Goal: Task Accomplishment & Management: Manage account settings

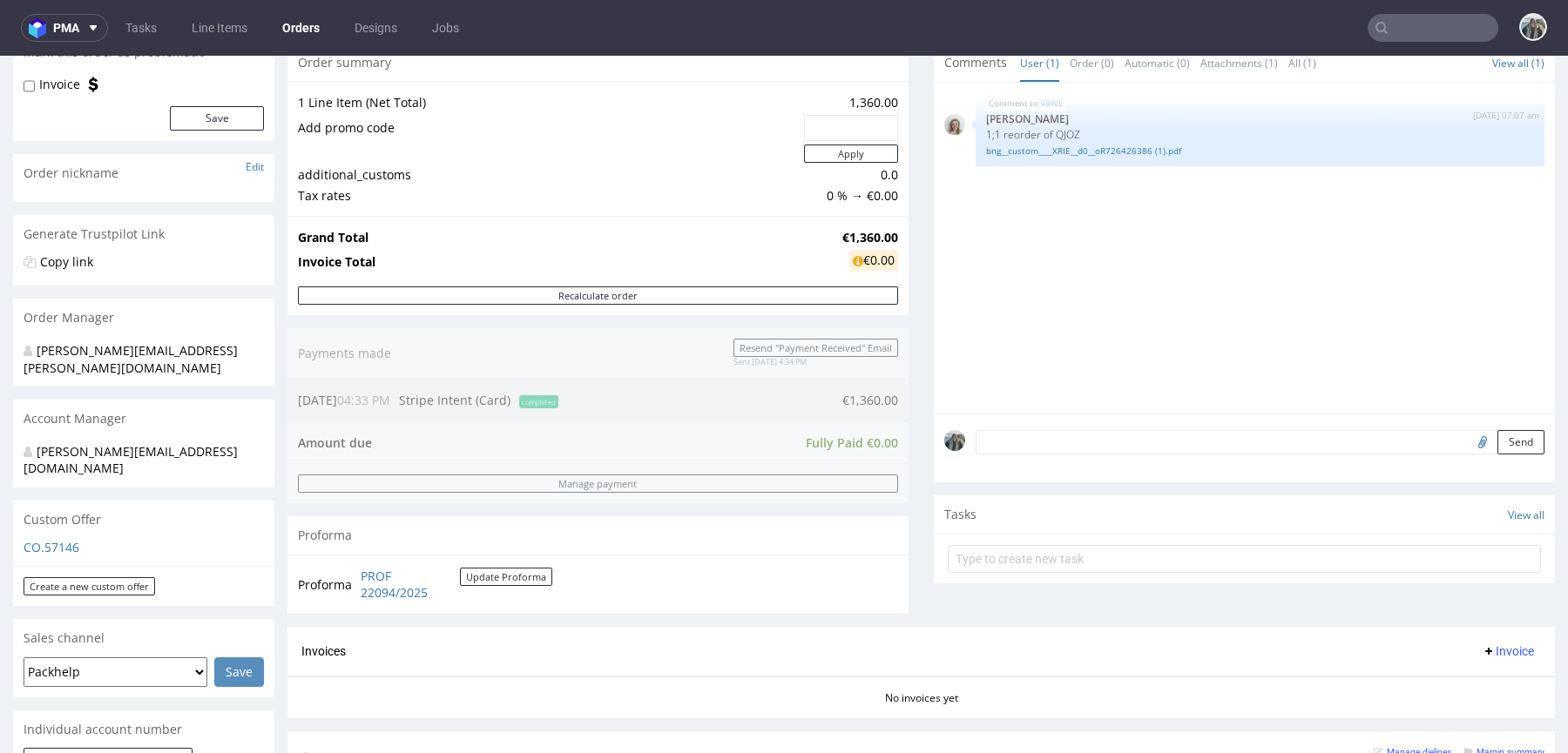
scroll to position [383, 0]
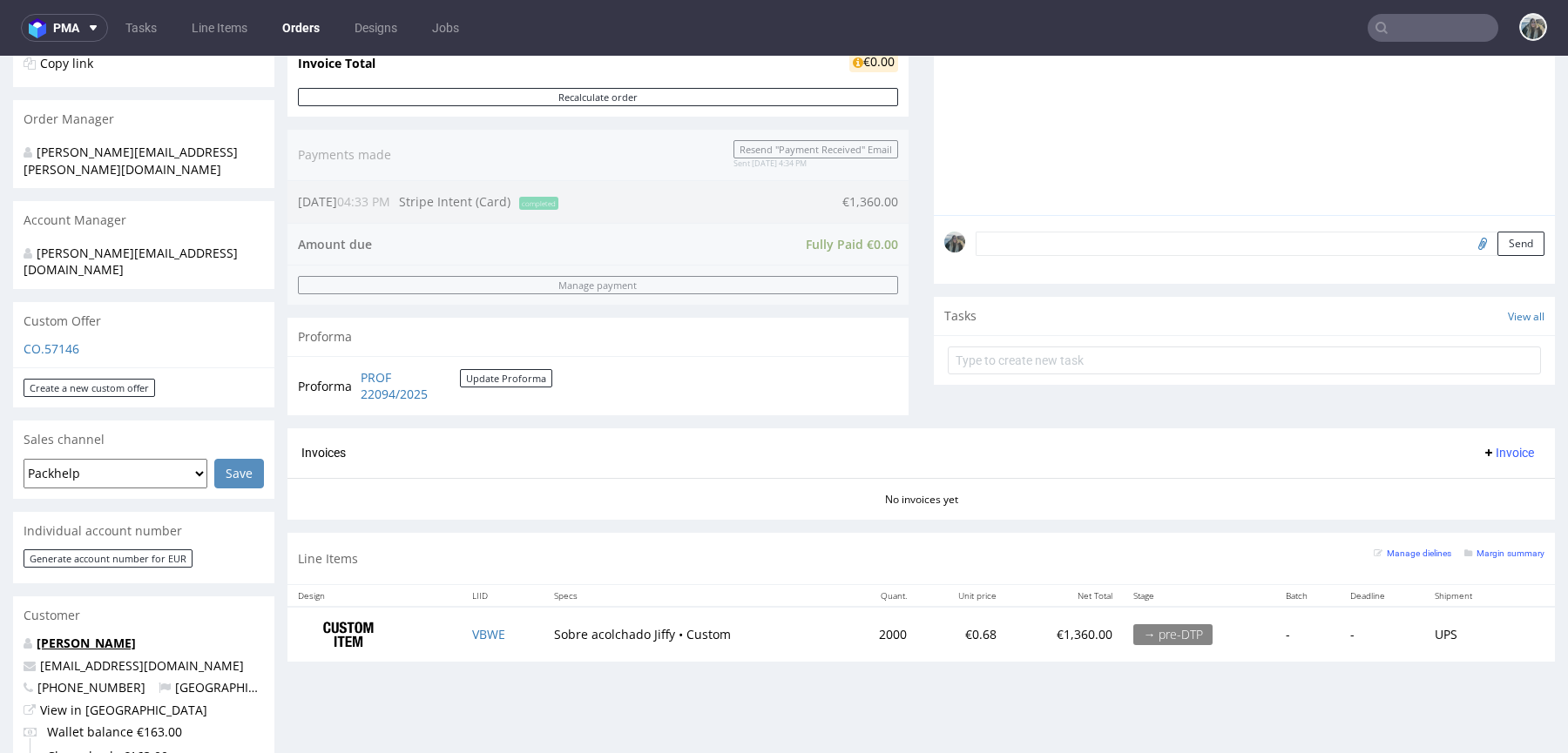
click at [111, 635] on link "javier campllonch" at bounding box center [86, 642] width 100 height 17
click at [516, 625] on td "VBWE" at bounding box center [503, 635] width 82 height 55
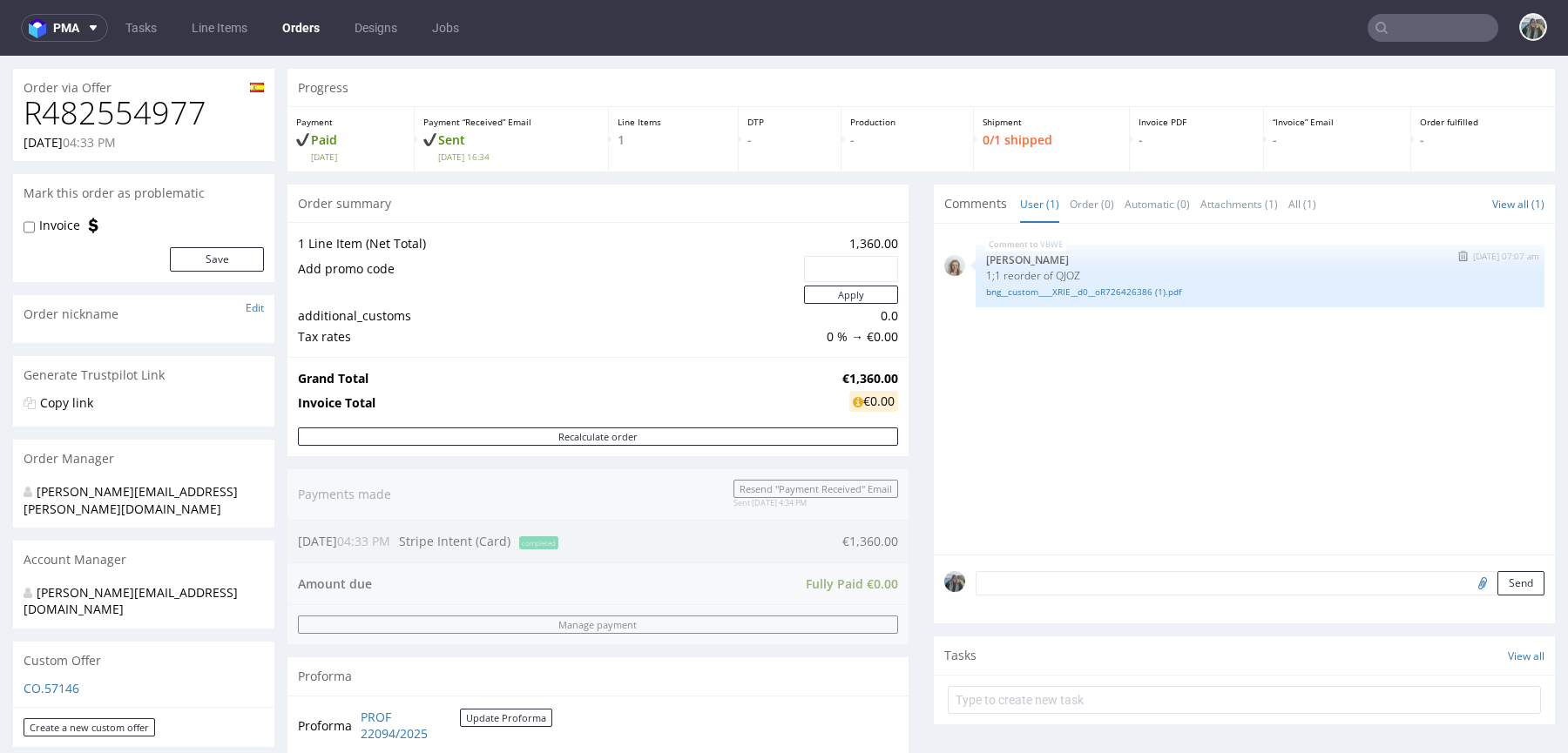
click at [1062, 280] on p "1;1 reorder of QJOZ" at bounding box center [1260, 275] width 548 height 13
click at [1061, 280] on p "1;1 reorder of QJOZ" at bounding box center [1260, 275] width 548 height 13
copy p "QJOZ"
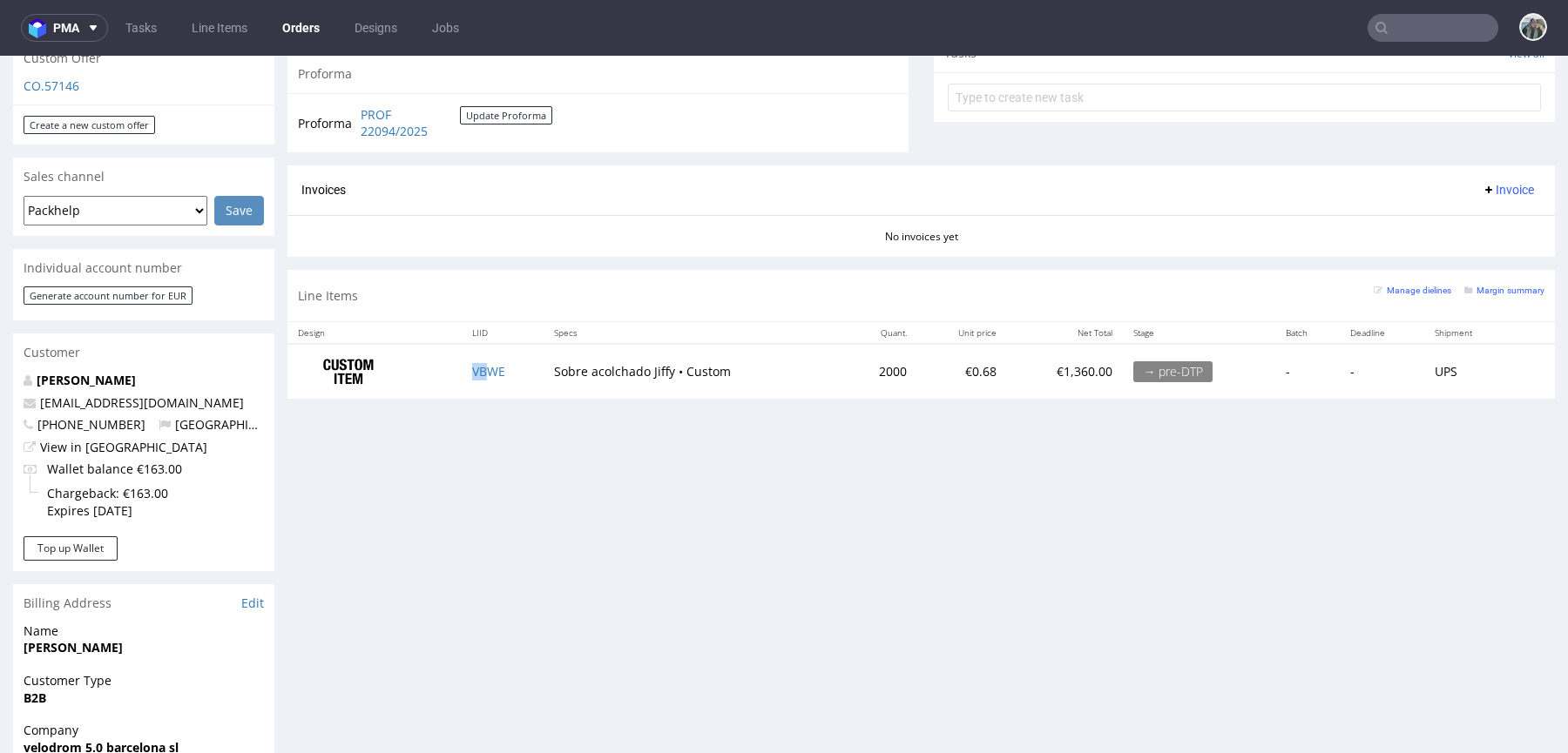
click at [486, 376] on td "VBWE" at bounding box center [503, 372] width 82 height 55
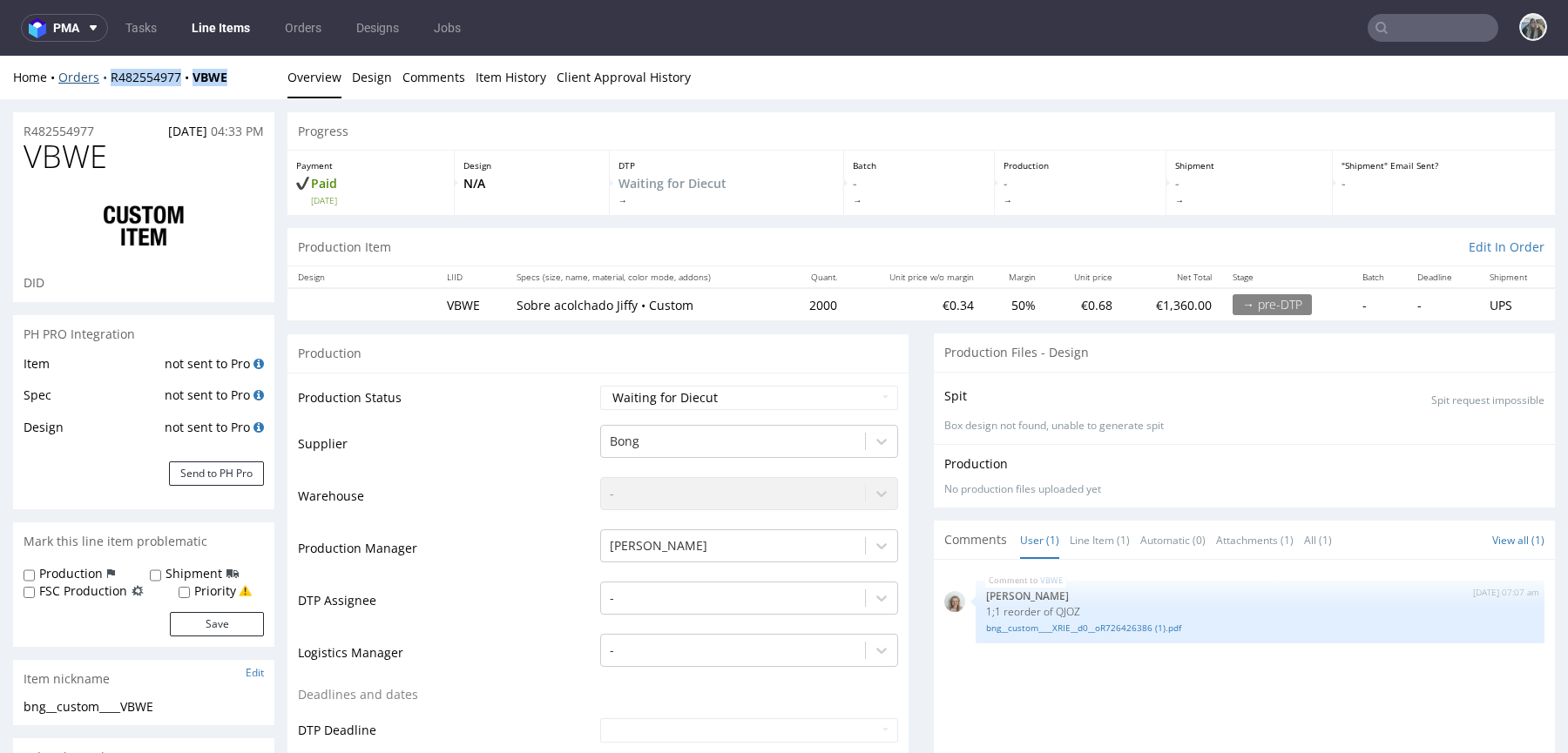
drag, startPoint x: 116, startPoint y: 95, endPoint x: 106, endPoint y: 83, distance: 15.6
click at [106, 83] on div "Home Orders R482554977 VBWE Overview Design Comments Item History Client Approv…" at bounding box center [784, 77] width 1568 height 44
copy div "R482554977 VBWE"
click at [193, 92] on div "Home Orders R482554977 VBWE Overview Design Comments Item History Client Approv…" at bounding box center [784, 77] width 1568 height 44
drag, startPoint x: 184, startPoint y: 90, endPoint x: 197, endPoint y: 89, distance: 13.0
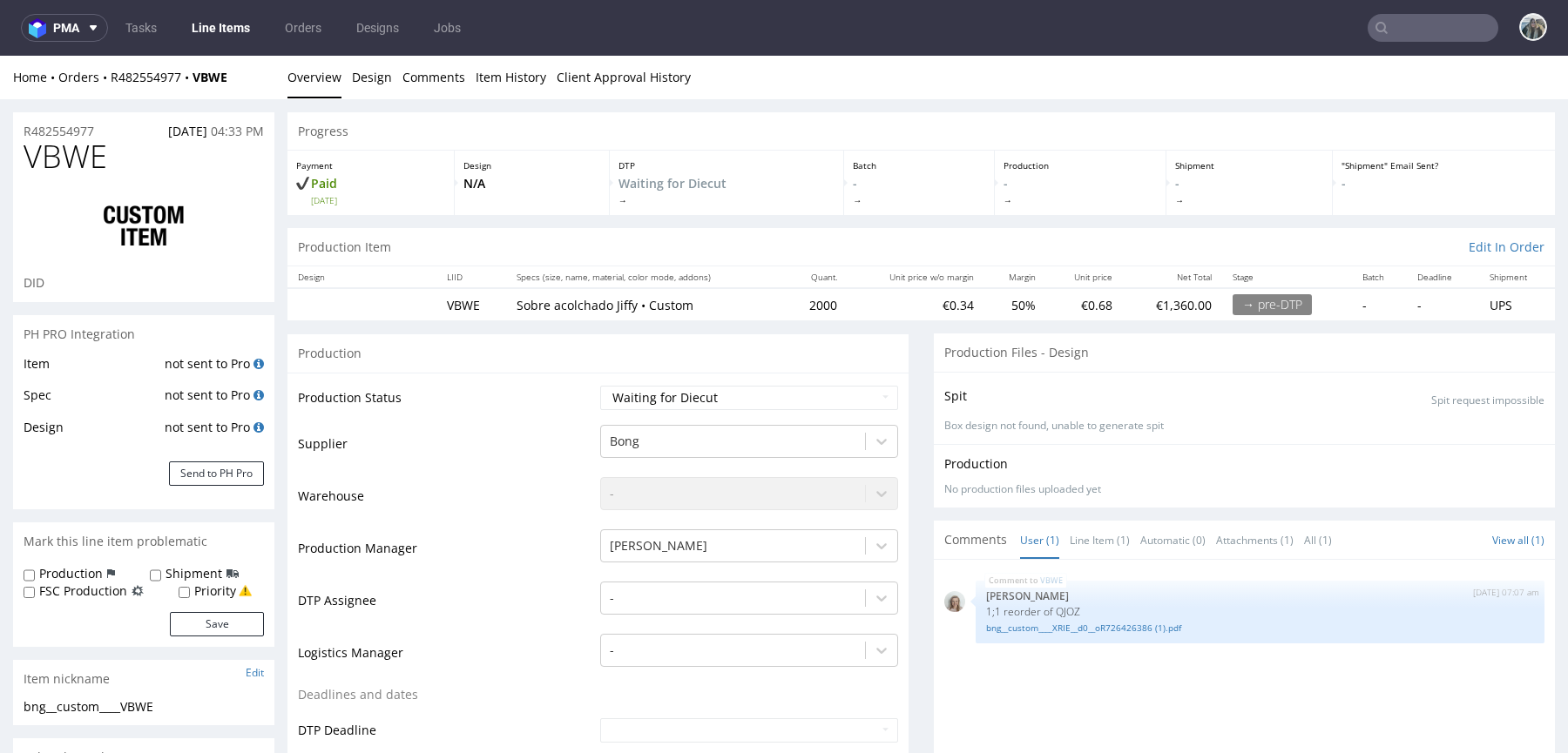
click at [184, 90] on div "Home Orders R482554977 VBWE Overview Design Comments Item History Client Approv…" at bounding box center [784, 77] width 1568 height 44
drag, startPoint x: 197, startPoint y: 89, endPoint x: 192, endPoint y: 78, distance: 12.1
click at [192, 78] on div "Home Orders R482554977 VBWE Overview Design Comments Item History Client Approv…" at bounding box center [784, 77] width 1568 height 44
copy strong "VBWE"
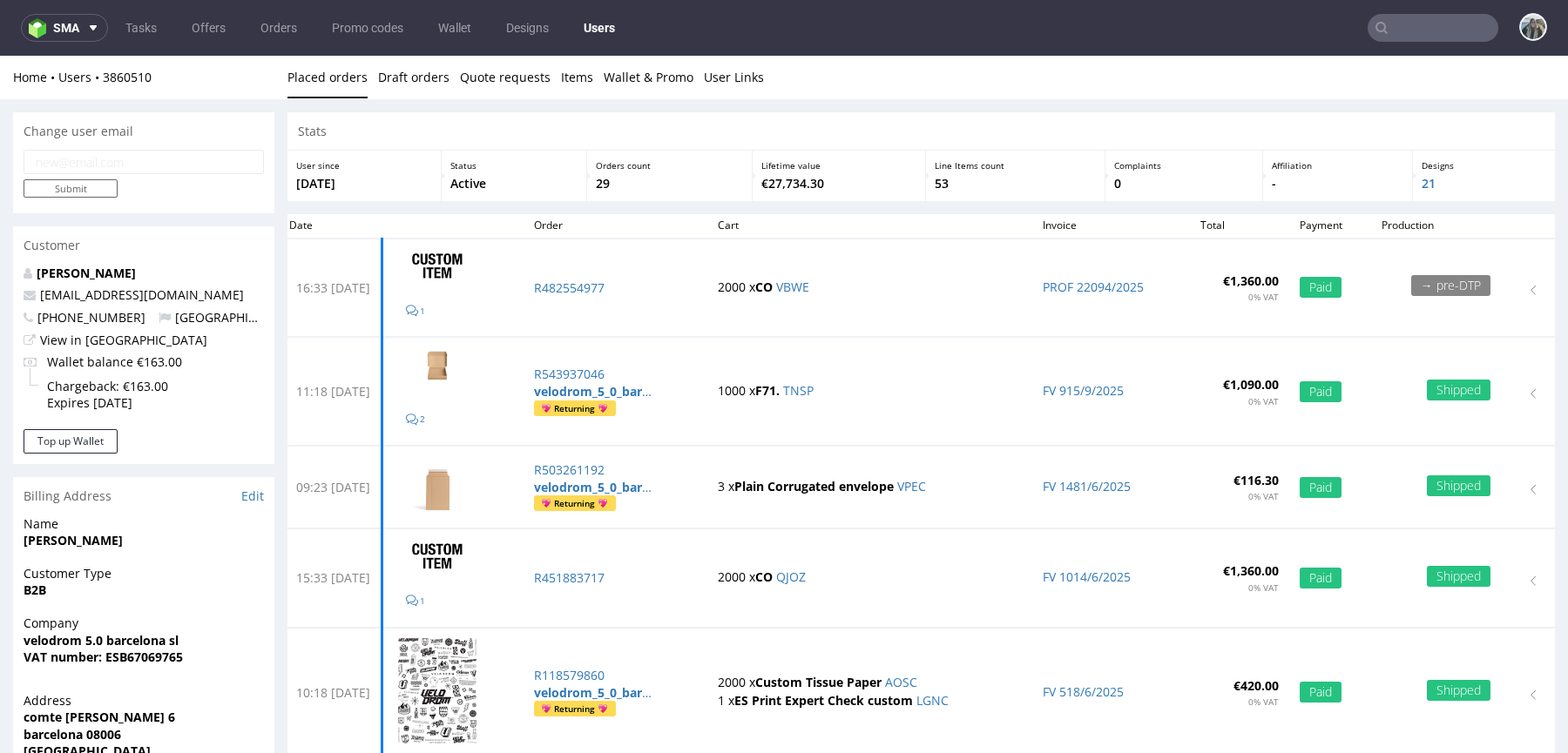
click at [1429, 30] on input "text" at bounding box center [1433, 27] width 131 height 27
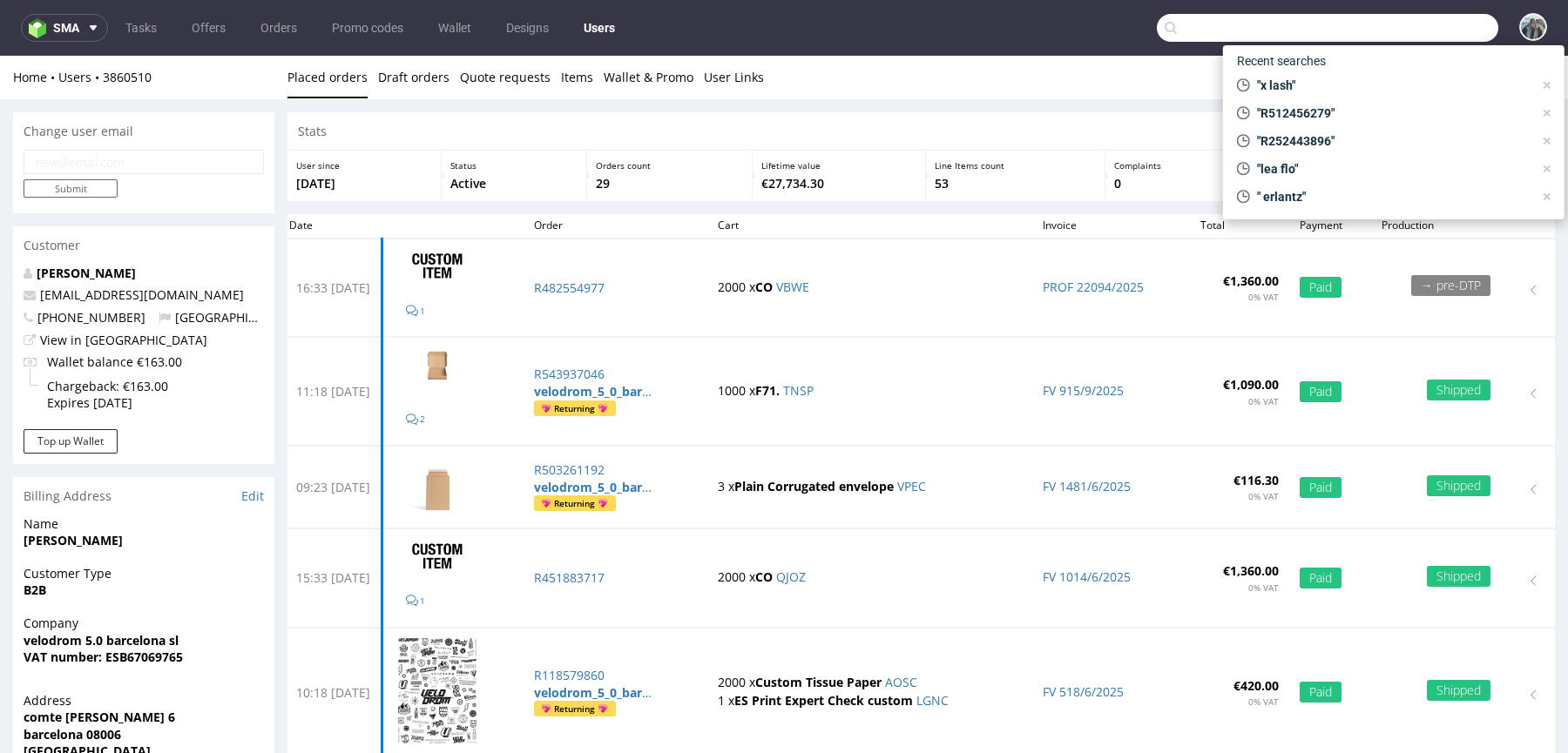
paste input "QJOZ"
type input "QJOZ"
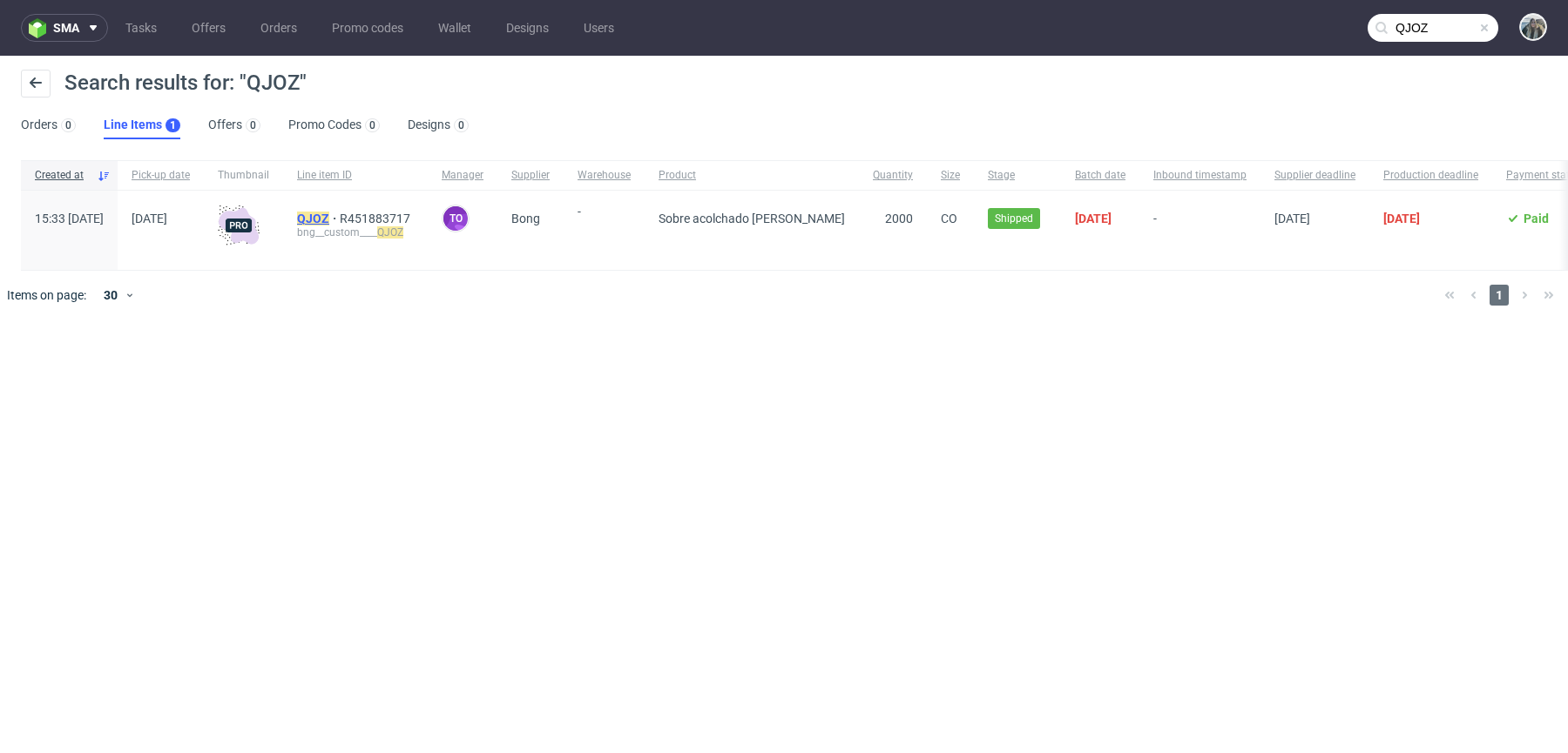
click at [330, 221] on mark "QJOZ" at bounding box center [313, 218] width 32 height 14
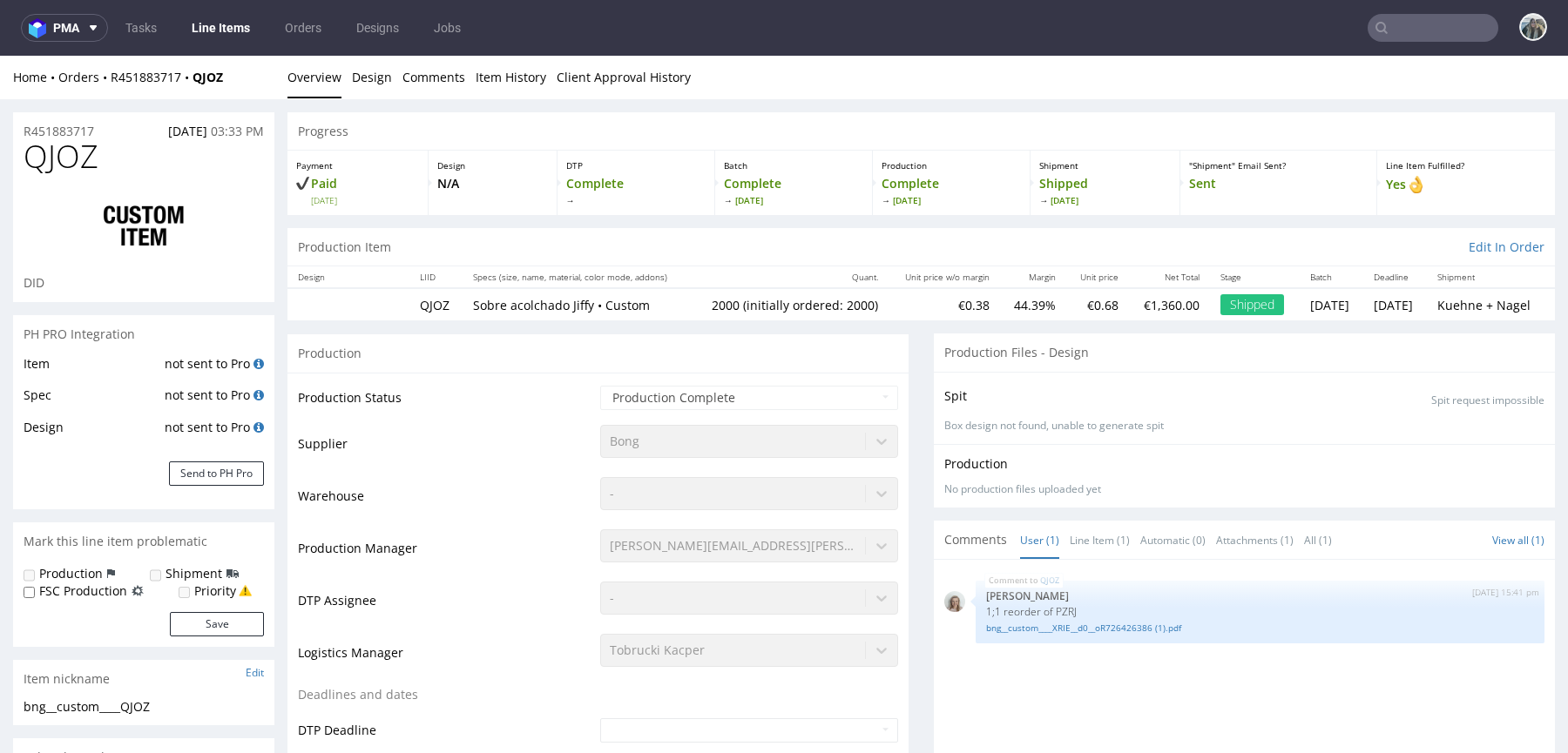
select select "in_progress"
drag, startPoint x: 107, startPoint y: 96, endPoint x: 107, endPoint y: 80, distance: 16.0
click at [107, 80] on div "Home Orders R451883717 QJOZ Overview Design Comments Item History Client Approv…" at bounding box center [784, 77] width 1568 height 44
copy div "R451883717 QJOZ"
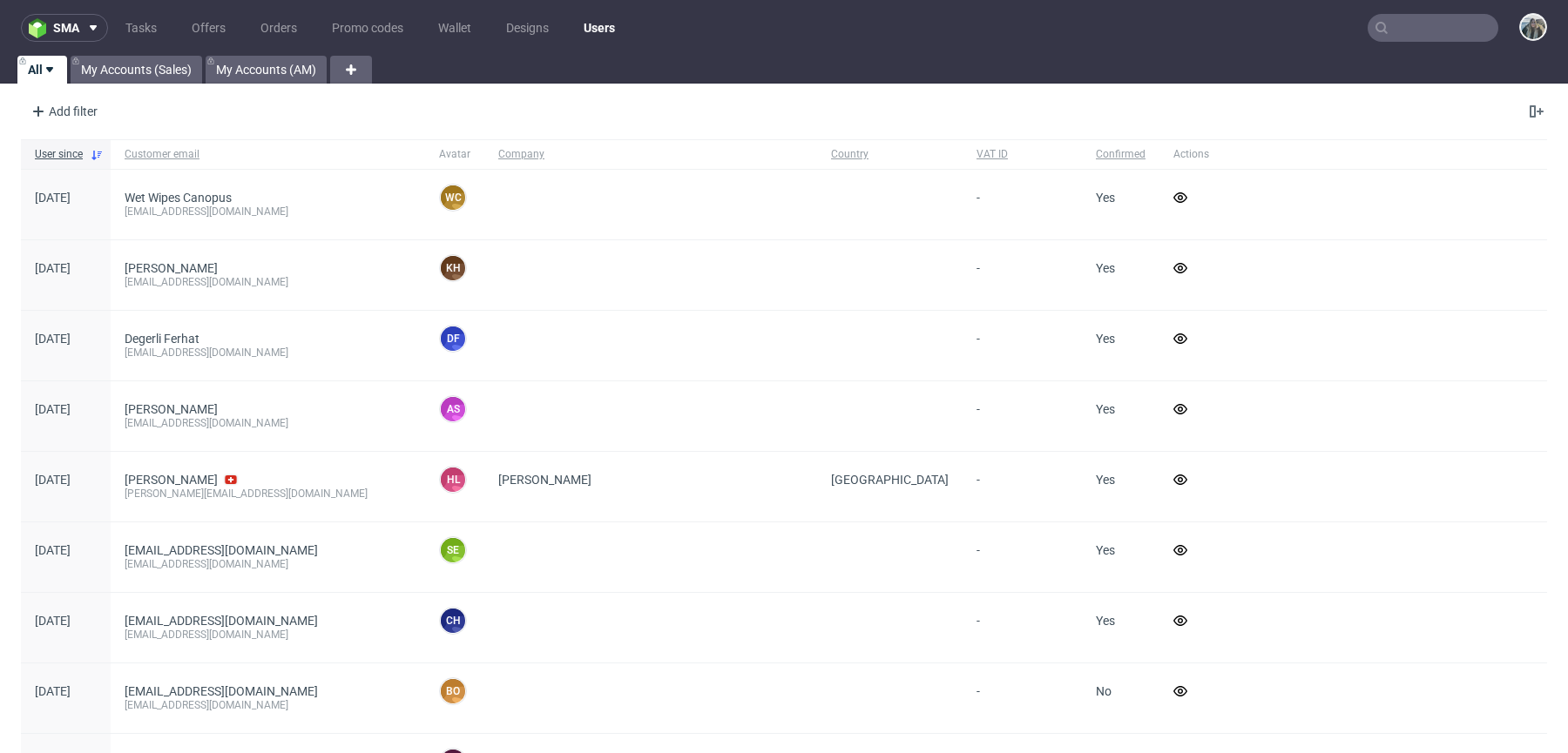
click at [1434, 31] on input "text" at bounding box center [1433, 27] width 131 height 27
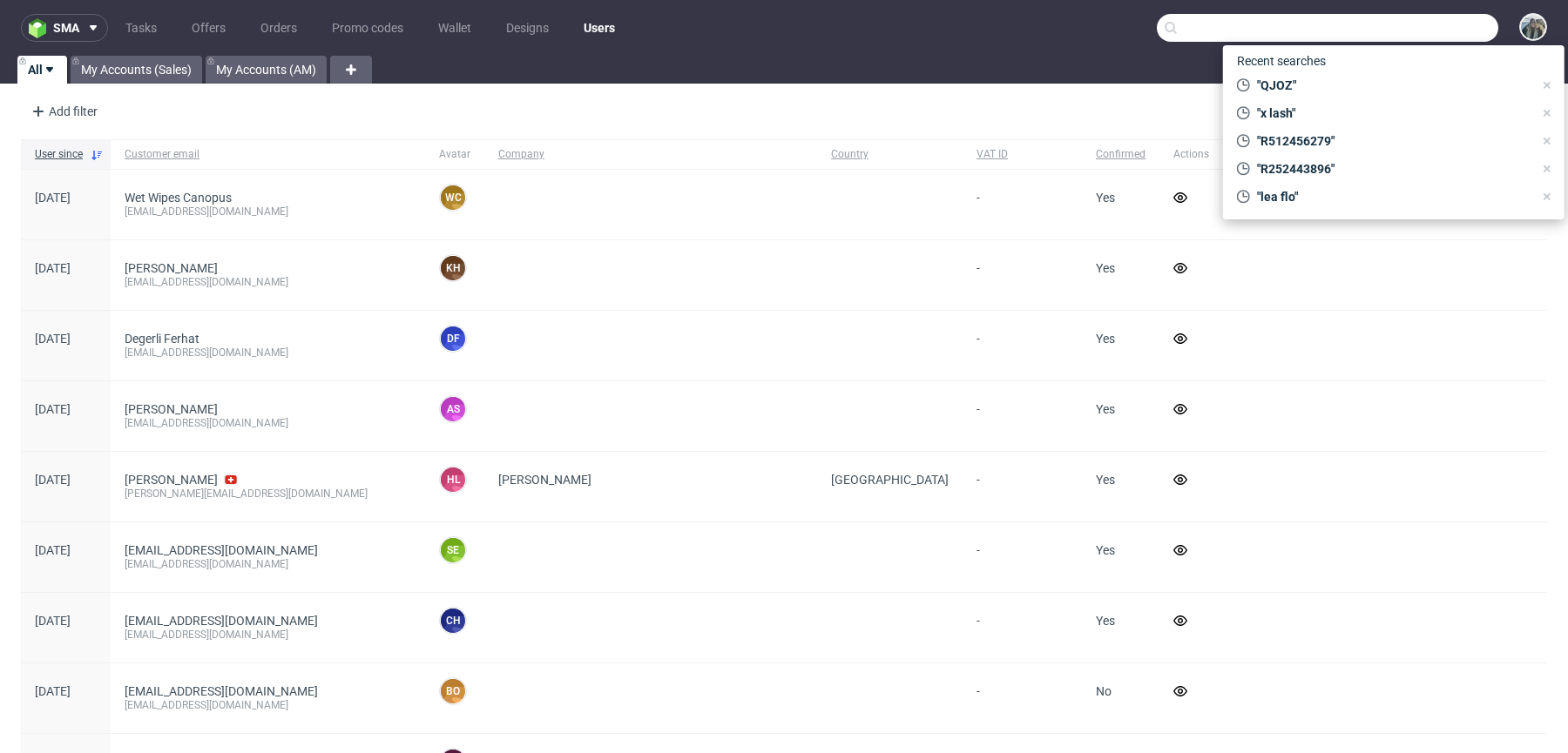
paste input "R057834516"
type input "R057834516"
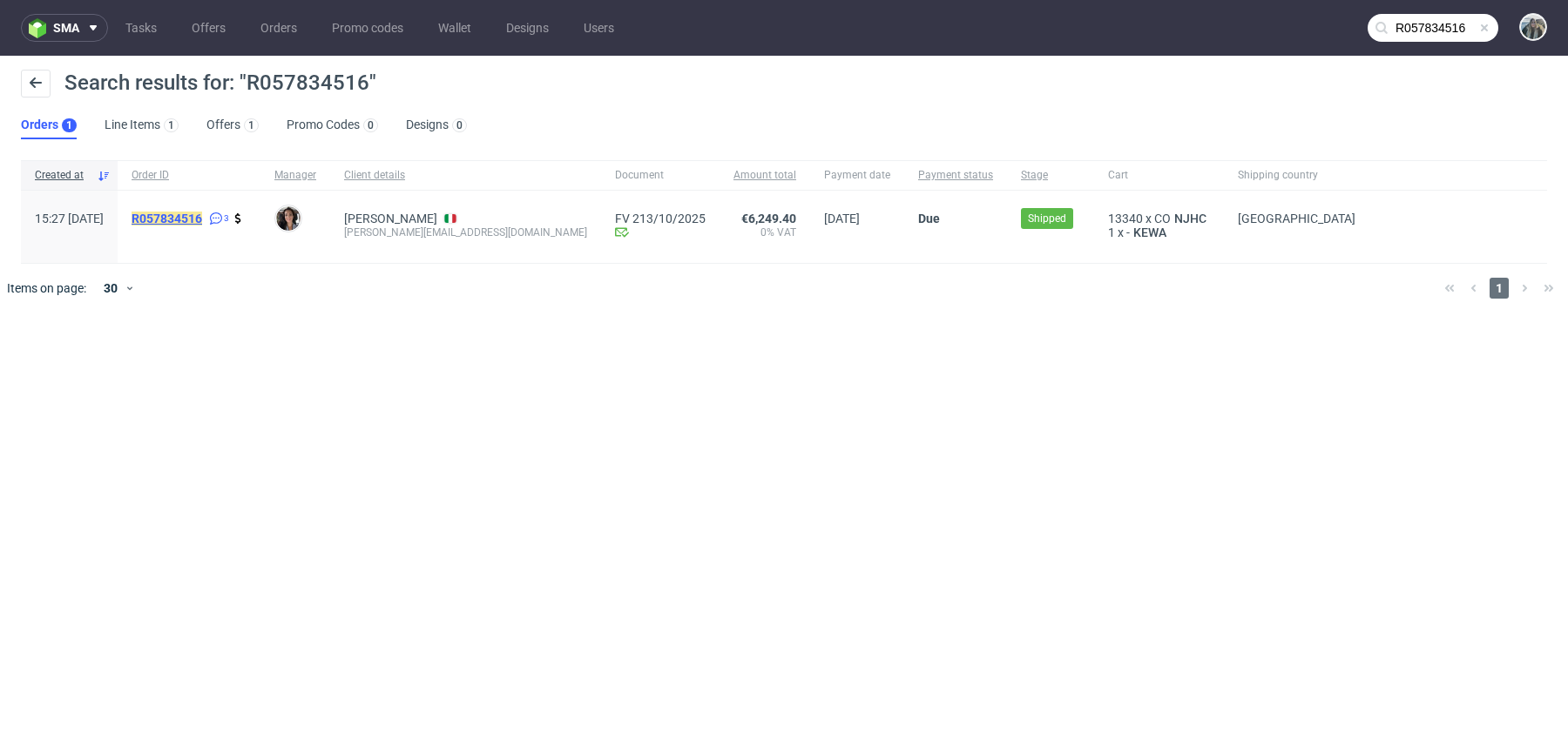
click at [202, 214] on mark "R057834516" at bounding box center [166, 218] width 70 height 14
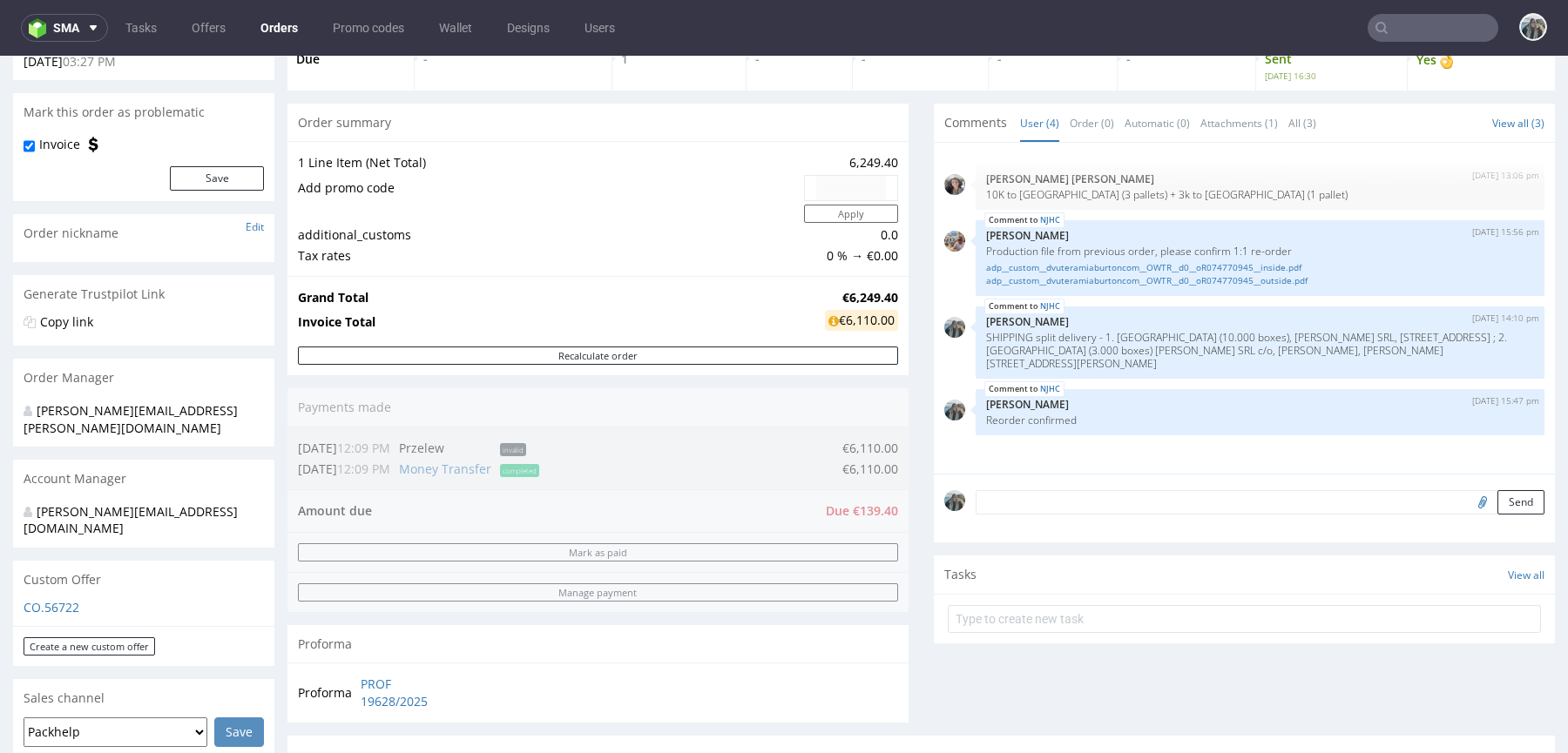
scroll to position [891, 0]
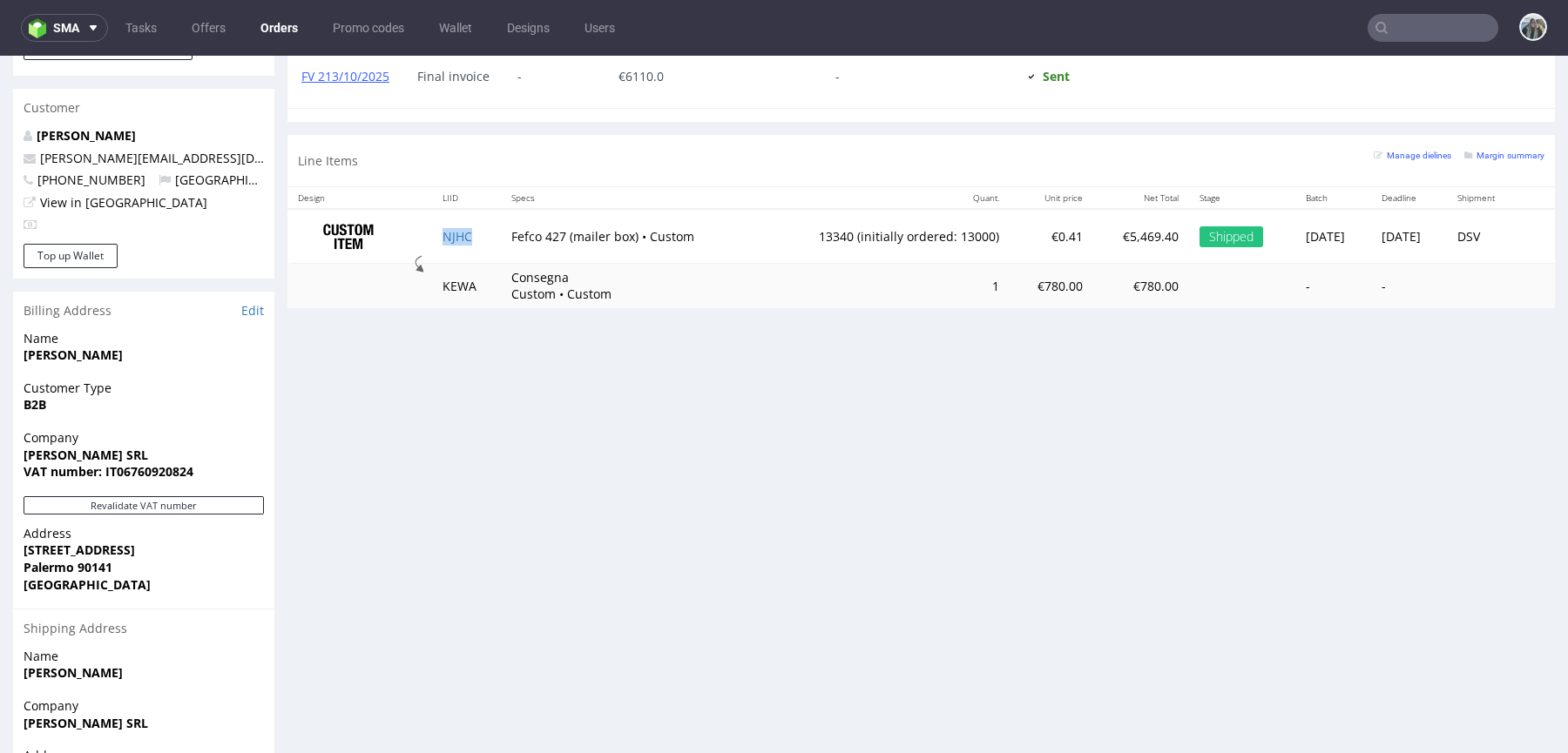
click at [436, 242] on td "NJHC" at bounding box center [467, 237] width 68 height 55
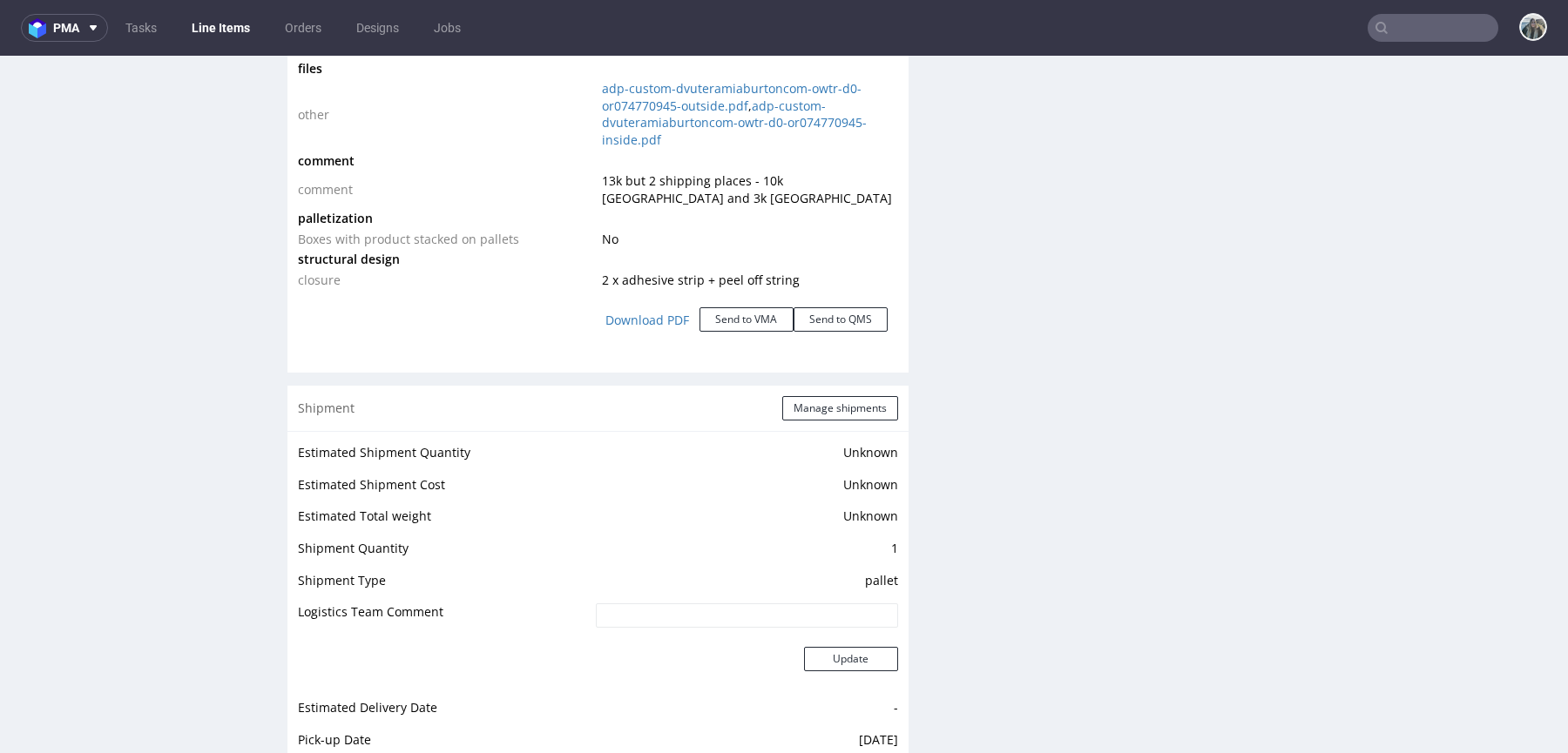
scroll to position [2544, 0]
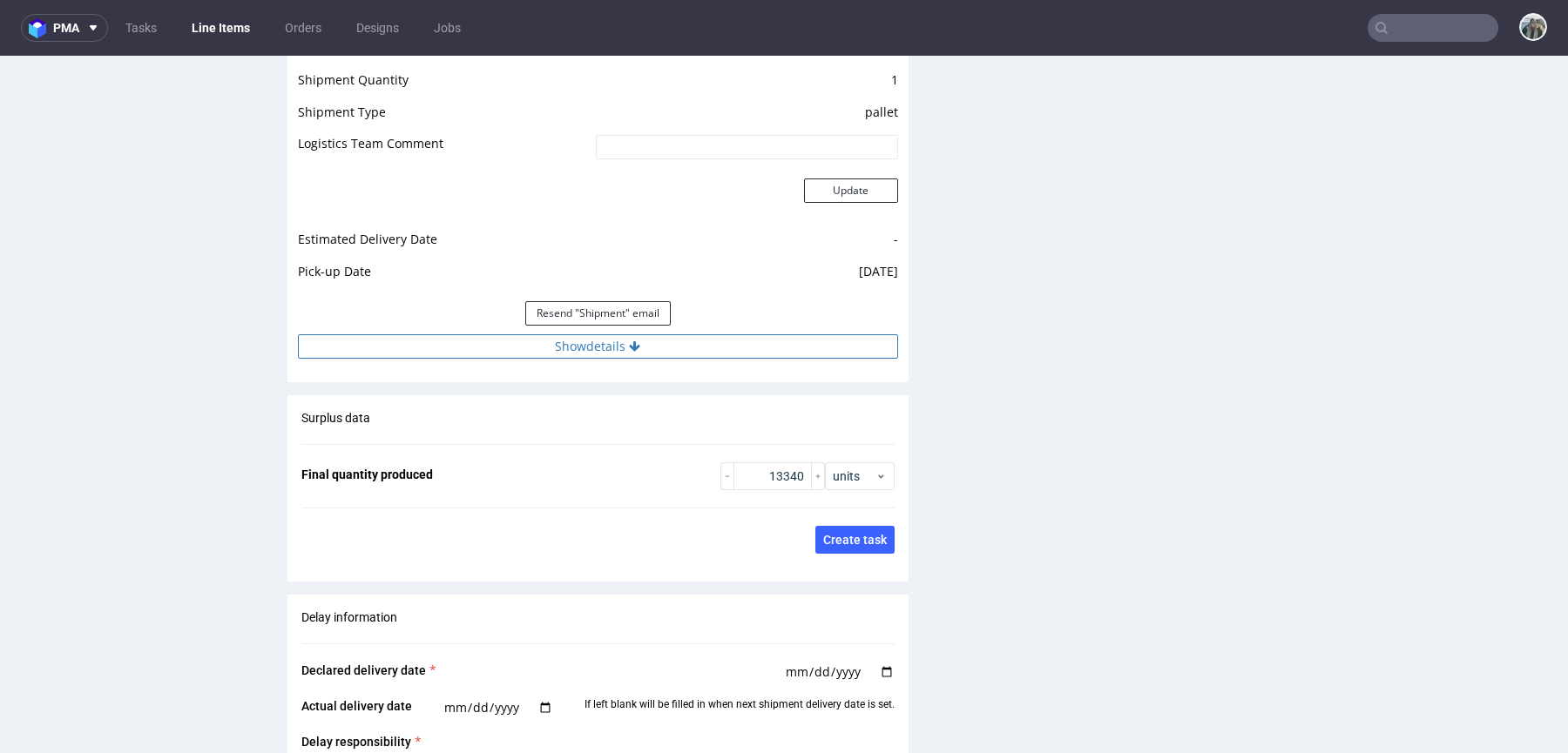
click at [639, 350] on button "Show details" at bounding box center [598, 346] width 600 height 24
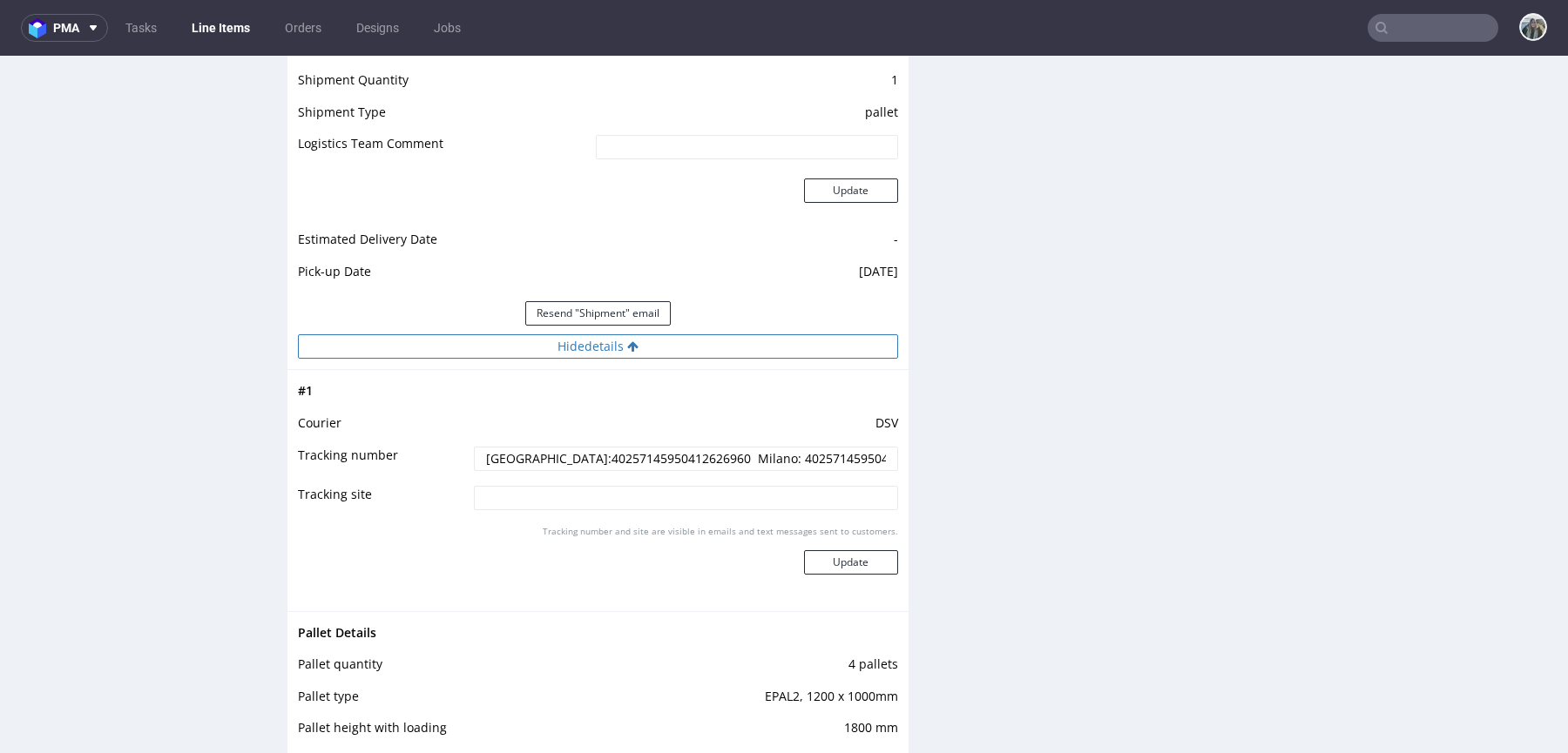
scroll to position [2632, 0]
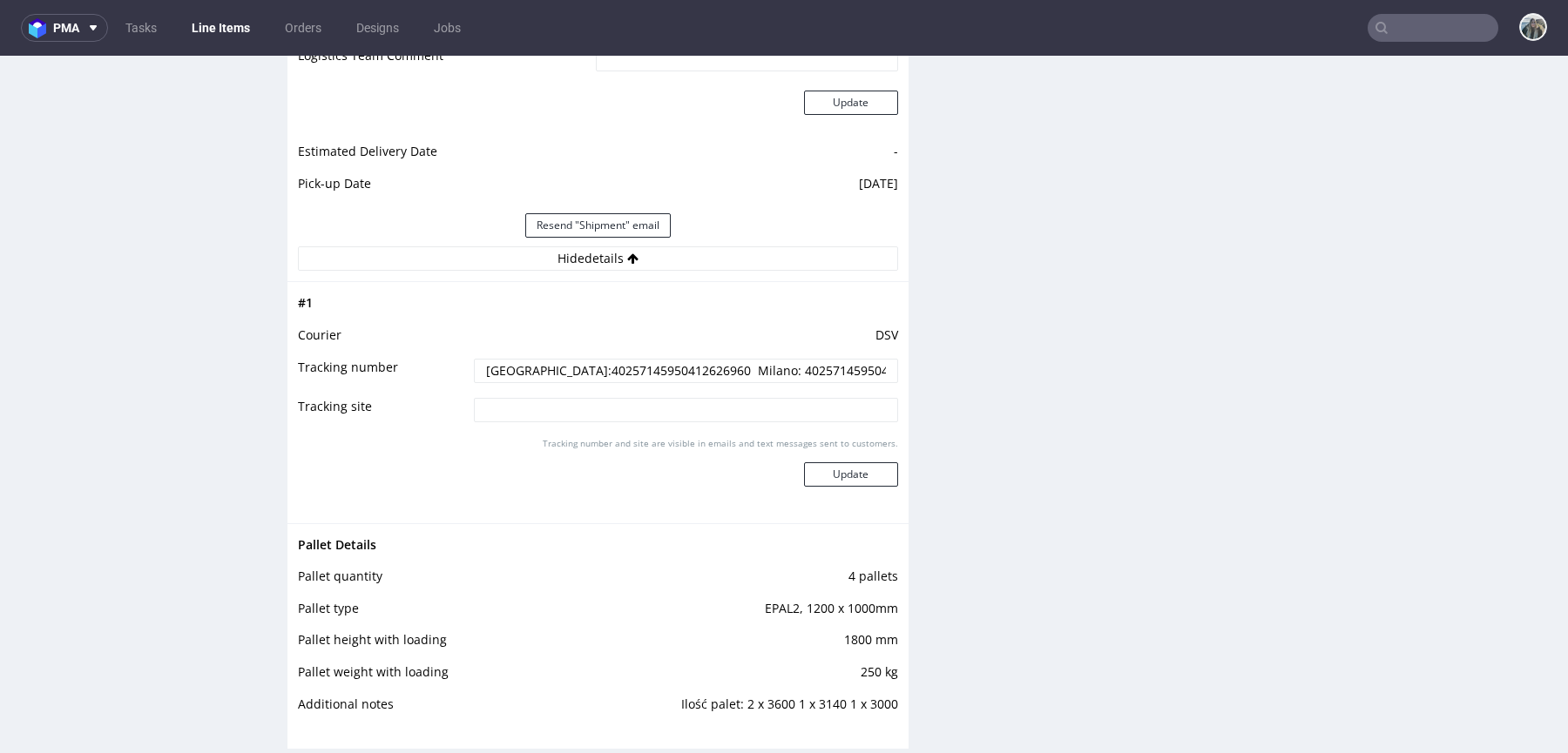
click at [616, 371] on input "Palermo:40257145950412626960 Milano: 40257145950412628414" at bounding box center [686, 371] width 425 height 24
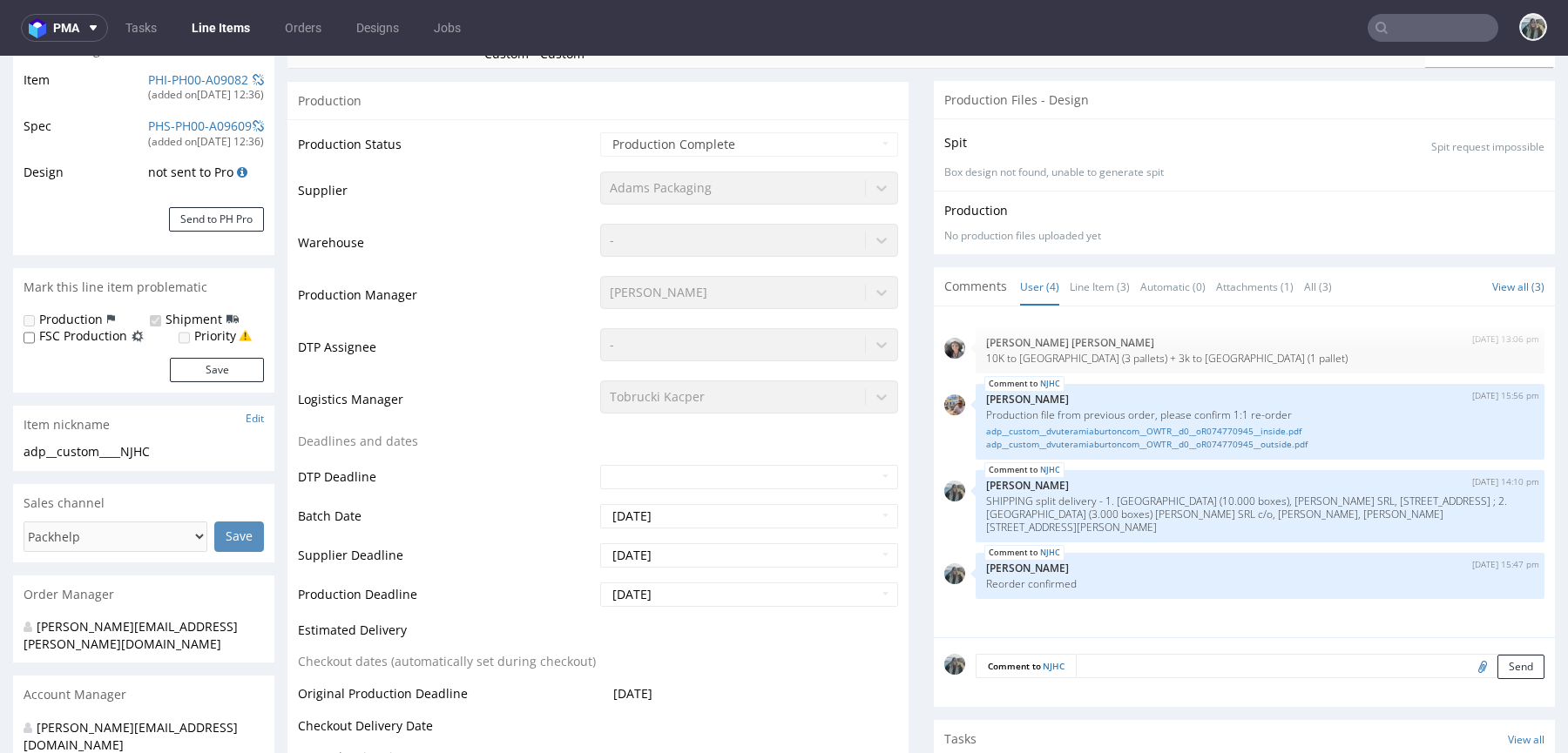
scroll to position [6, 0]
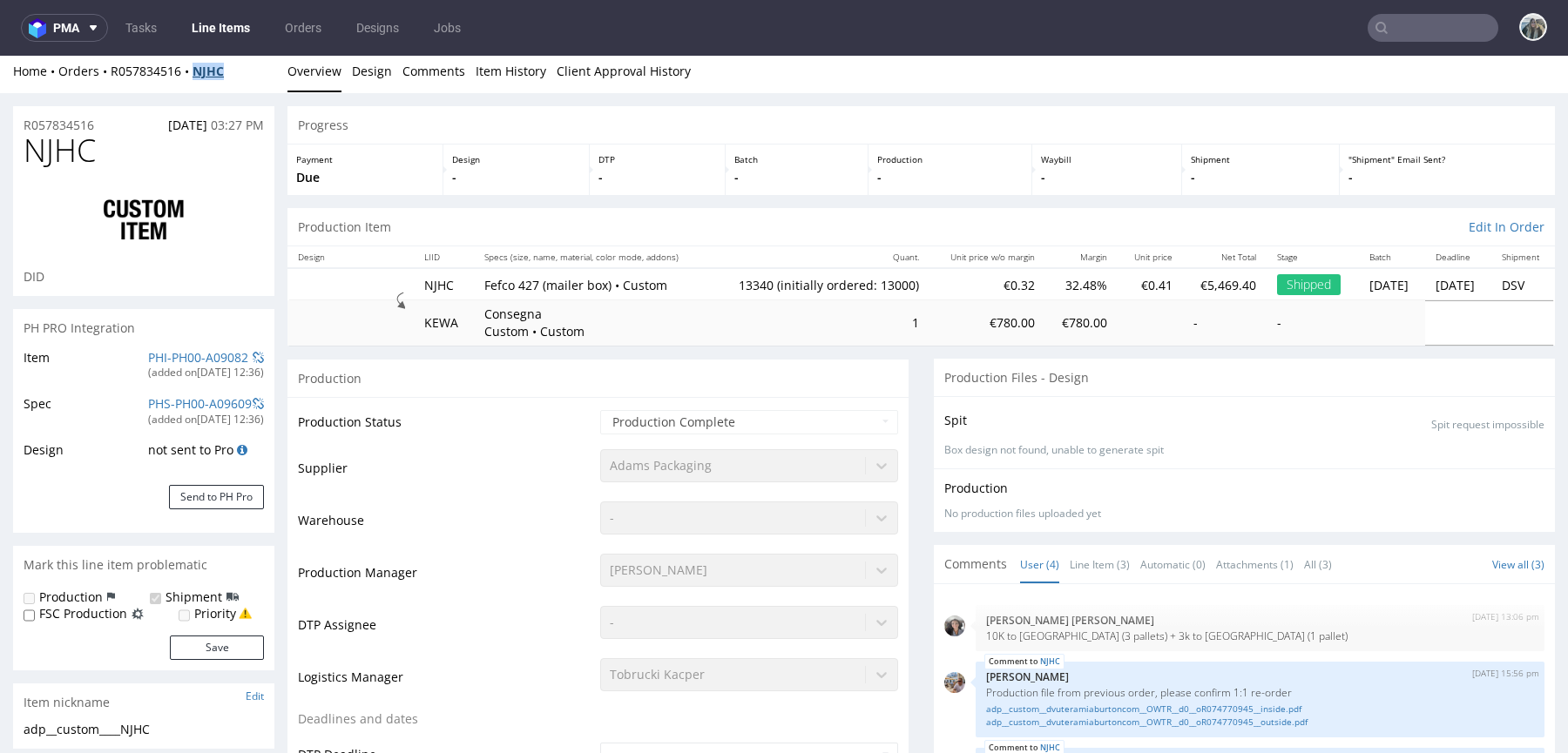
click at [195, 76] on div "Home Orders R057834516 NJHC Overview Design Comments Item History Client Approv…" at bounding box center [784, 71] width 1568 height 44
copy strong "NJHC"
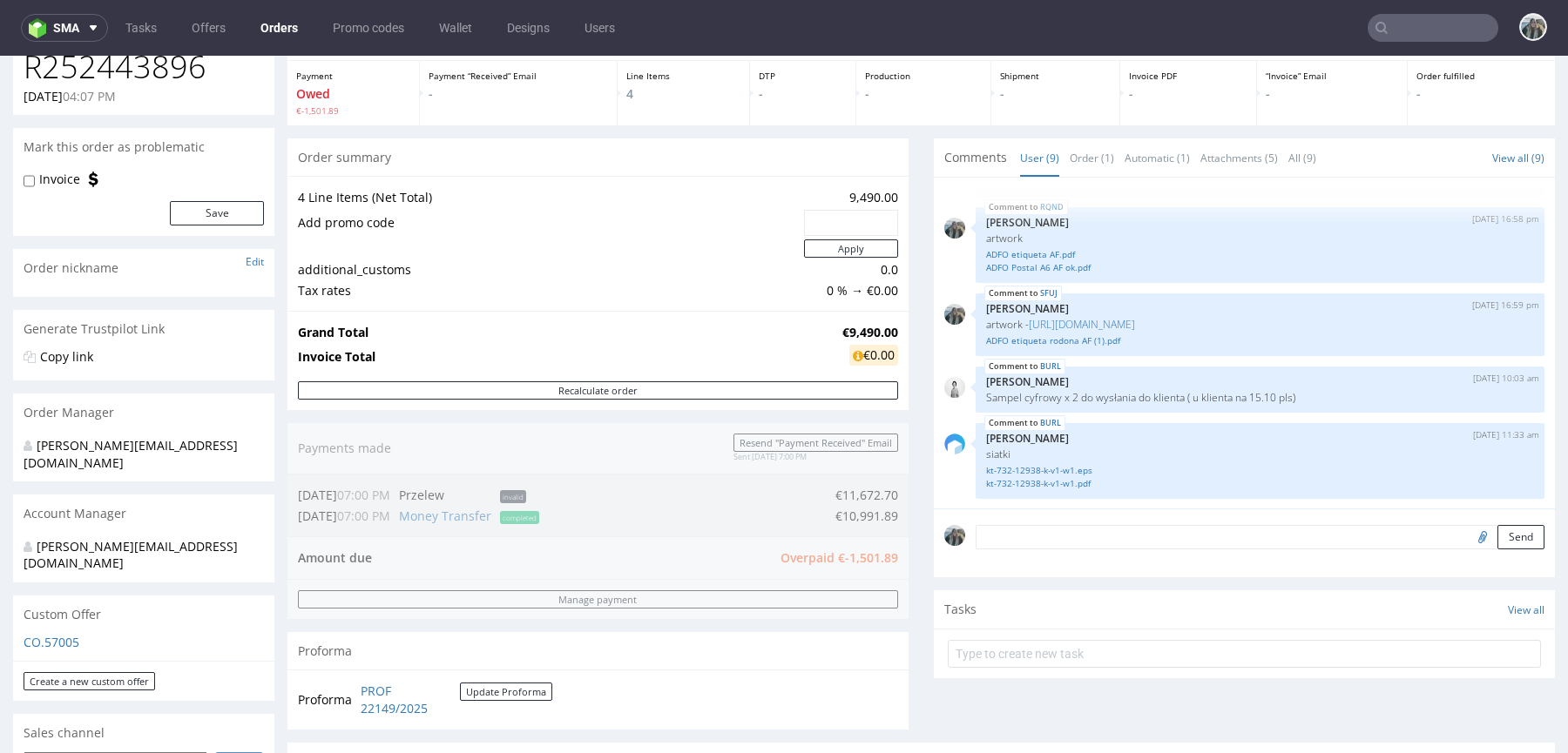
scroll to position [557, 0]
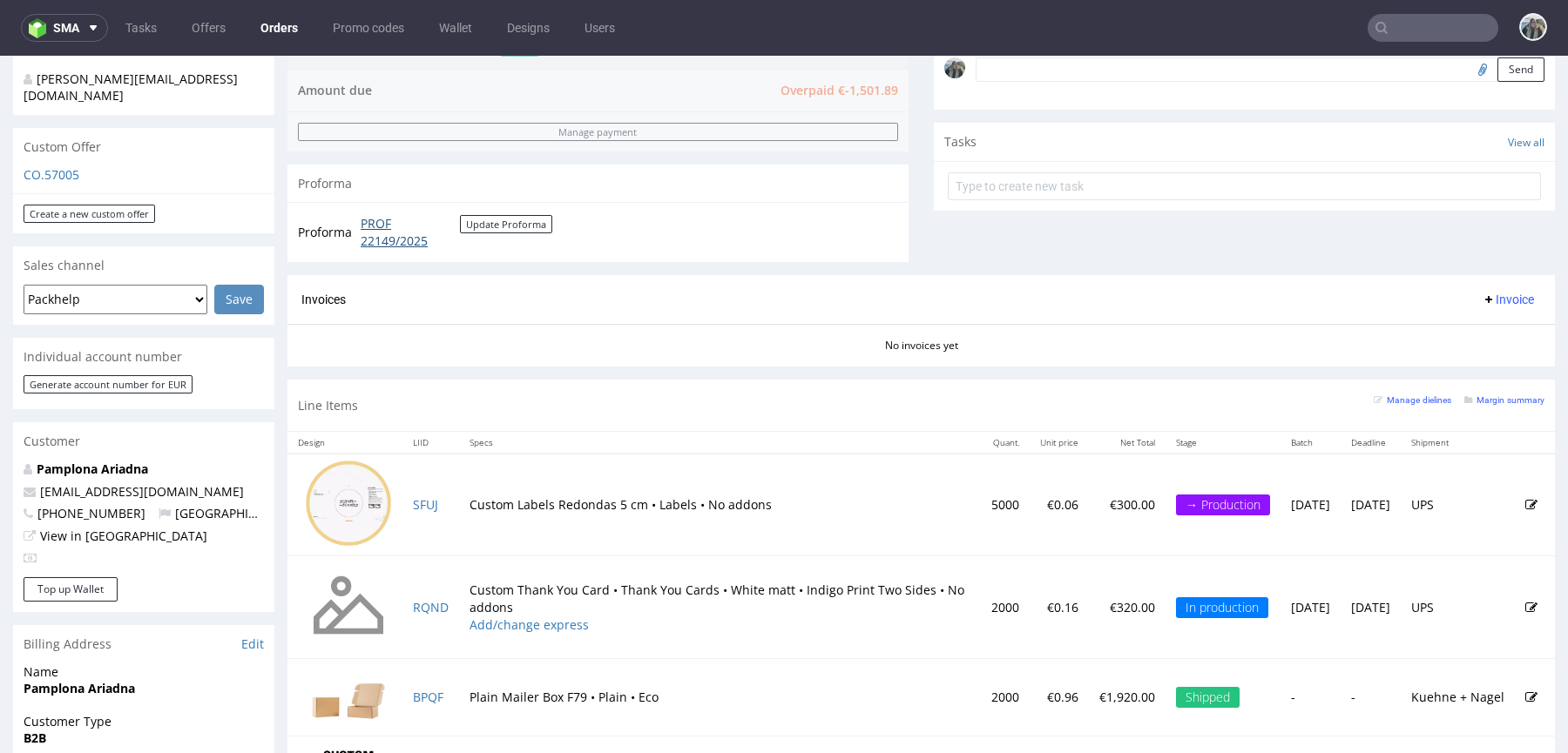
click at [381, 242] on link "PROF 22149/2025" at bounding box center [411, 232] width 100 height 34
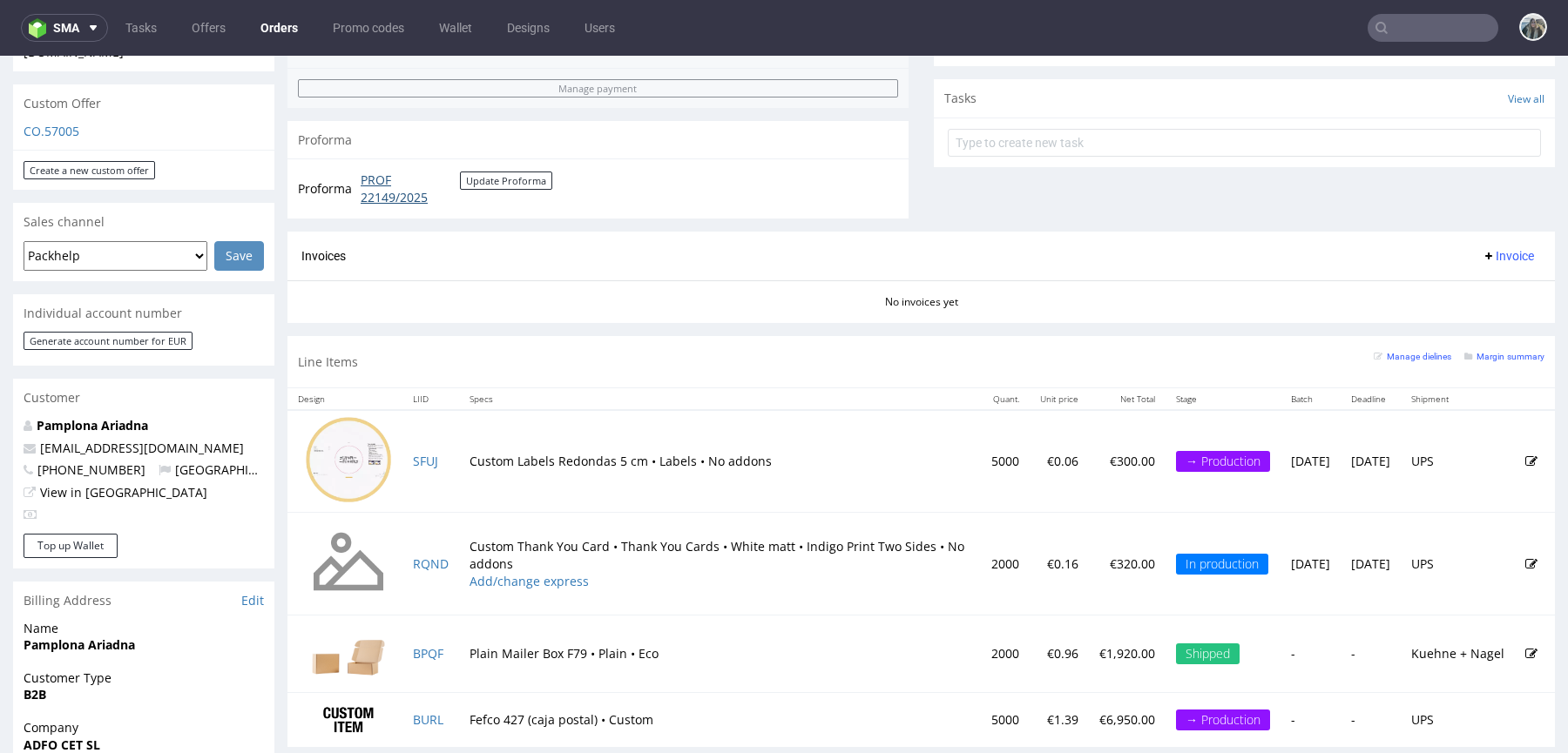
scroll to position [475, 0]
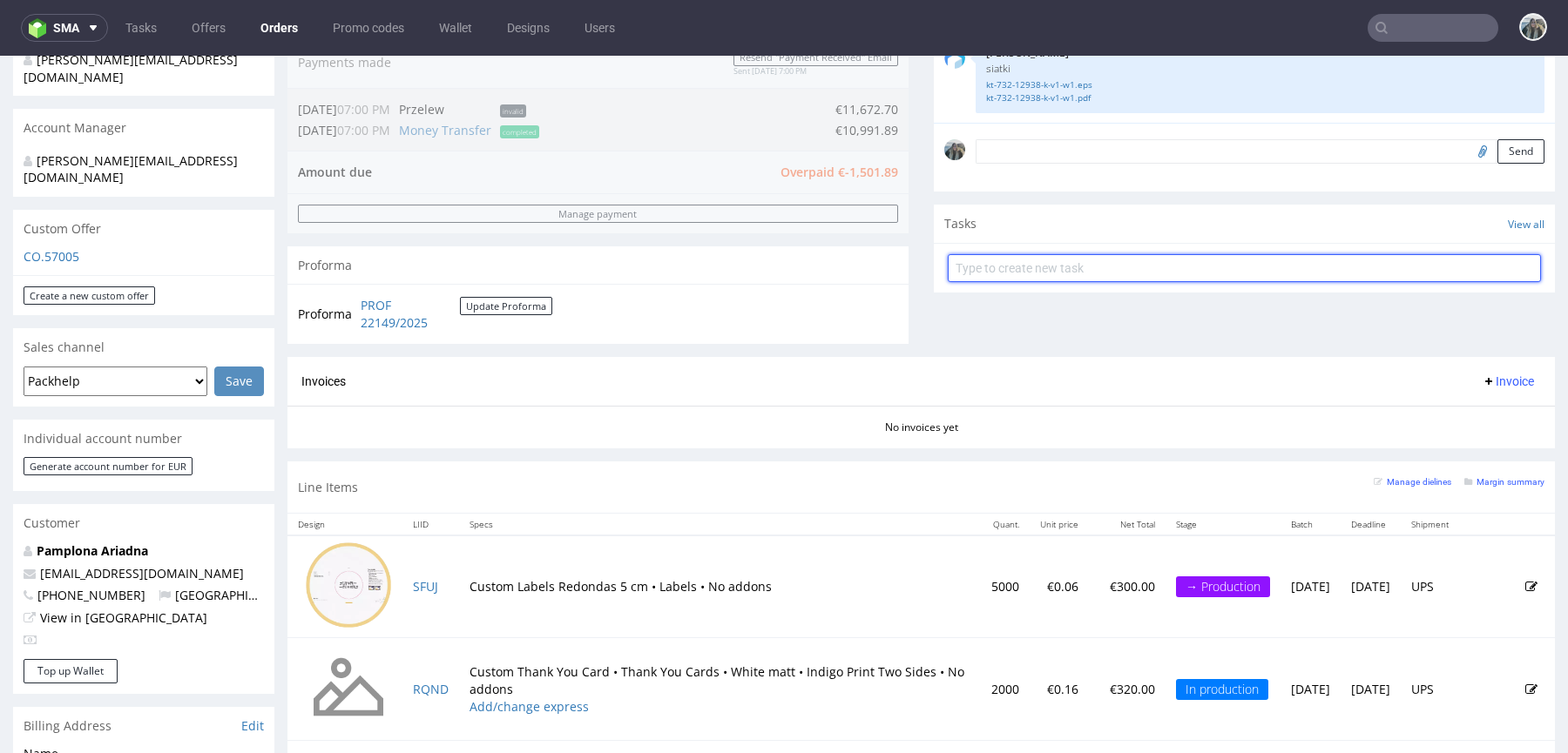
click at [1086, 254] on input "text" at bounding box center [1244, 268] width 593 height 27
type input "final invoice"
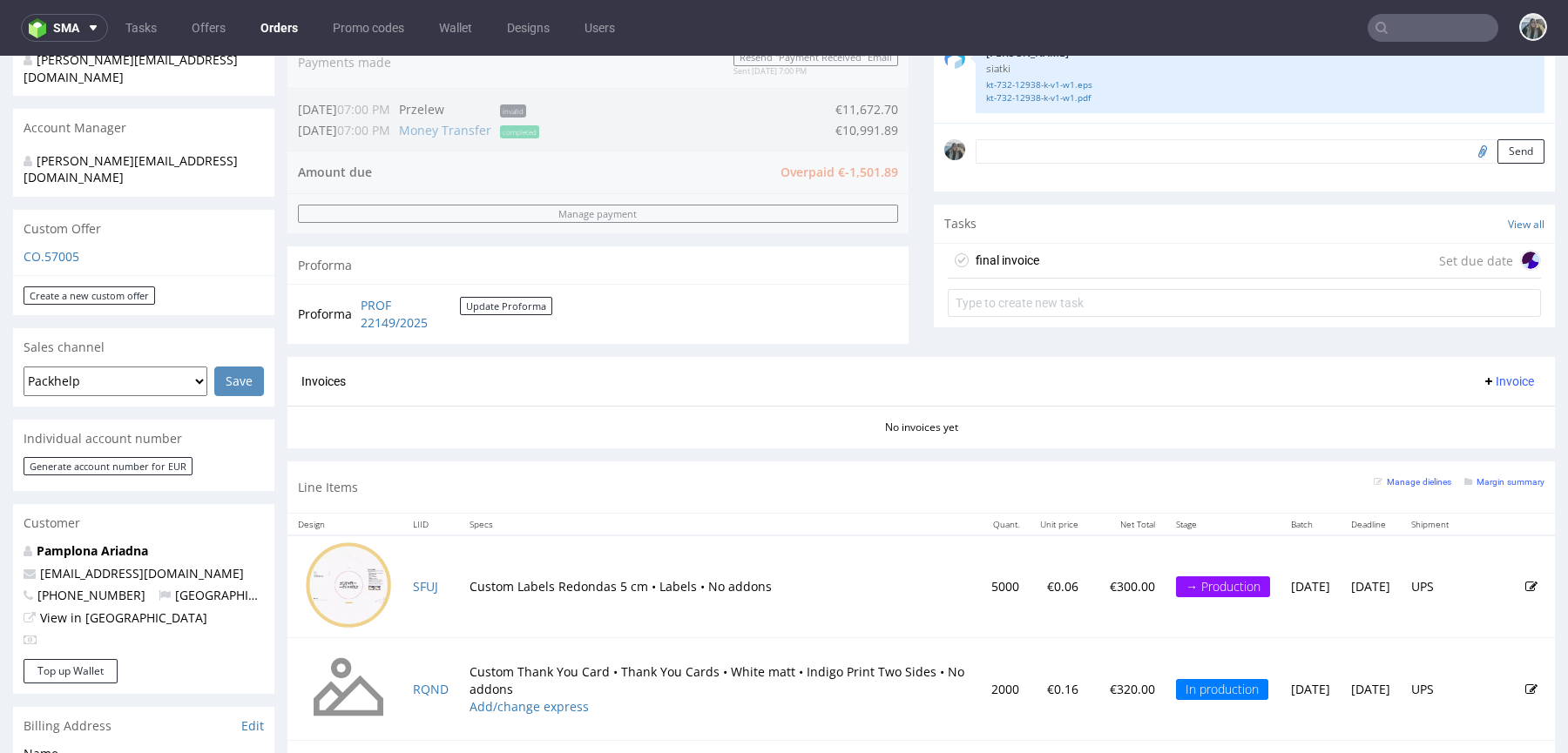
click at [1134, 249] on div "final invoice Set due date" at bounding box center [1244, 261] width 593 height 35
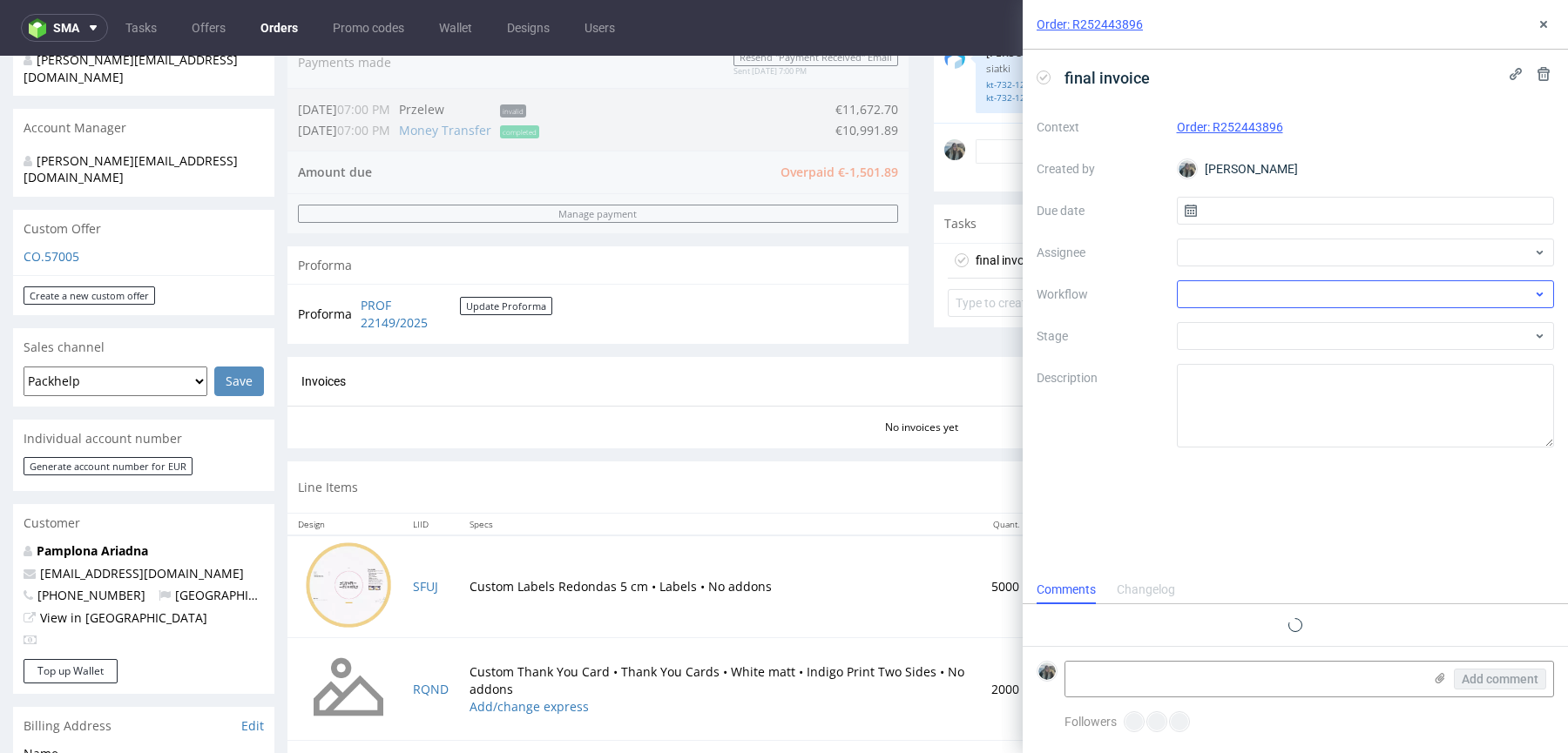
scroll to position [14, 0]
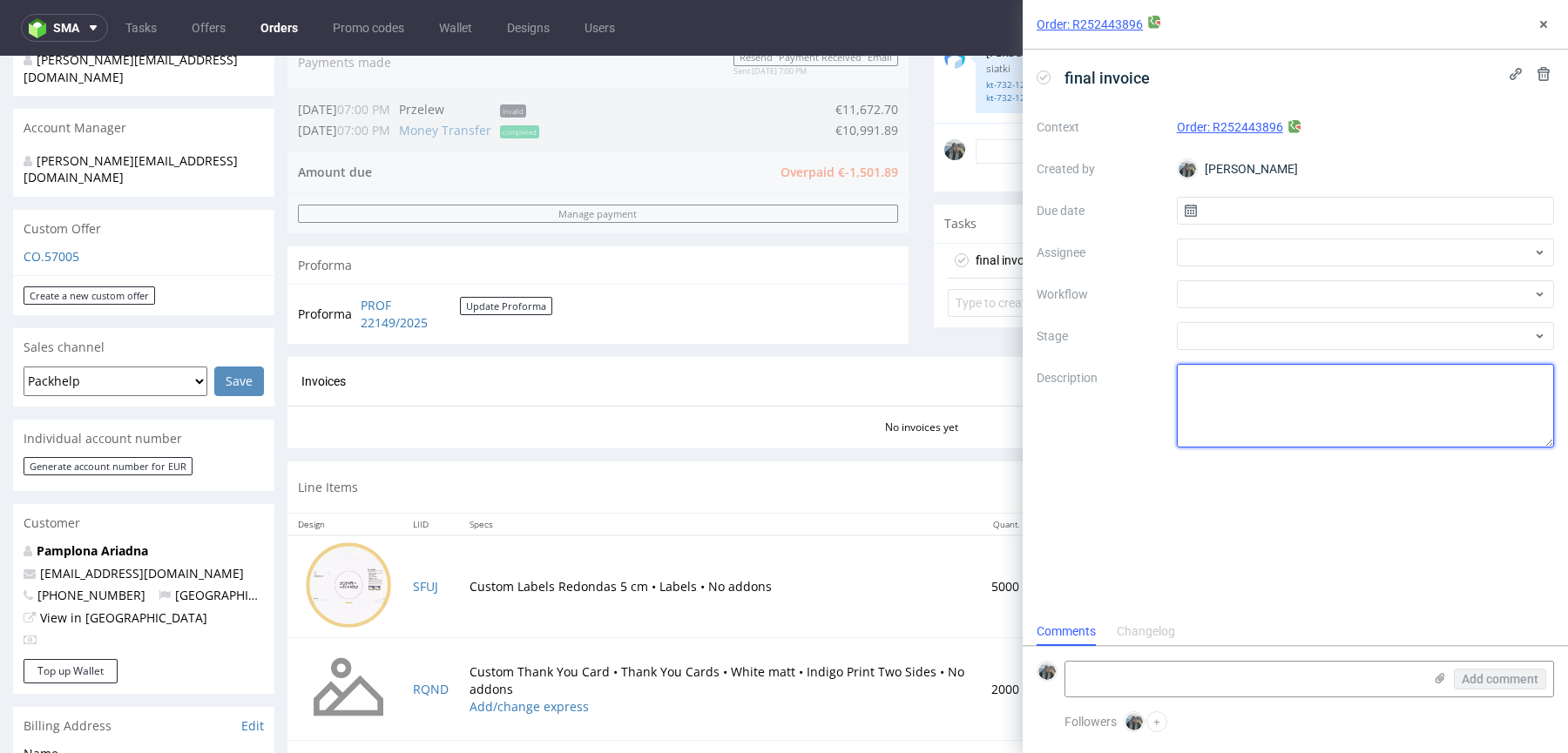
click at [1240, 407] on textarea at bounding box center [1366, 405] width 378 height 83
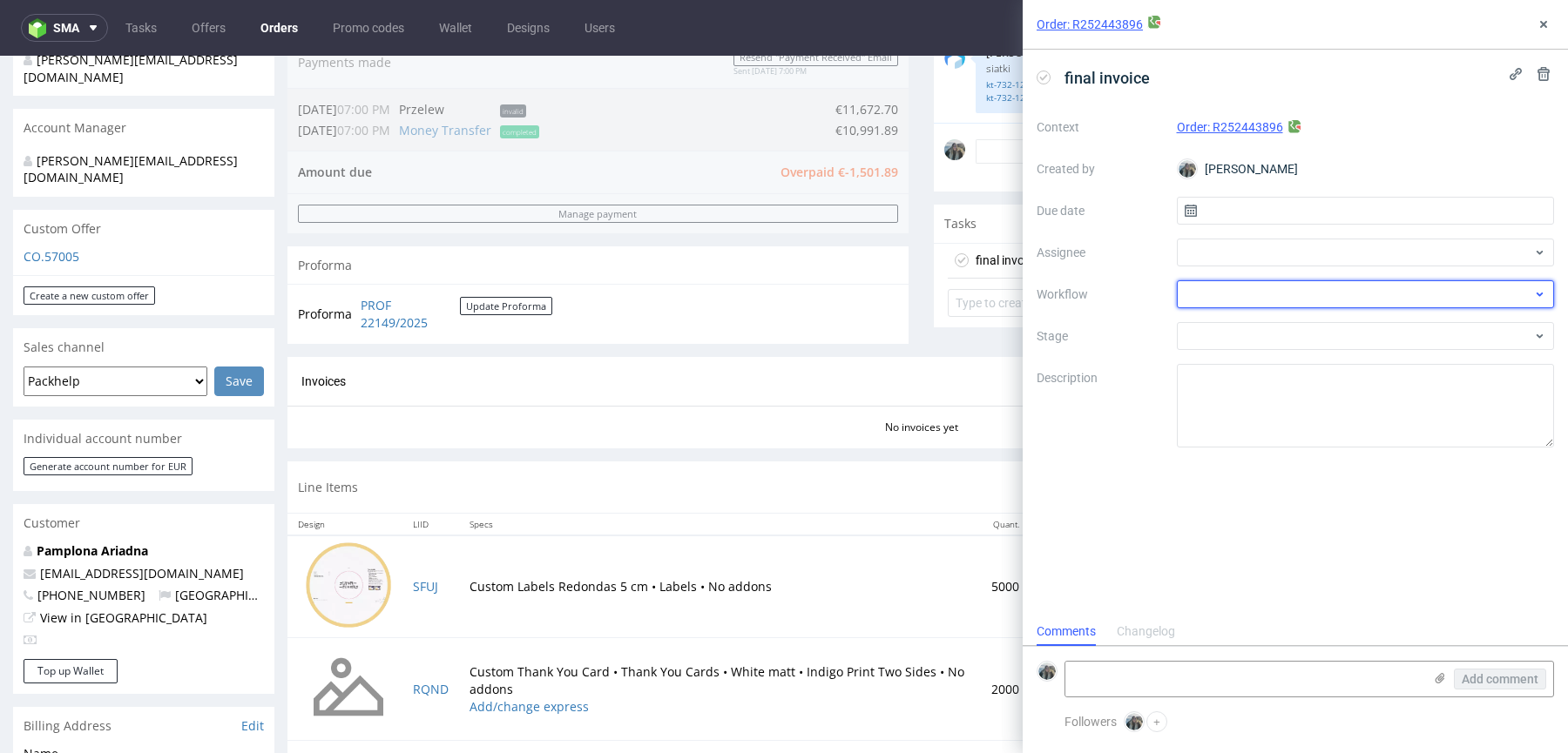
click at [1230, 299] on div at bounding box center [1366, 294] width 378 height 27
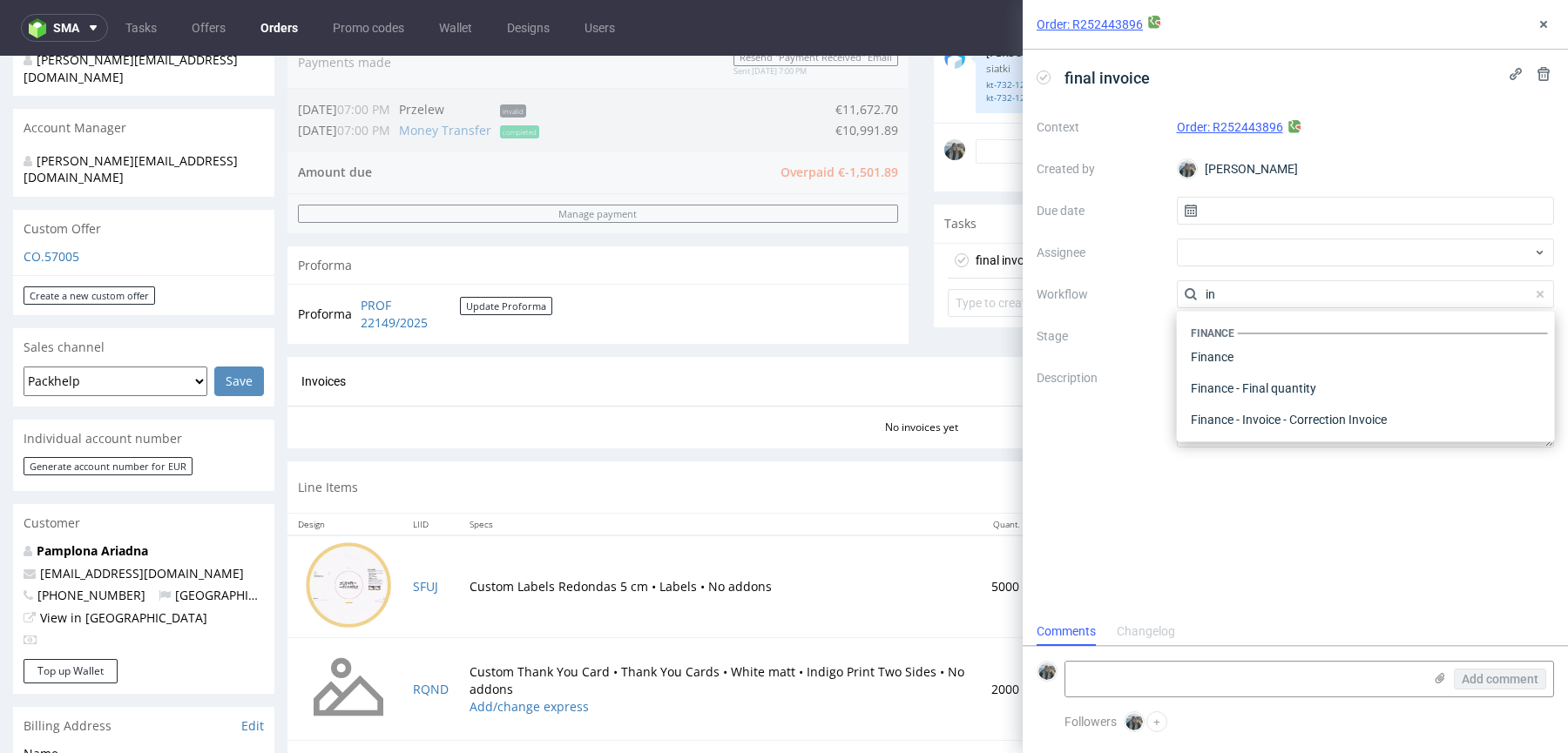
scroll to position [648, 0]
type input "invo"
click at [1279, 389] on div "Finance - Invoice - General" at bounding box center [1366, 388] width 364 height 31
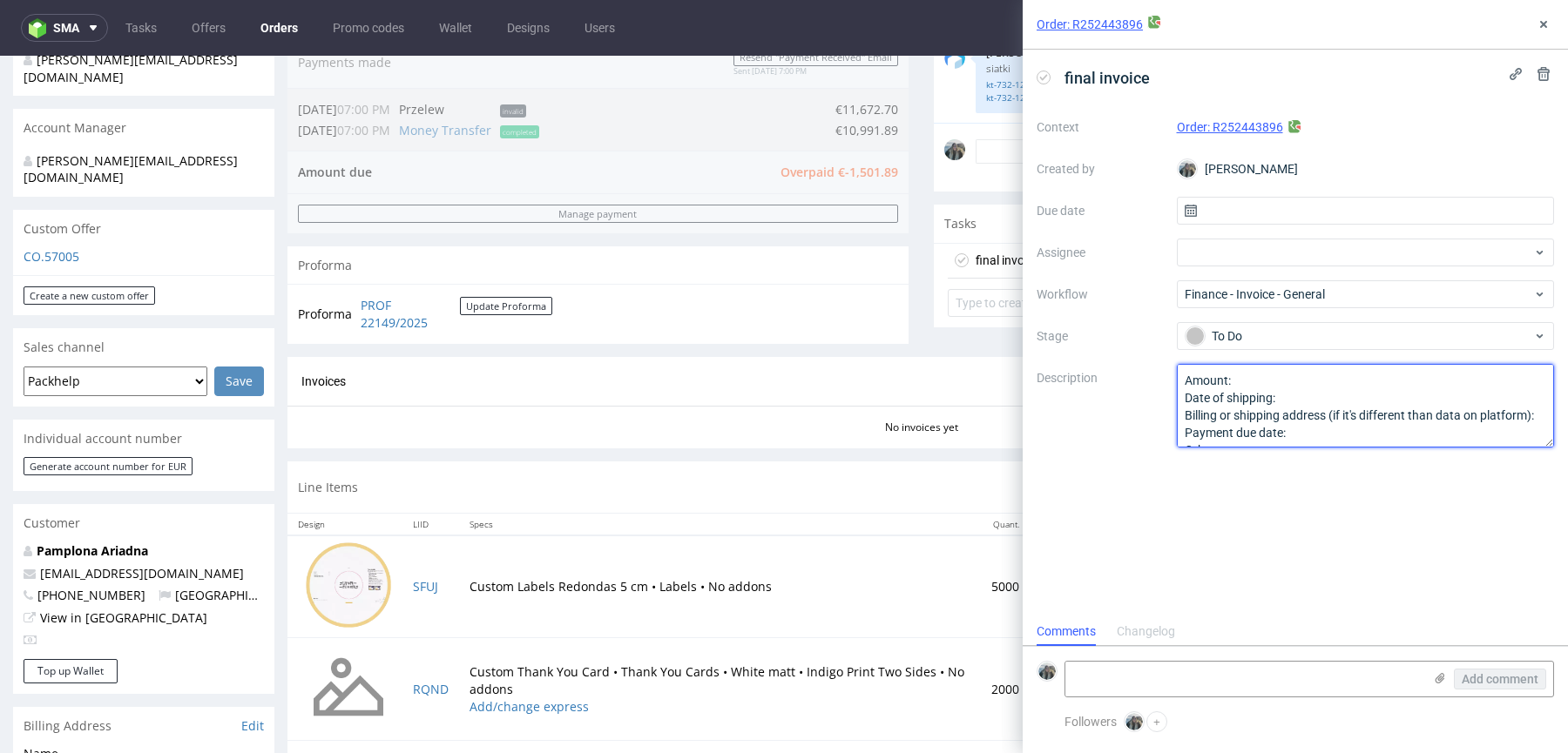
click at [1236, 399] on textarea "Amount: Date of shipping: Billing or shipping address (if it's different than d…" at bounding box center [1366, 405] width 378 height 83
drag, startPoint x: 1307, startPoint y: 381, endPoint x: 1045, endPoint y: 380, distance: 262.0
click at [1045, 380] on div "Context Order: R252443896 Created by Zeniuk Magdalena Due date Assignee Workflo…" at bounding box center [1295, 281] width 517 height 334
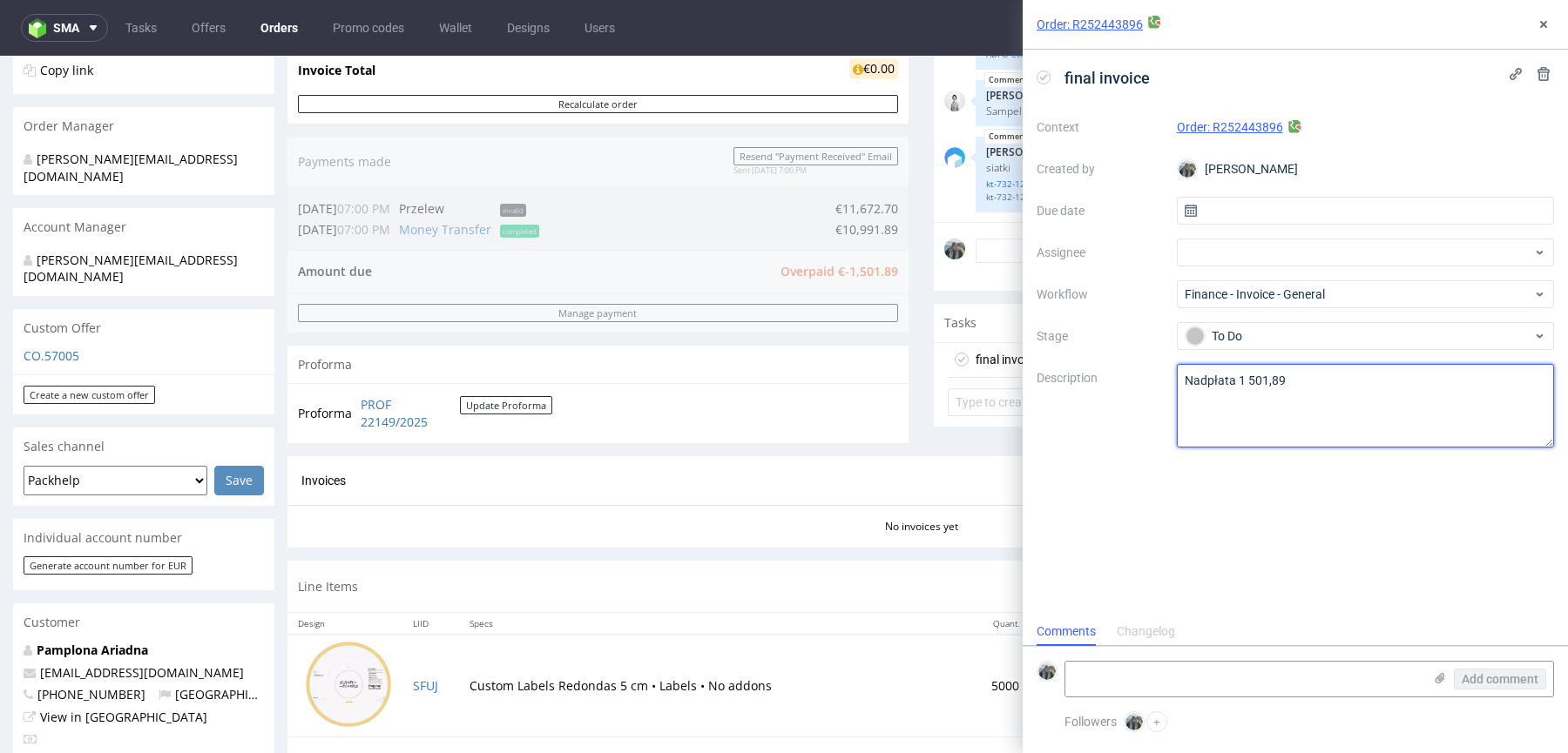
scroll to position [131, 0]
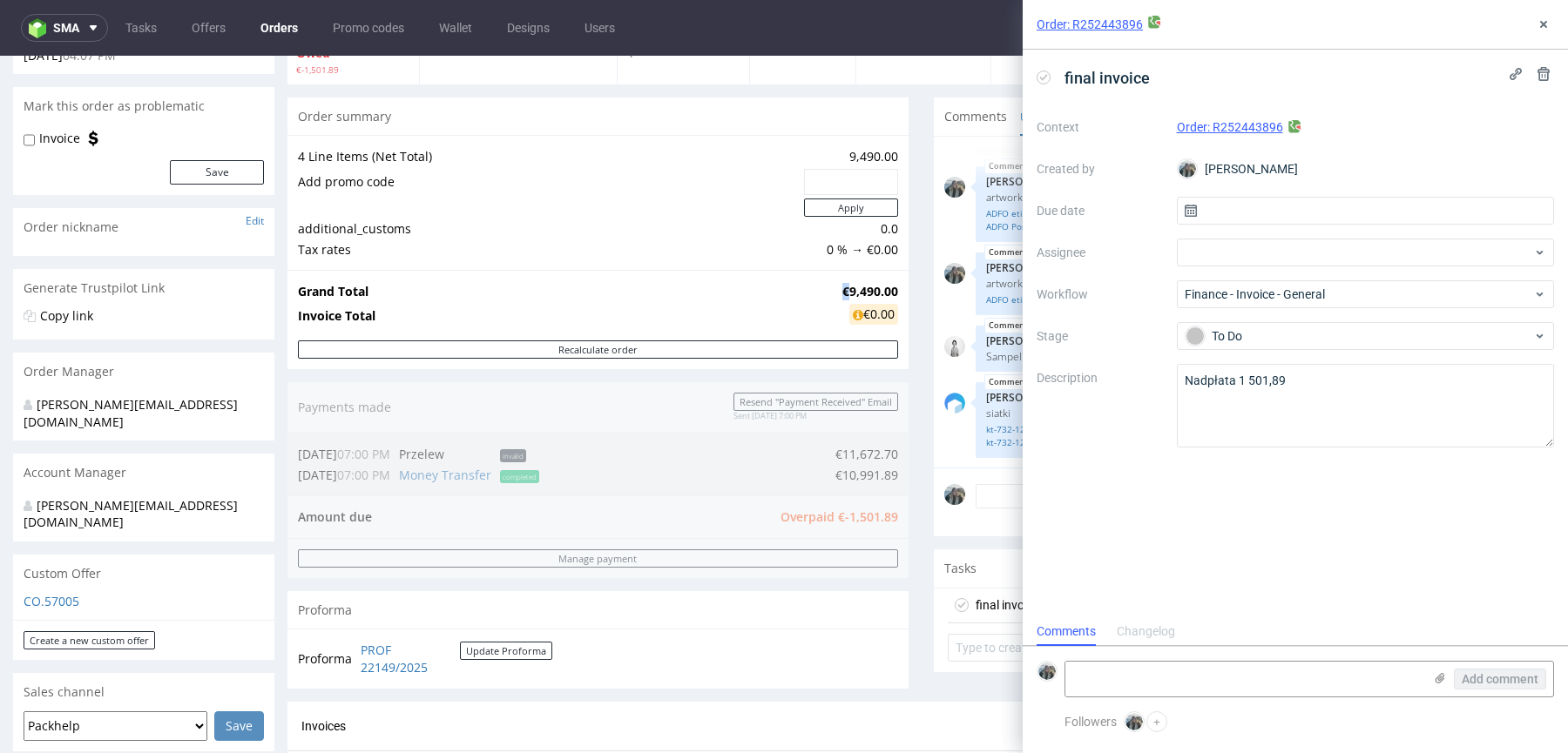
drag, startPoint x: 830, startPoint y: 287, endPoint x: 816, endPoint y: 288, distance: 14.0
click at [816, 288] on tr "Grand Total €9,490.00" at bounding box center [598, 291] width 600 height 21
copy tr "€"
click at [1250, 377] on textarea "Nadpłata 1 501,89" at bounding box center [1366, 405] width 378 height 83
drag, startPoint x: 1238, startPoint y: 377, endPoint x: 1242, endPoint y: 406, distance: 29.3
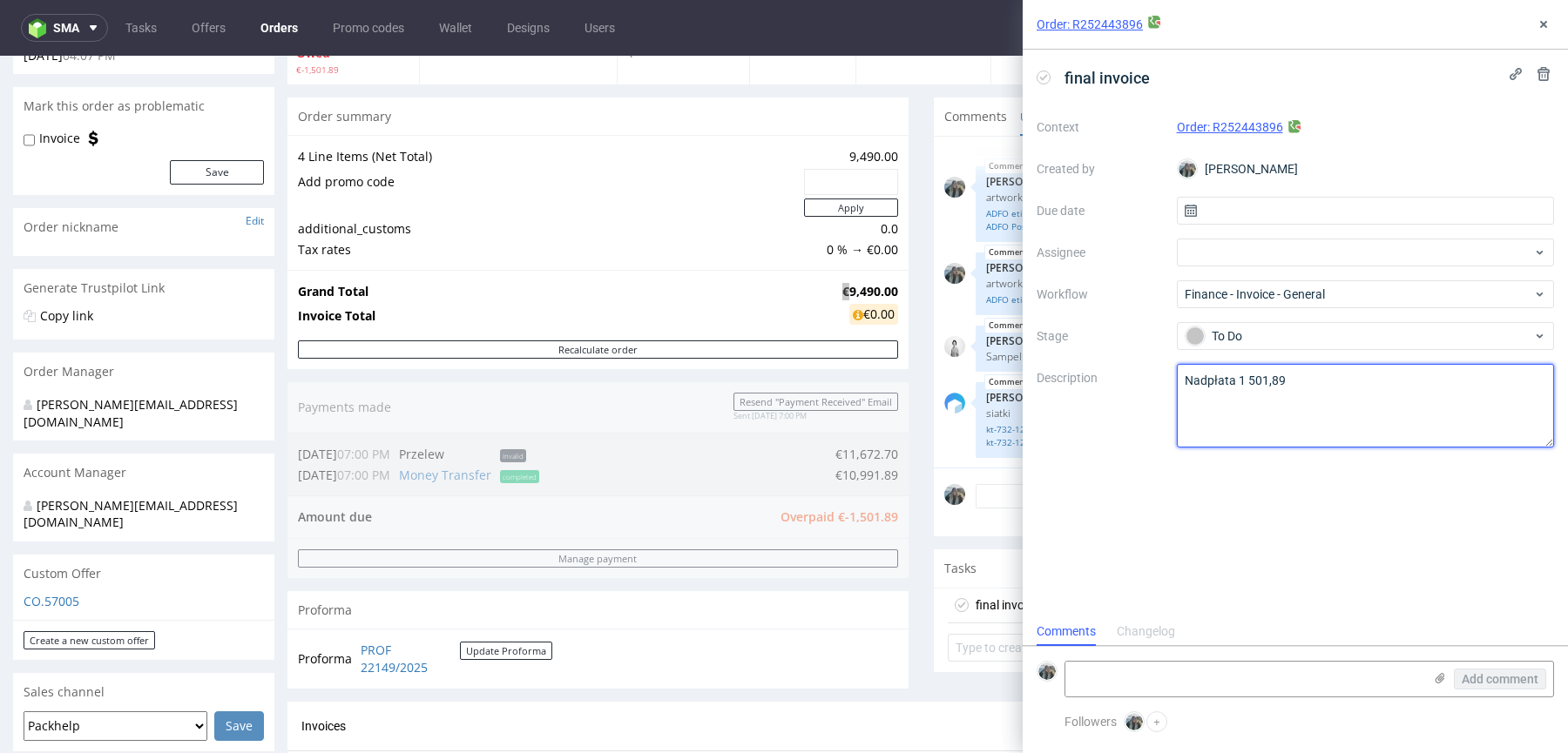
click at [1238, 383] on textarea "Nadpłata 1 501,89" at bounding box center [1366, 405] width 378 height 83
paste textarea "€"
click at [1251, 376] on textarea "Nadpłata 1 501,89" at bounding box center [1366, 405] width 378 height 83
click at [1304, 376] on textarea "Nadpłata 1 501,89" at bounding box center [1366, 405] width 378 height 83
type textarea "Nadpłata €1 501,89 wynika z opłaty całości + 23%vat po przewalutowaniu na pln o…"
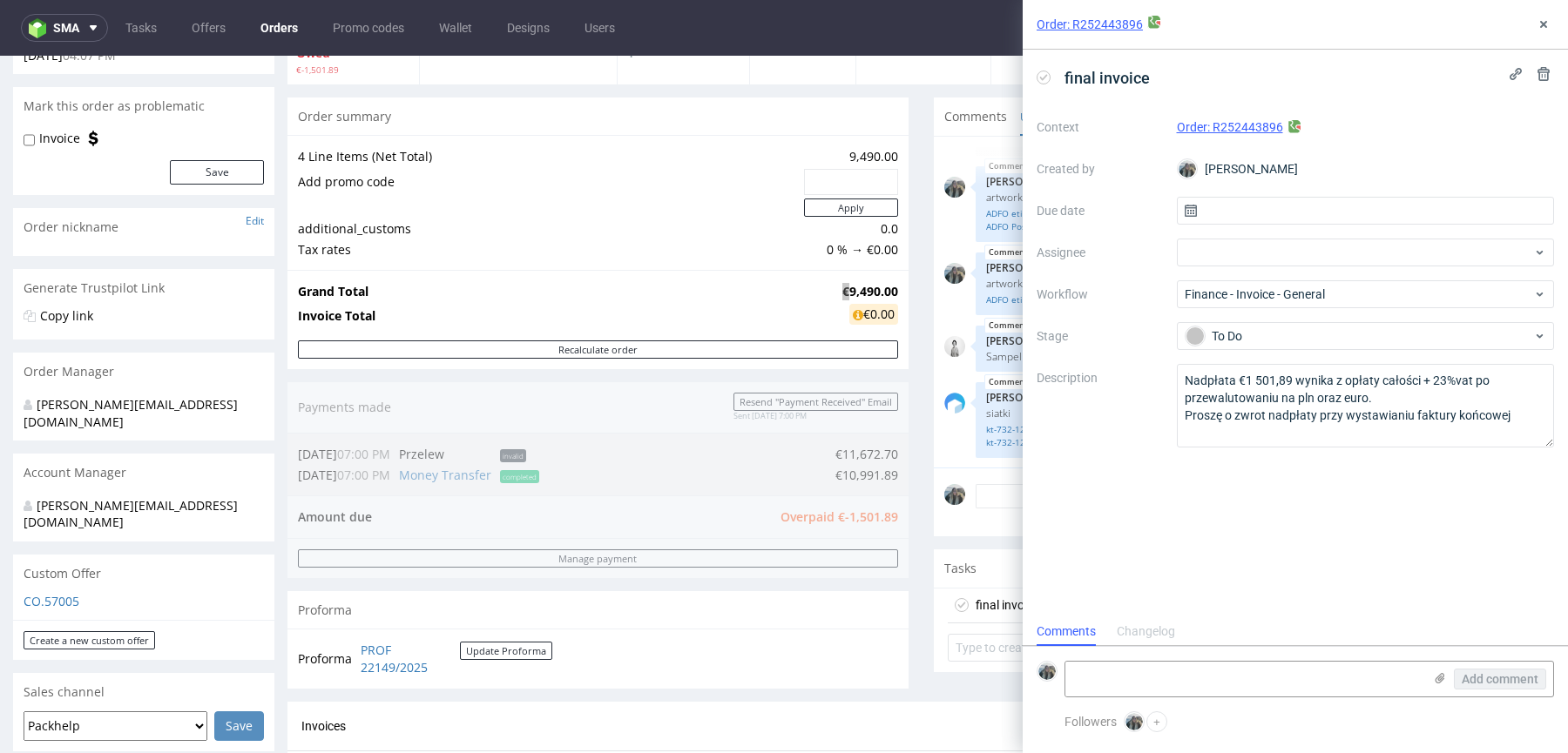
click at [1389, 497] on div "final invoice Context Order: R252443896 Created by Zeniuk Magdalena Due date As…" at bounding box center [1294, 333] width 545 height 568
click at [1548, 22] on icon at bounding box center [1544, 24] width 14 height 14
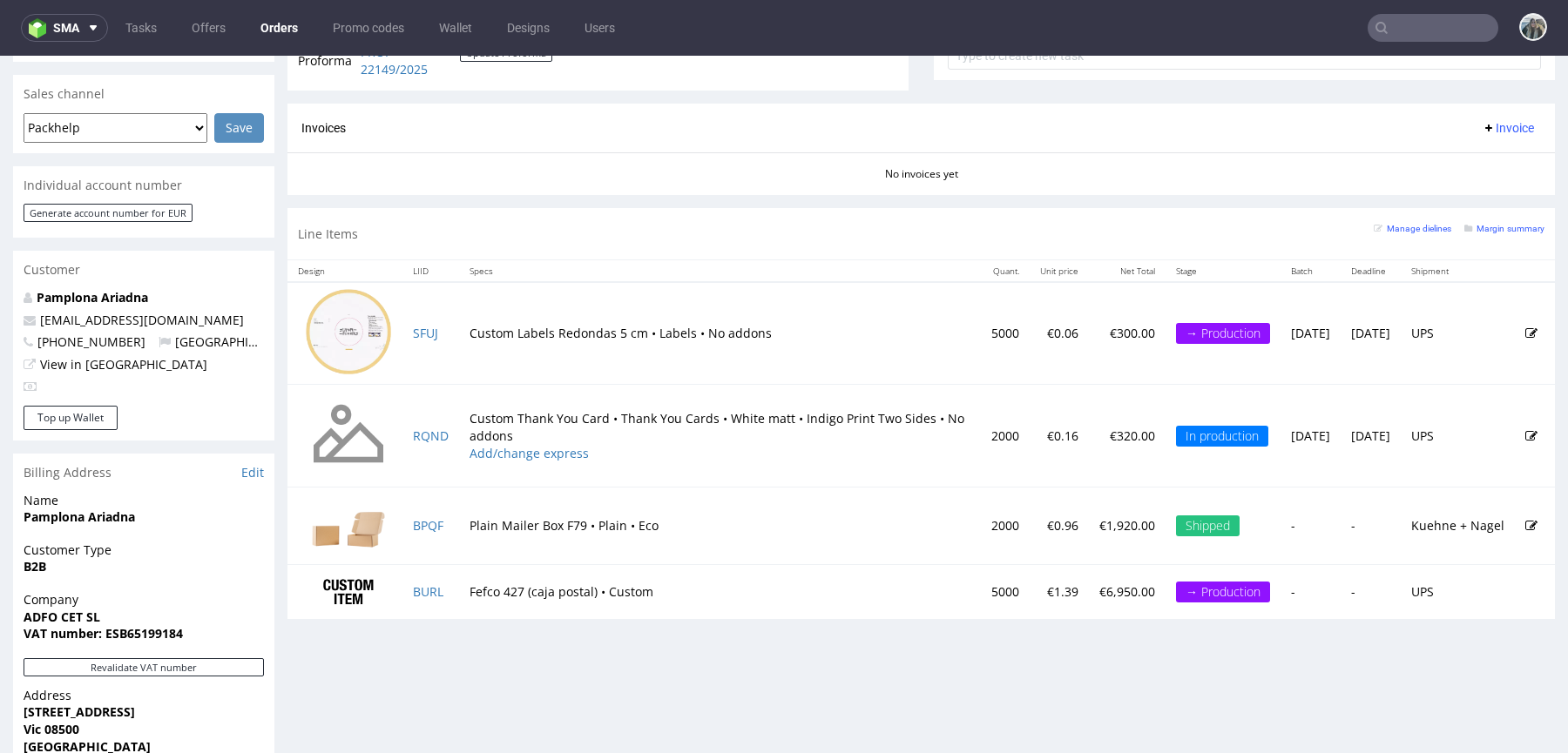
scroll to position [751, 0]
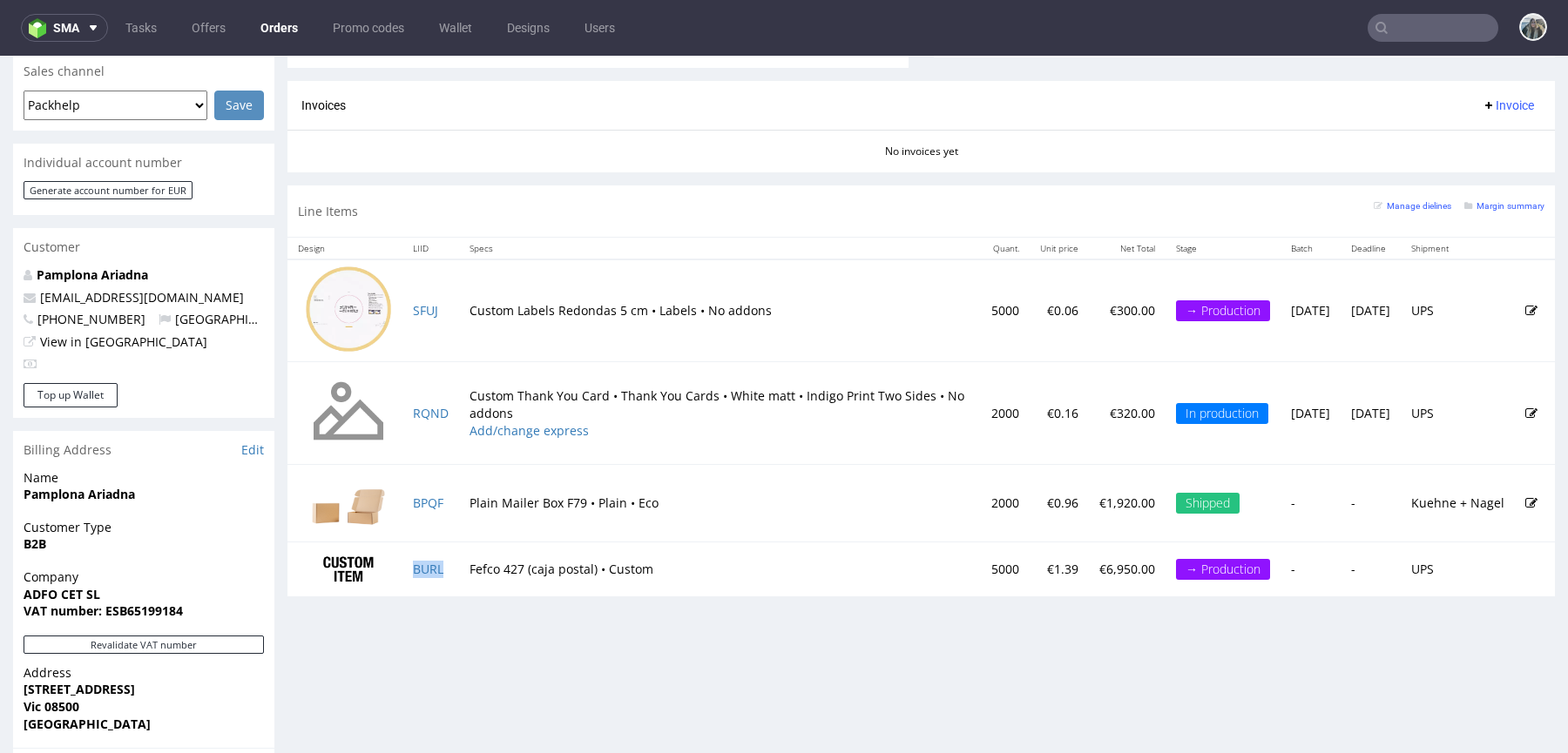
click at [453, 564] on td "BURL" at bounding box center [430, 569] width 57 height 54
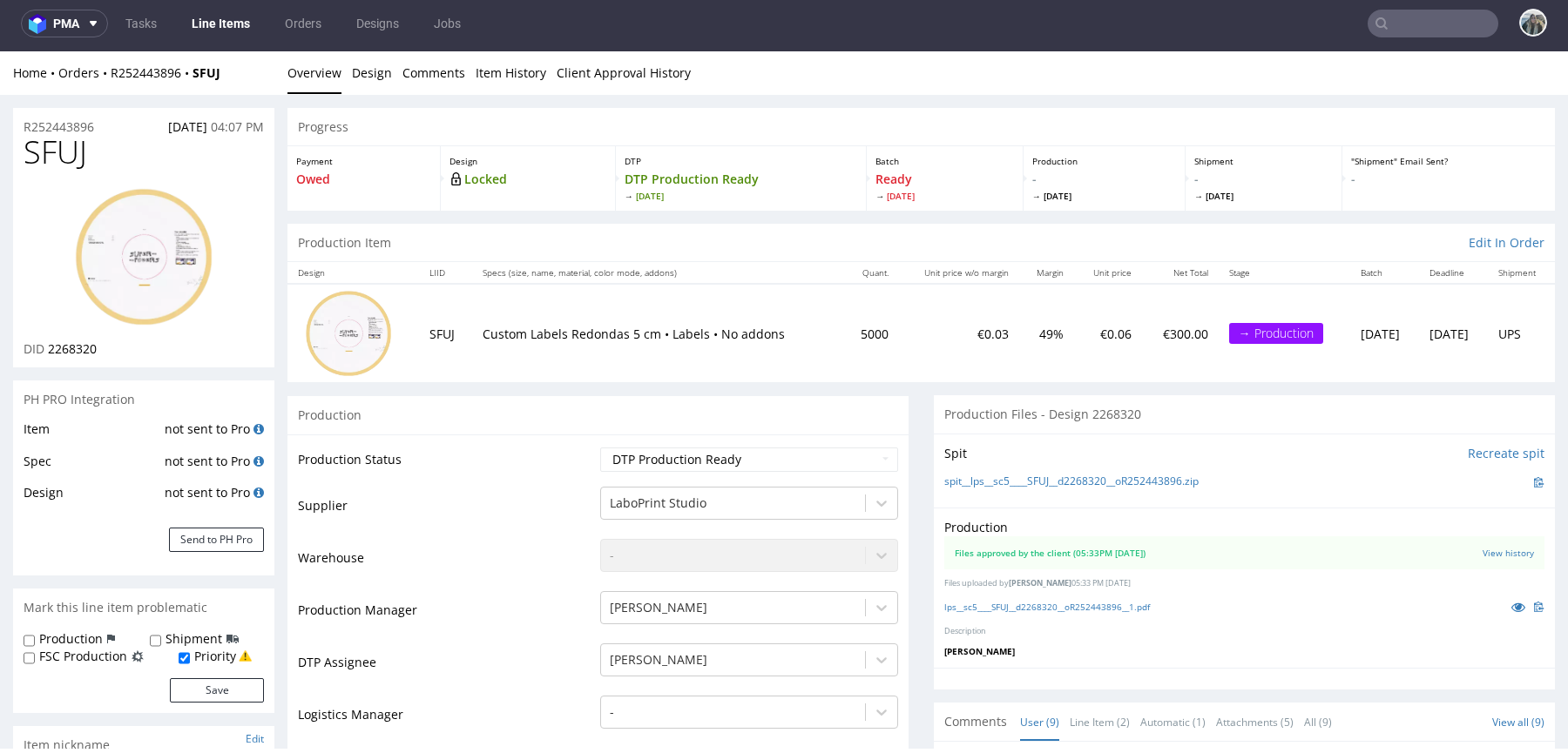
click at [62, 152] on span "SFUJ" at bounding box center [55, 153] width 64 height 35
copy span "SFUJ"
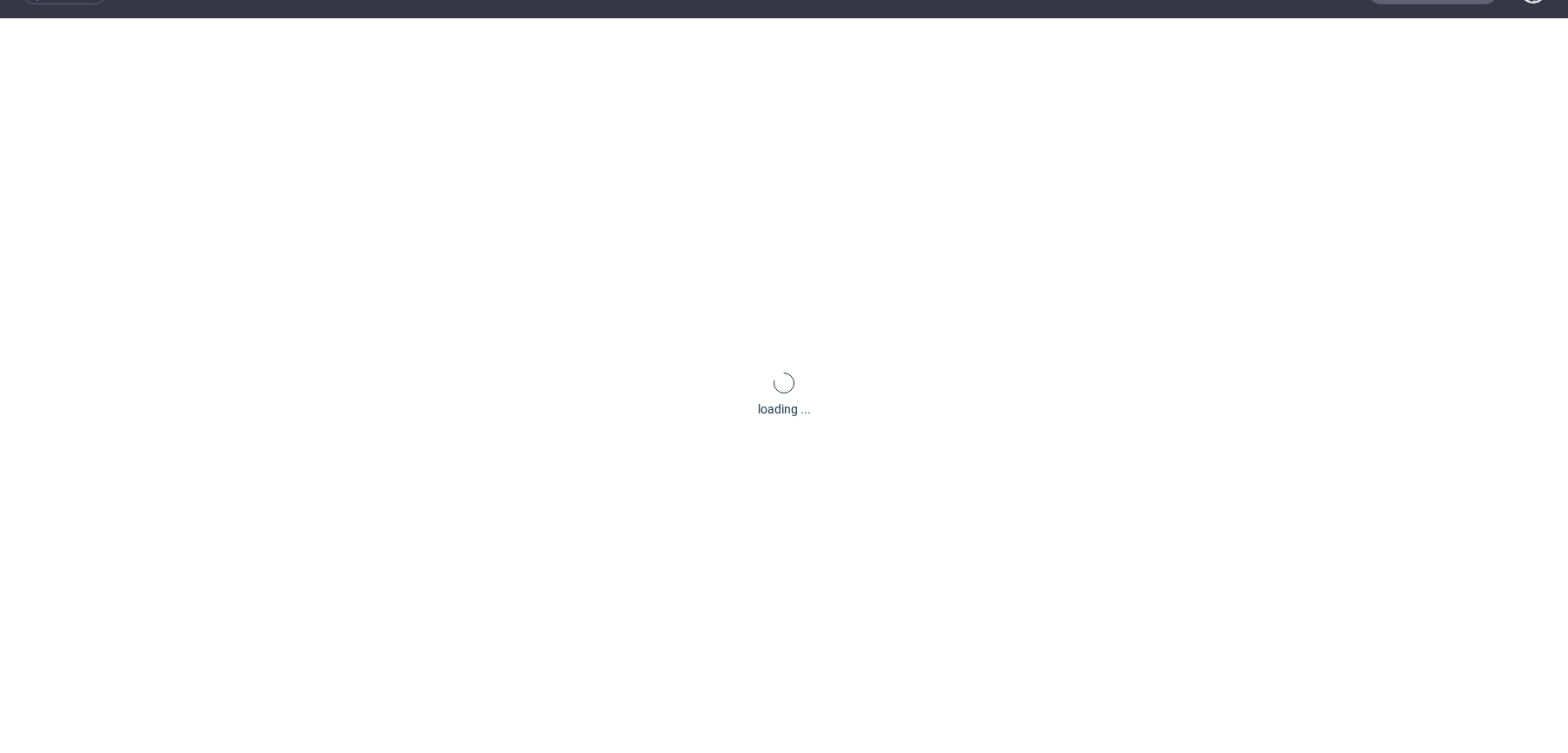
click at [88, 129] on div "loading ..." at bounding box center [784, 395] width 1568 height 753
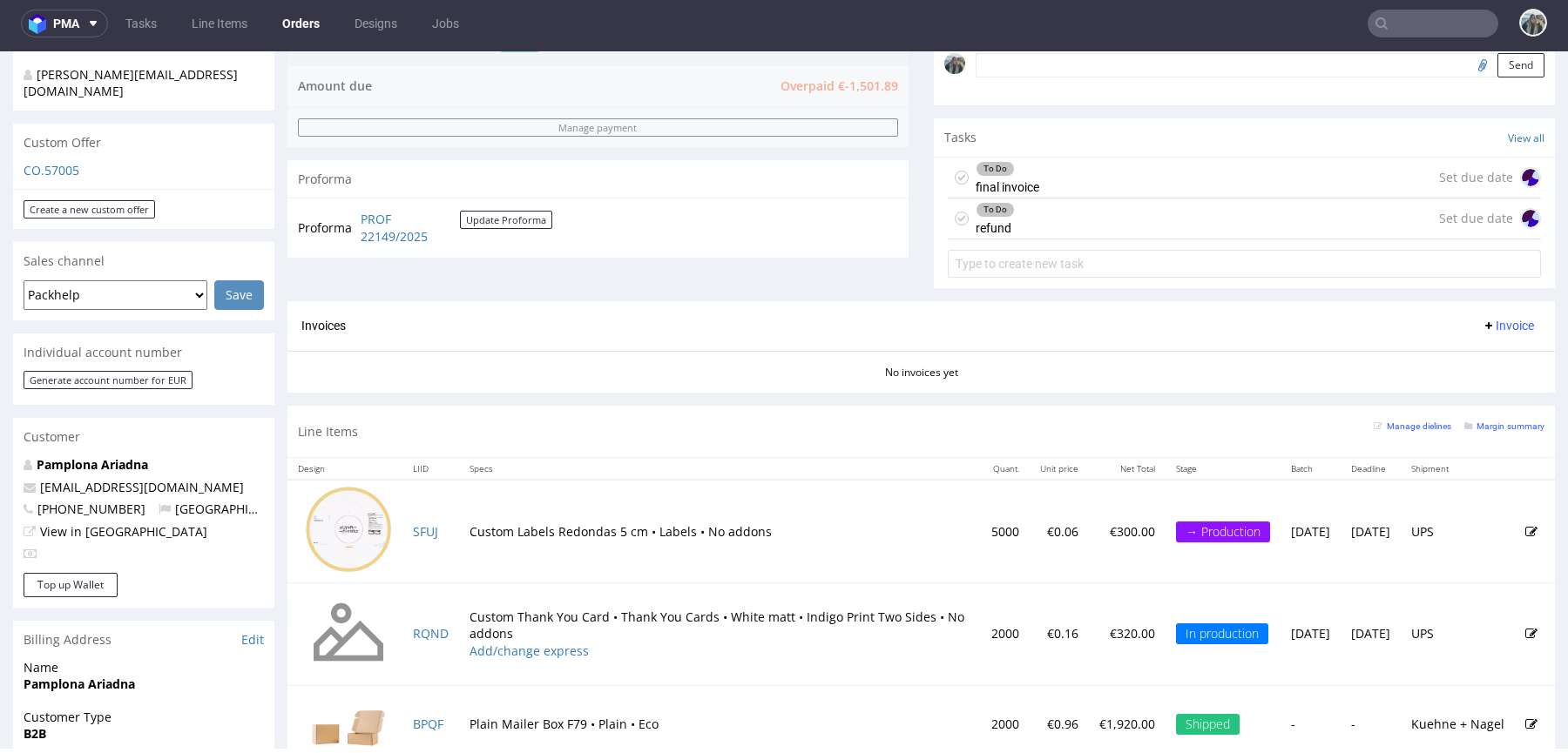
scroll to position [735, 0]
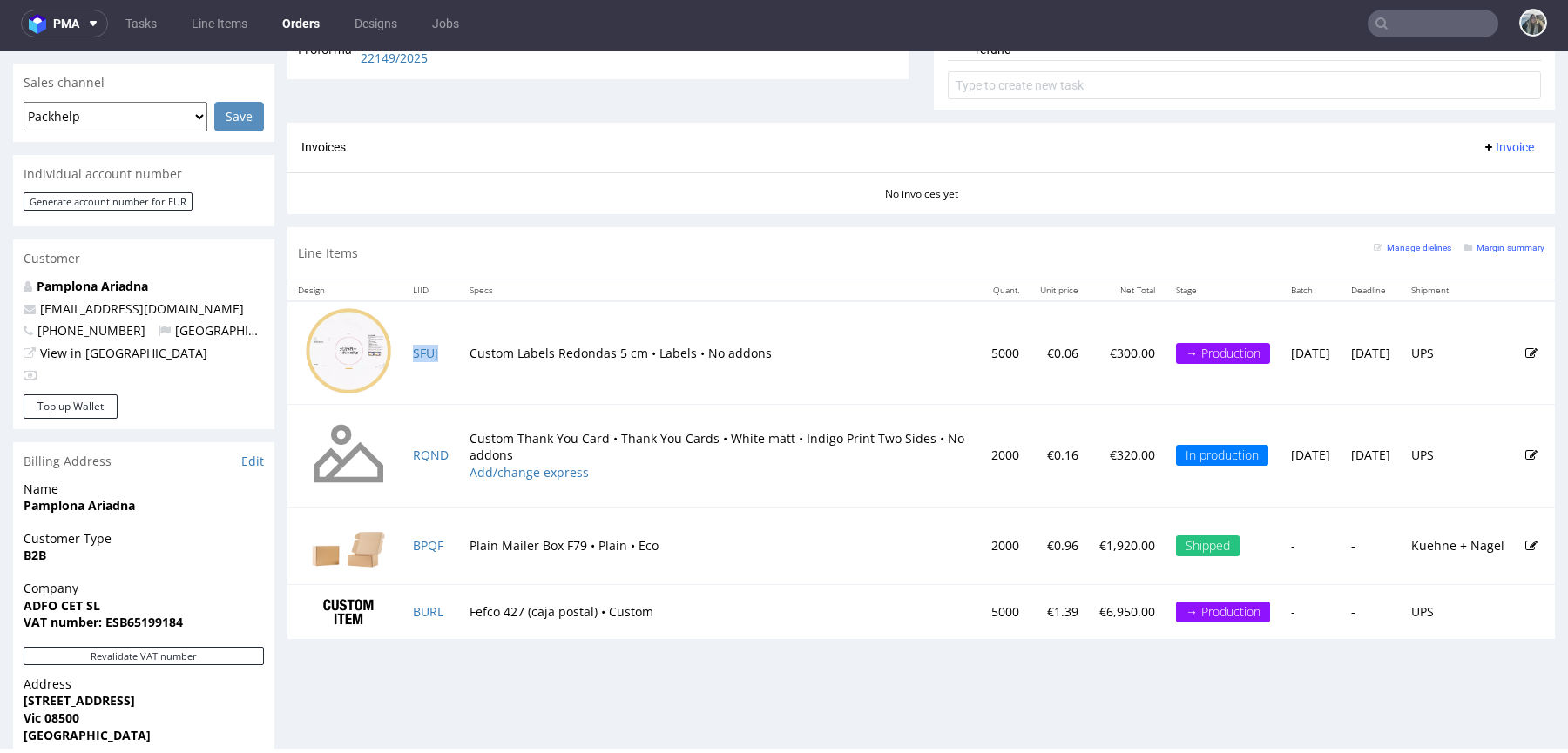
click at [452, 348] on td "SFUJ" at bounding box center [430, 352] width 57 height 103
click at [456, 463] on td "RQND" at bounding box center [430, 455] width 57 height 103
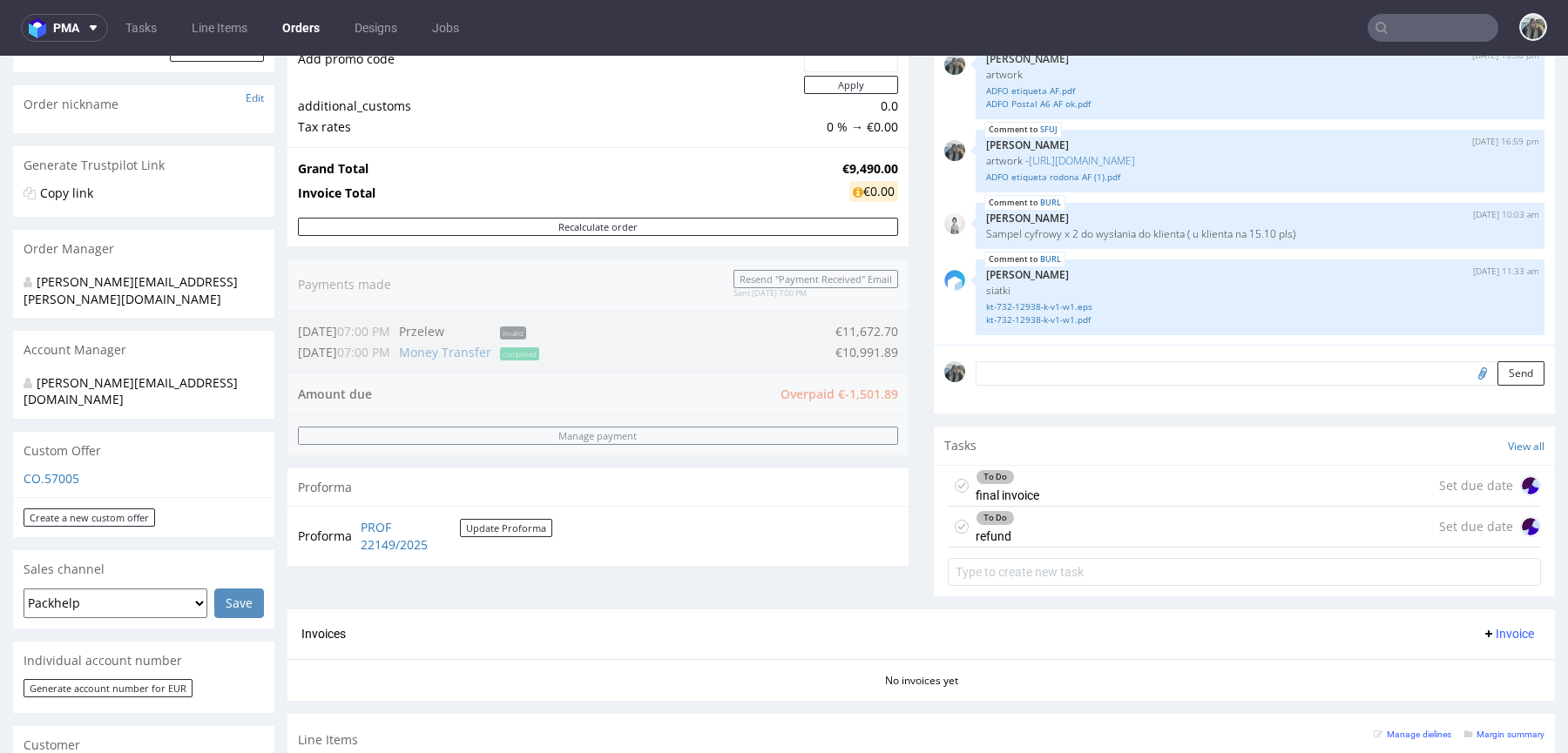
scroll to position [960, 0]
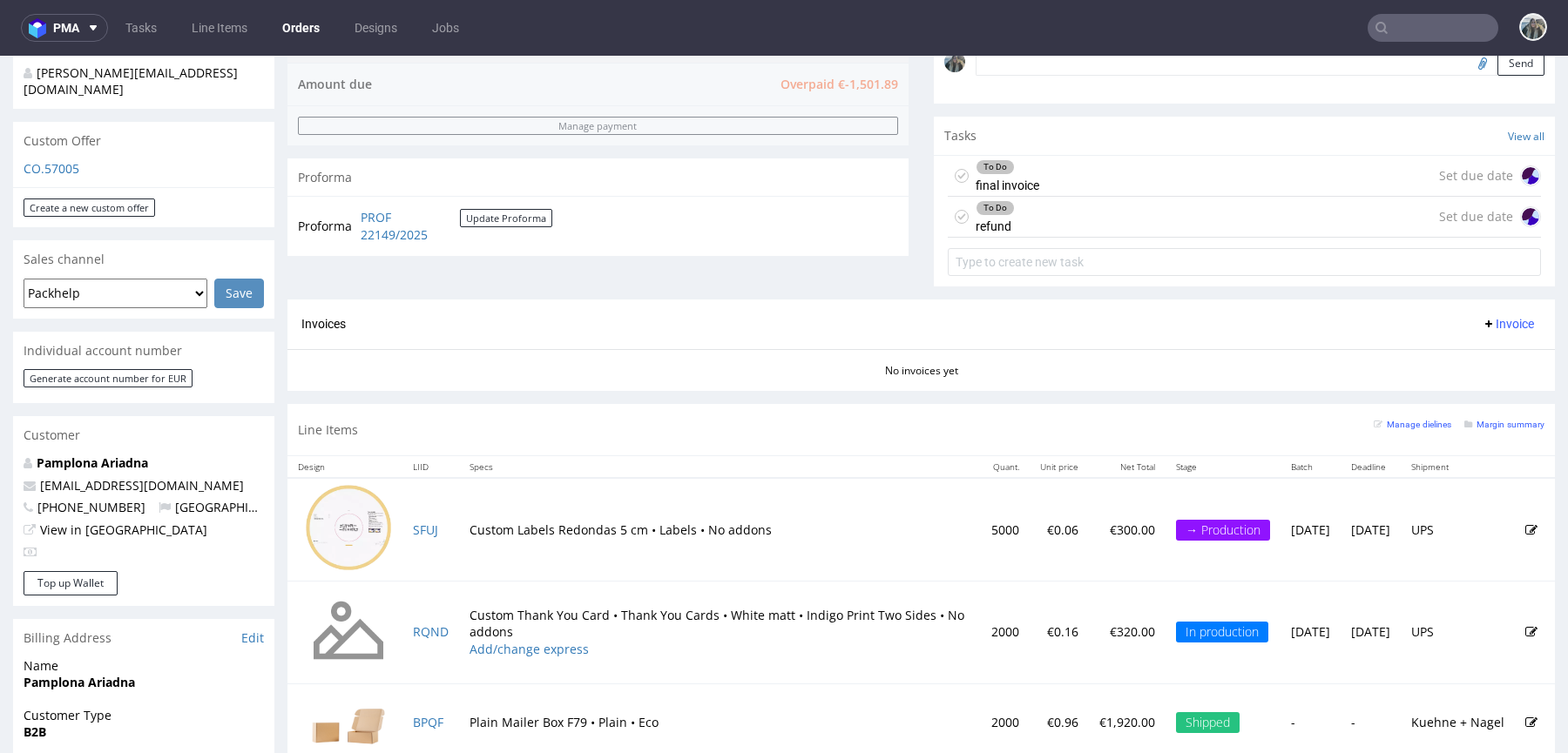
scroll to position [789, 0]
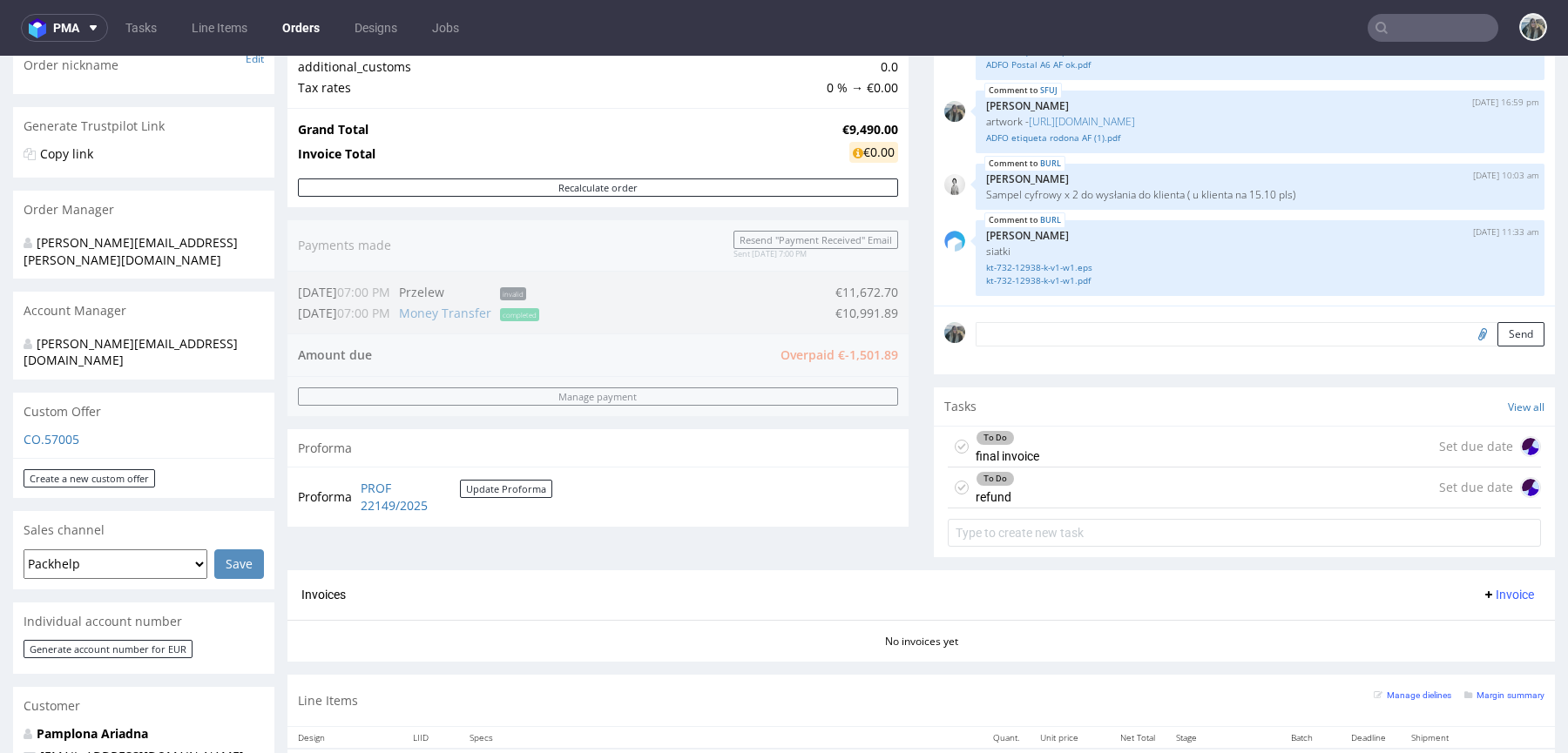
scroll to position [288, 0]
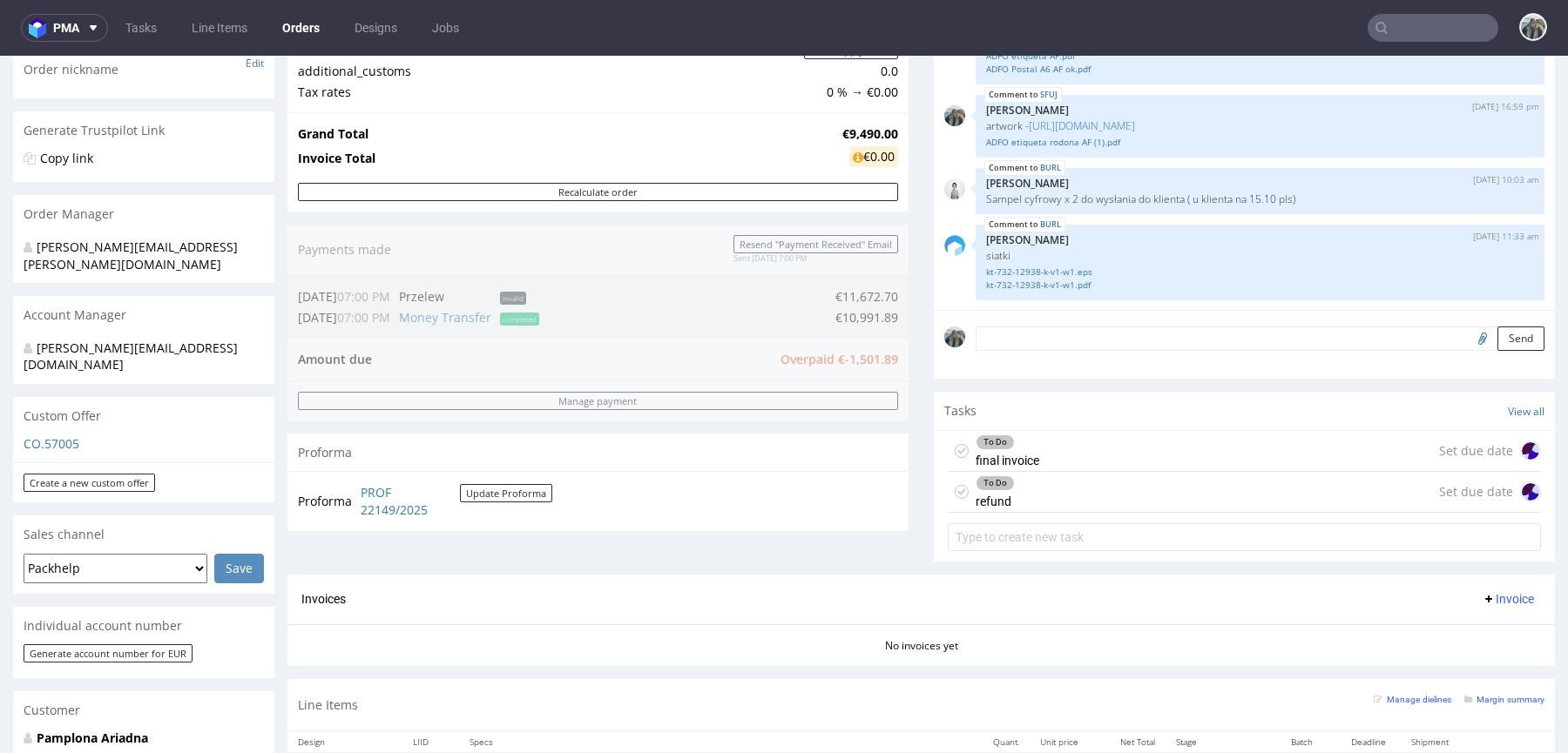
click at [1005, 484] on div "To Do refund" at bounding box center [995, 492] width 39 height 40
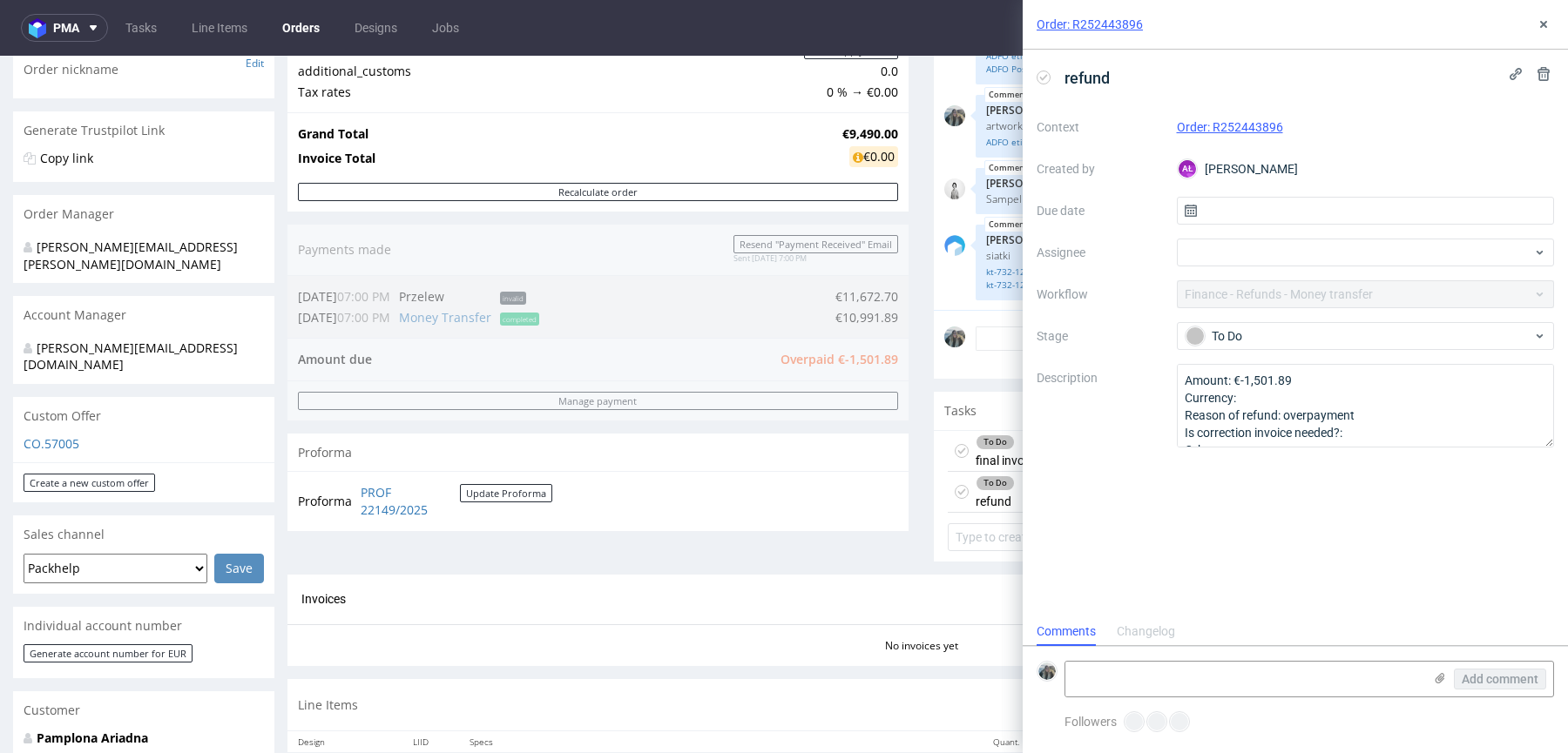
scroll to position [14, 0]
click at [1546, 27] on icon at bounding box center [1544, 24] width 14 height 14
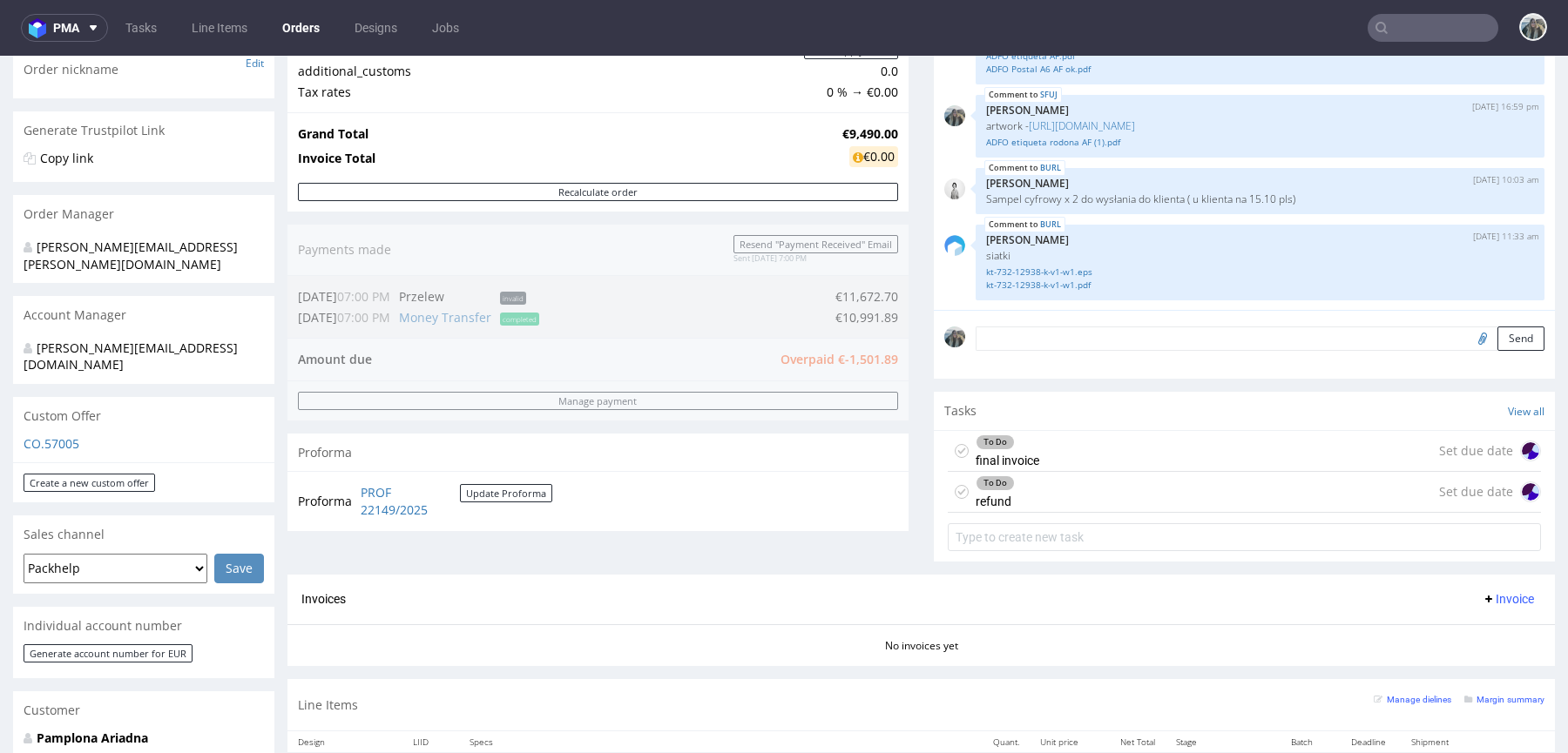
click at [1334, 425] on div "Tasks View all" at bounding box center [1244, 411] width 621 height 38
click at [1335, 432] on div "To Do final invoice Set due date" at bounding box center [1244, 452] width 593 height 41
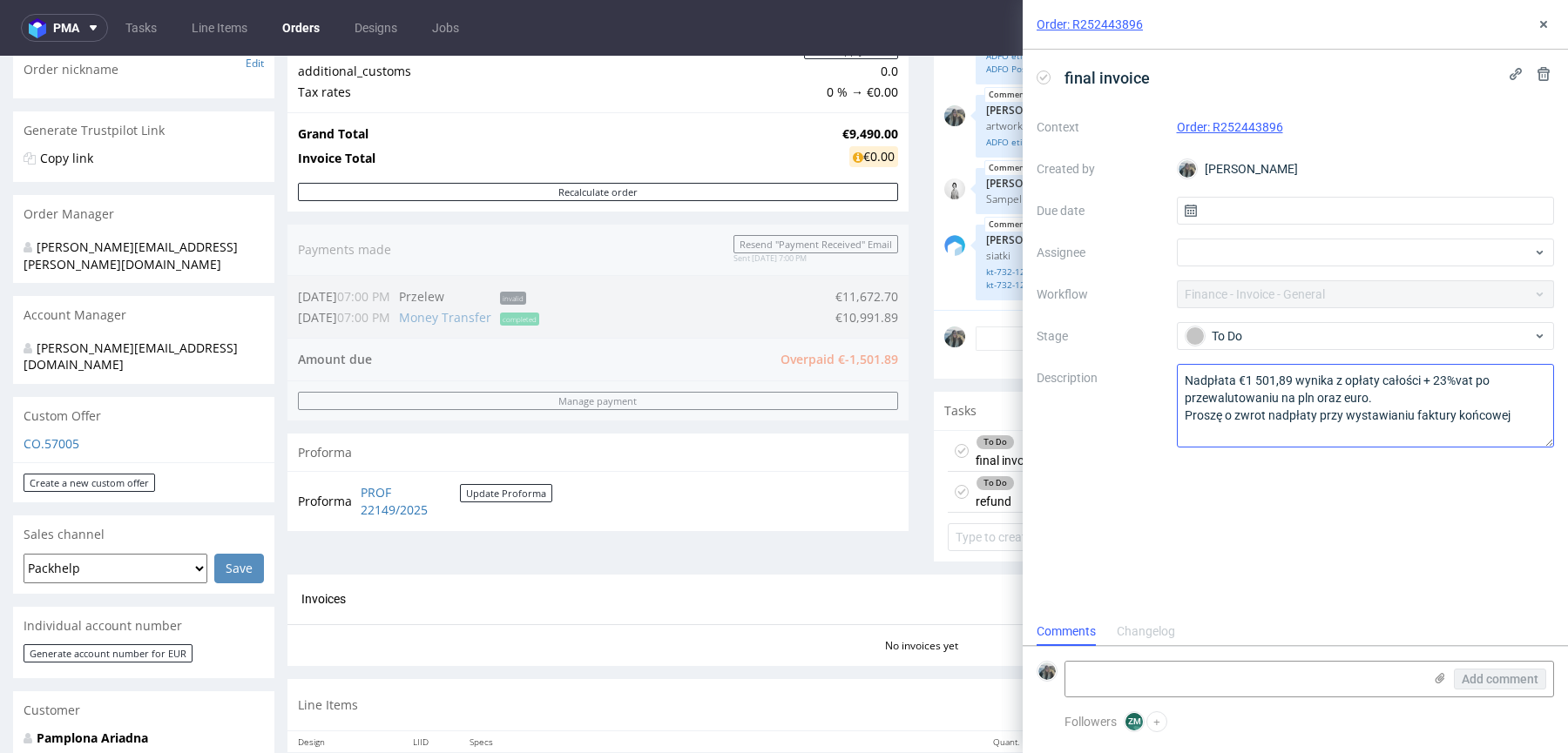
scroll to position [14, 0]
click at [1546, 19] on icon at bounding box center [1544, 24] width 14 height 14
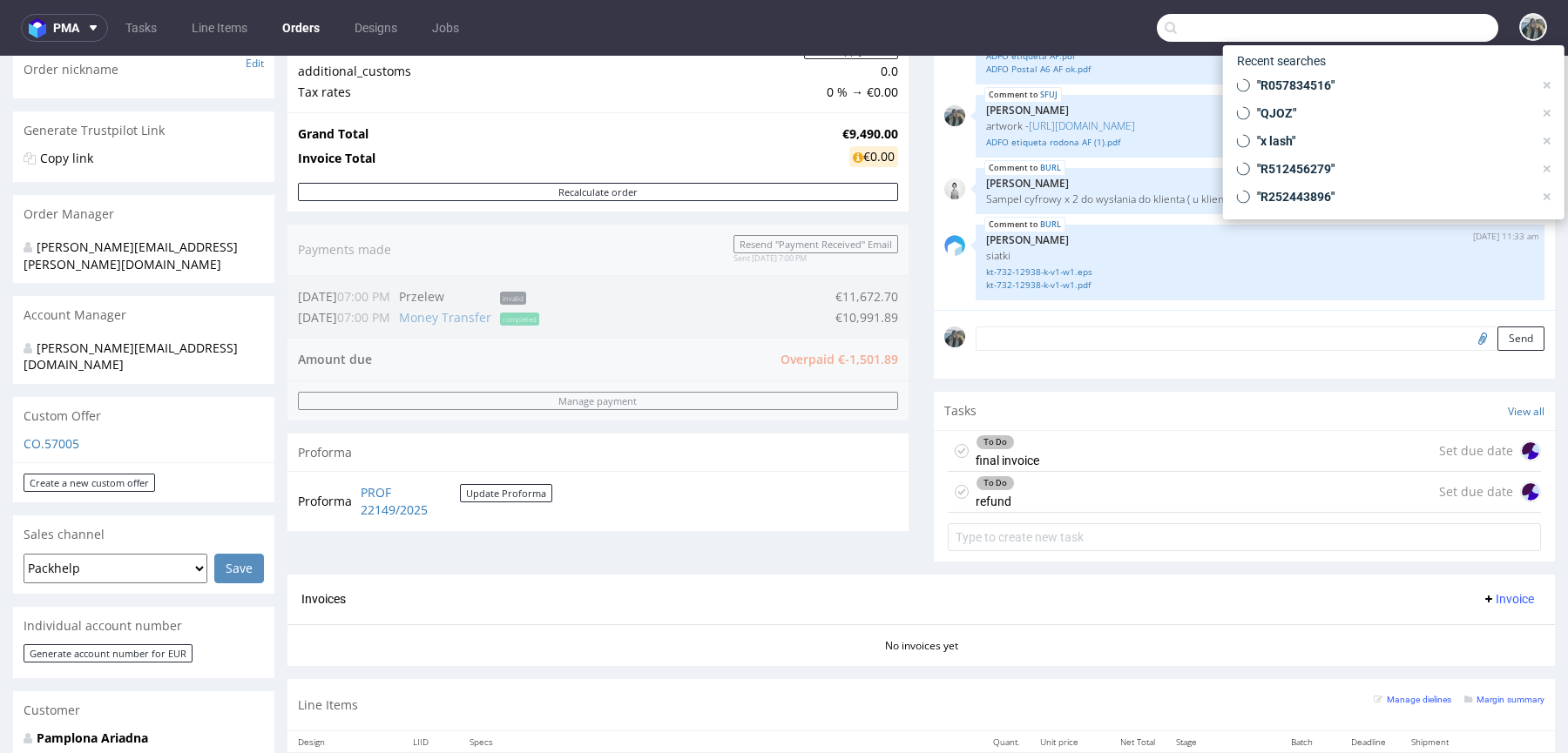
click at [1430, 38] on input "text" at bounding box center [1326, 27] width 341 height 27
paste input "Patitas"
type input "Patitas"
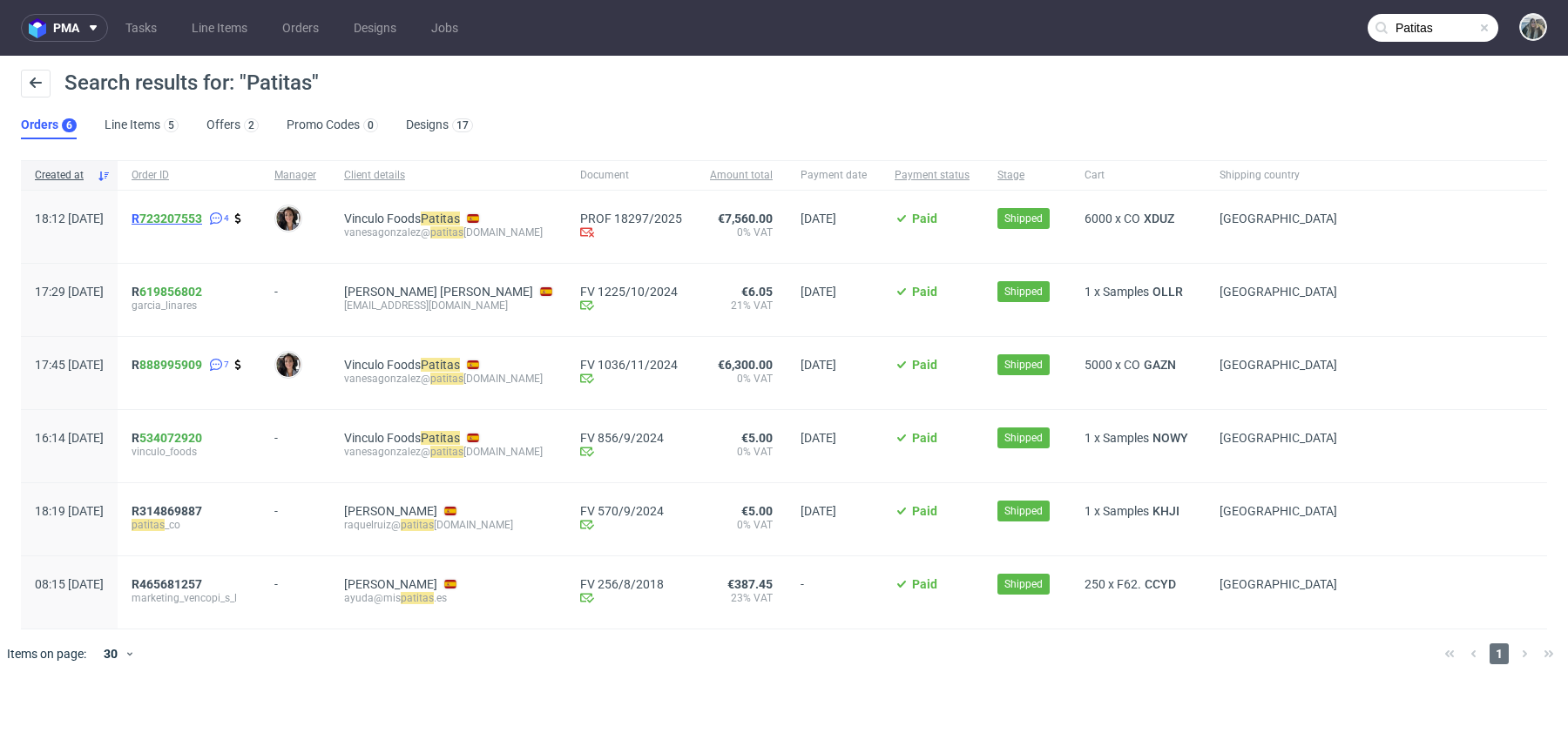
click at [202, 218] on link "723207553" at bounding box center [170, 218] width 63 height 14
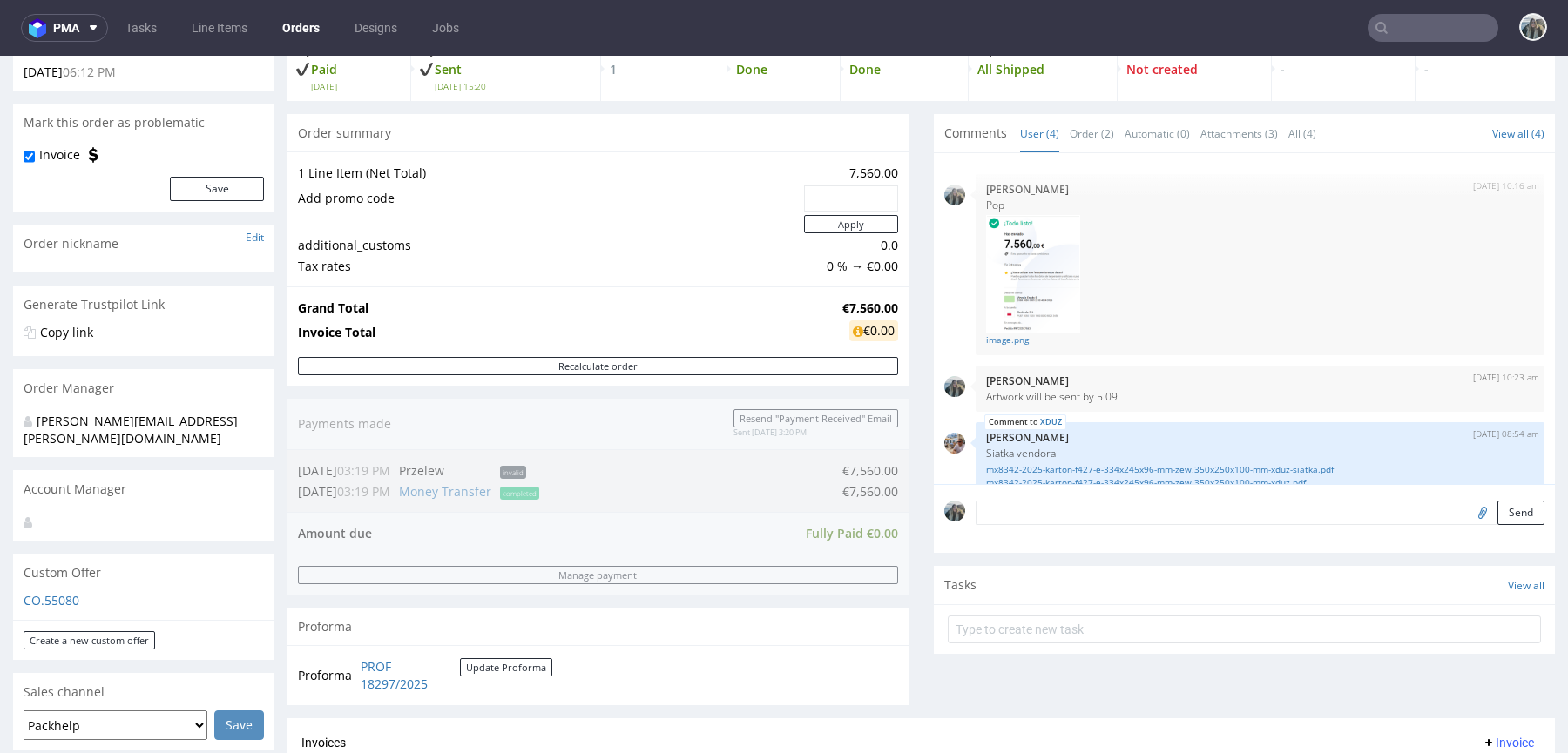
scroll to position [693, 0]
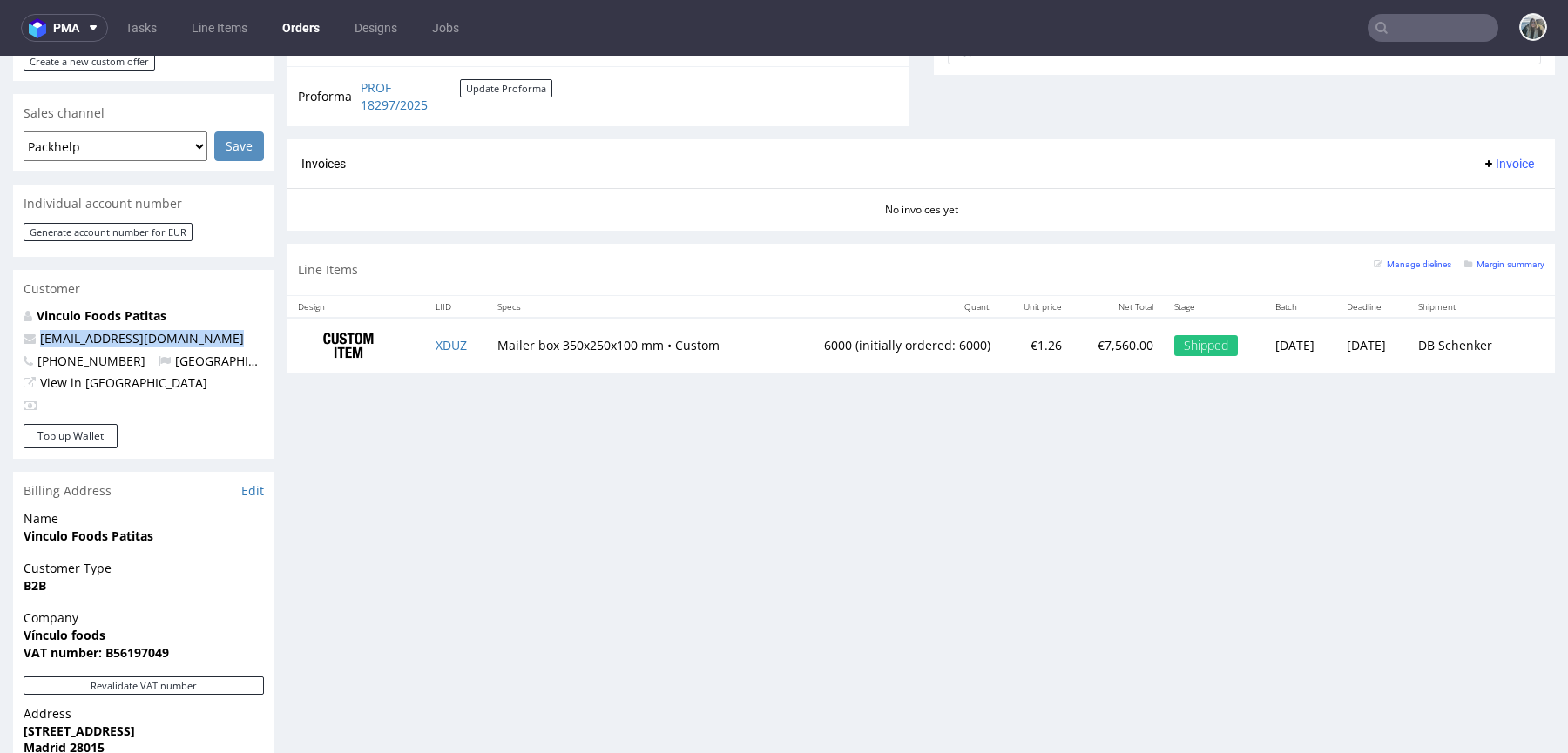
drag, startPoint x: 243, startPoint y: 323, endPoint x: 11, endPoint y: 323, distance: 232.0
click at [11, 323] on div "Order via Offer R723207553 27.08.2025 06:12 PM Mark this order as problematic I…" at bounding box center [784, 232] width 1568 height 1652
copy span "vanesagonzalez@patitasco.com"
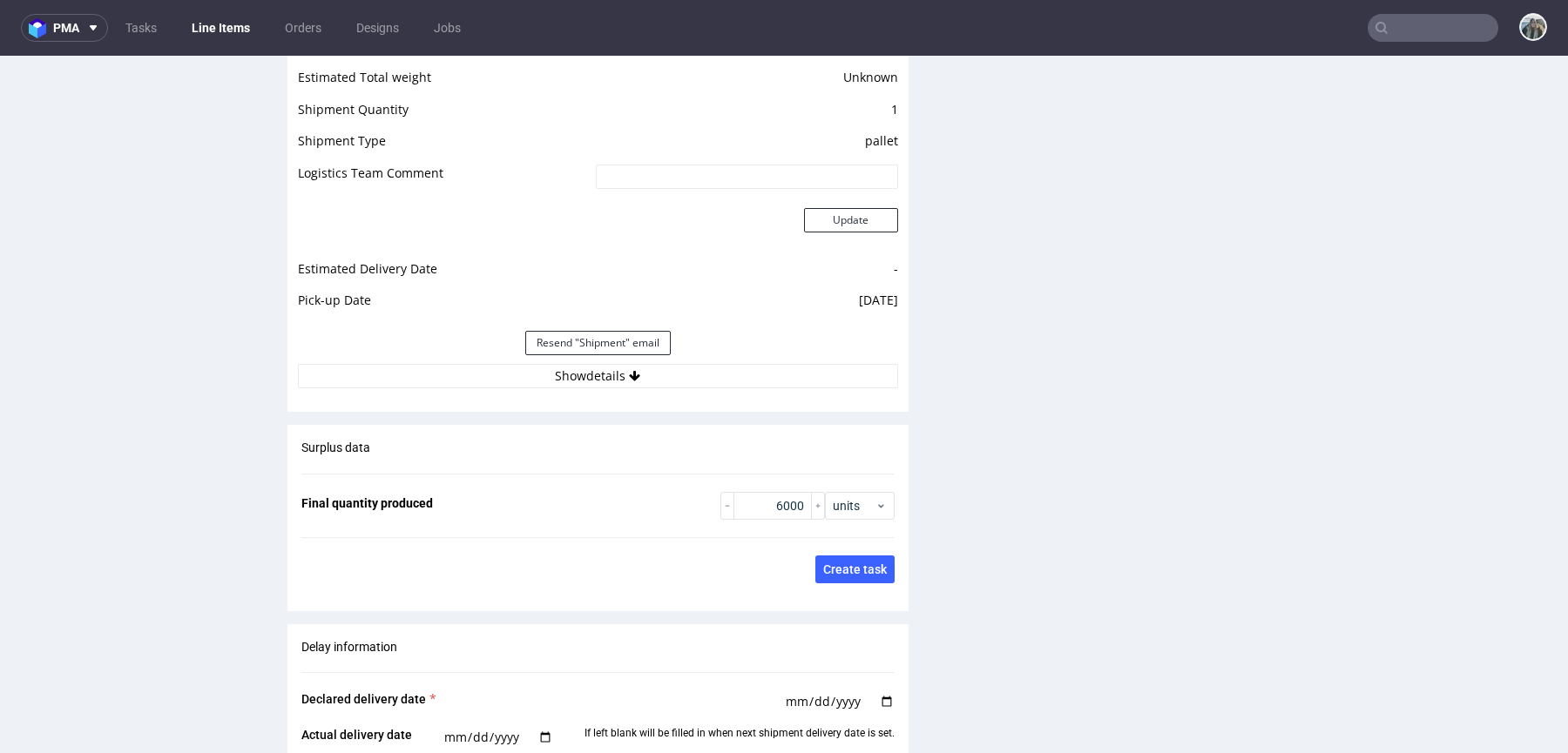
scroll to position [2447, 0]
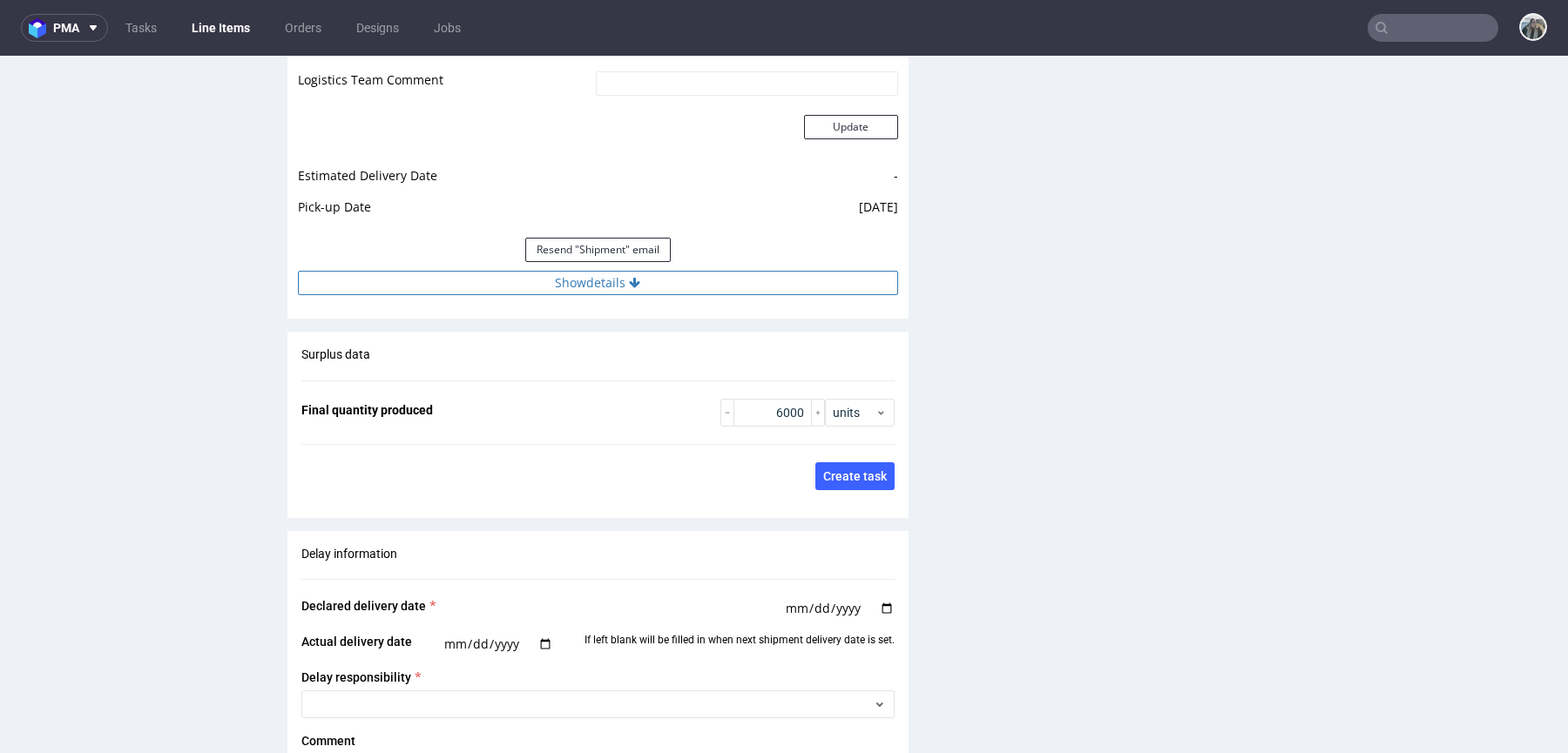
click at [613, 295] on button "Show details" at bounding box center [598, 283] width 600 height 24
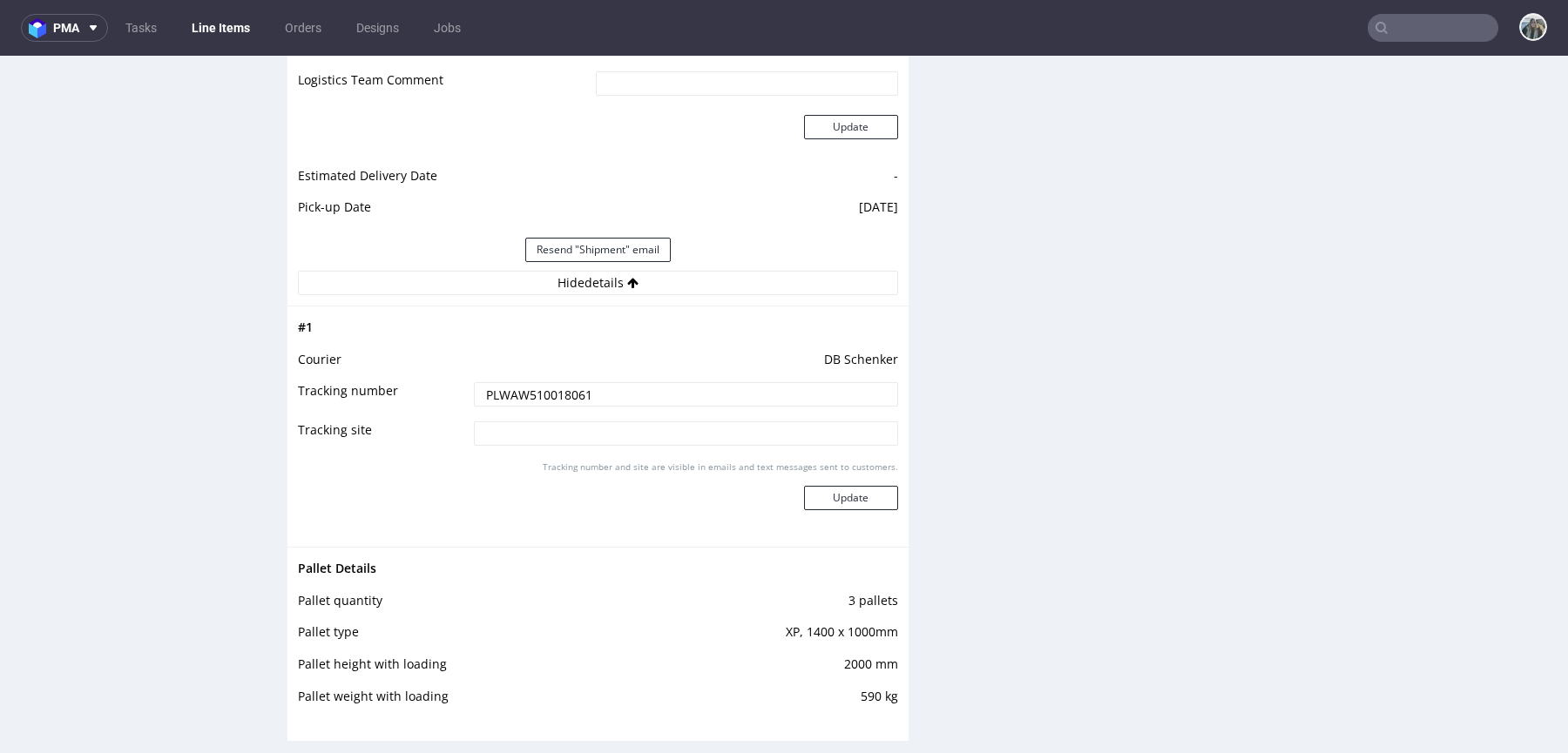
click at [584, 395] on input "PLWAW510018061" at bounding box center [686, 394] width 425 height 24
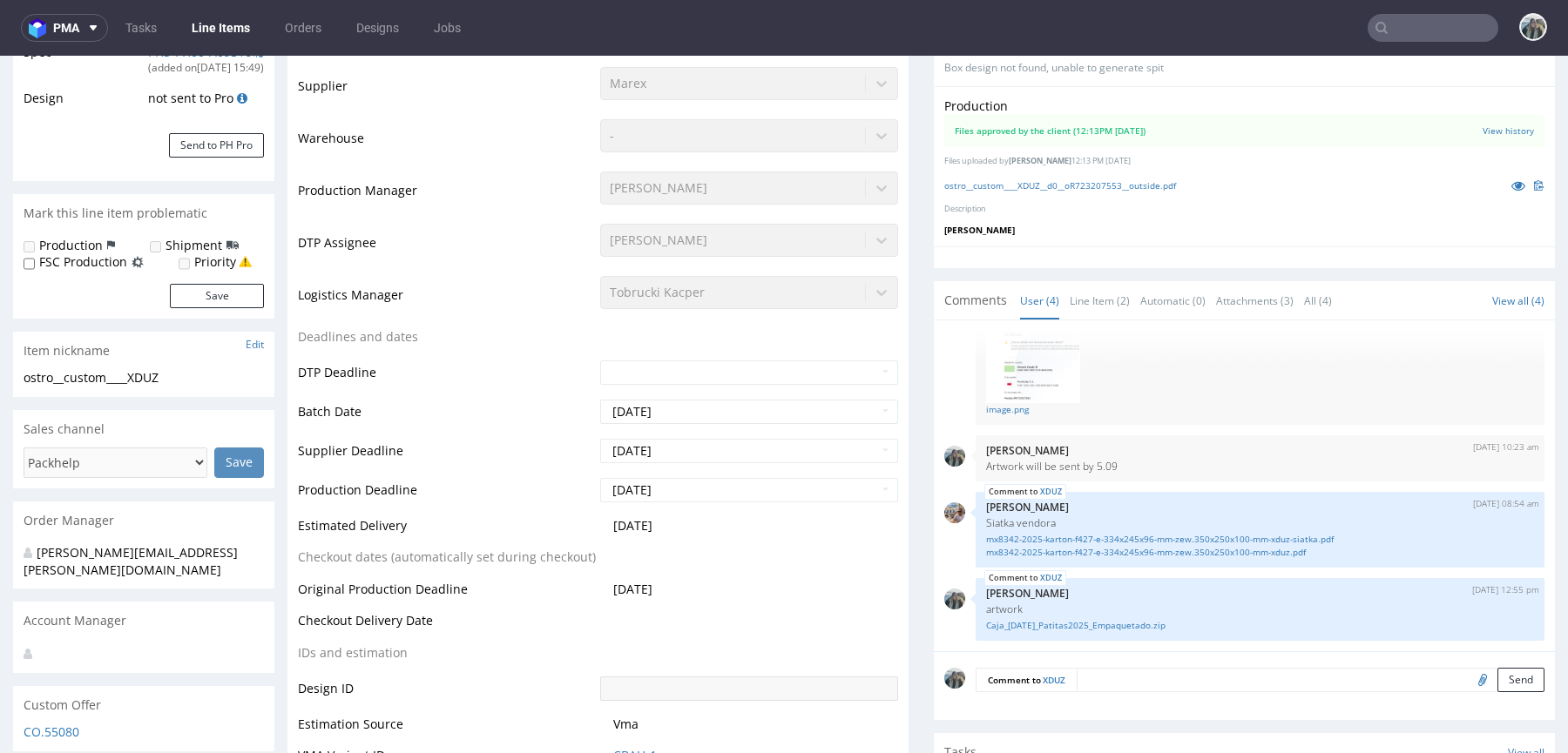
scroll to position [0, 0]
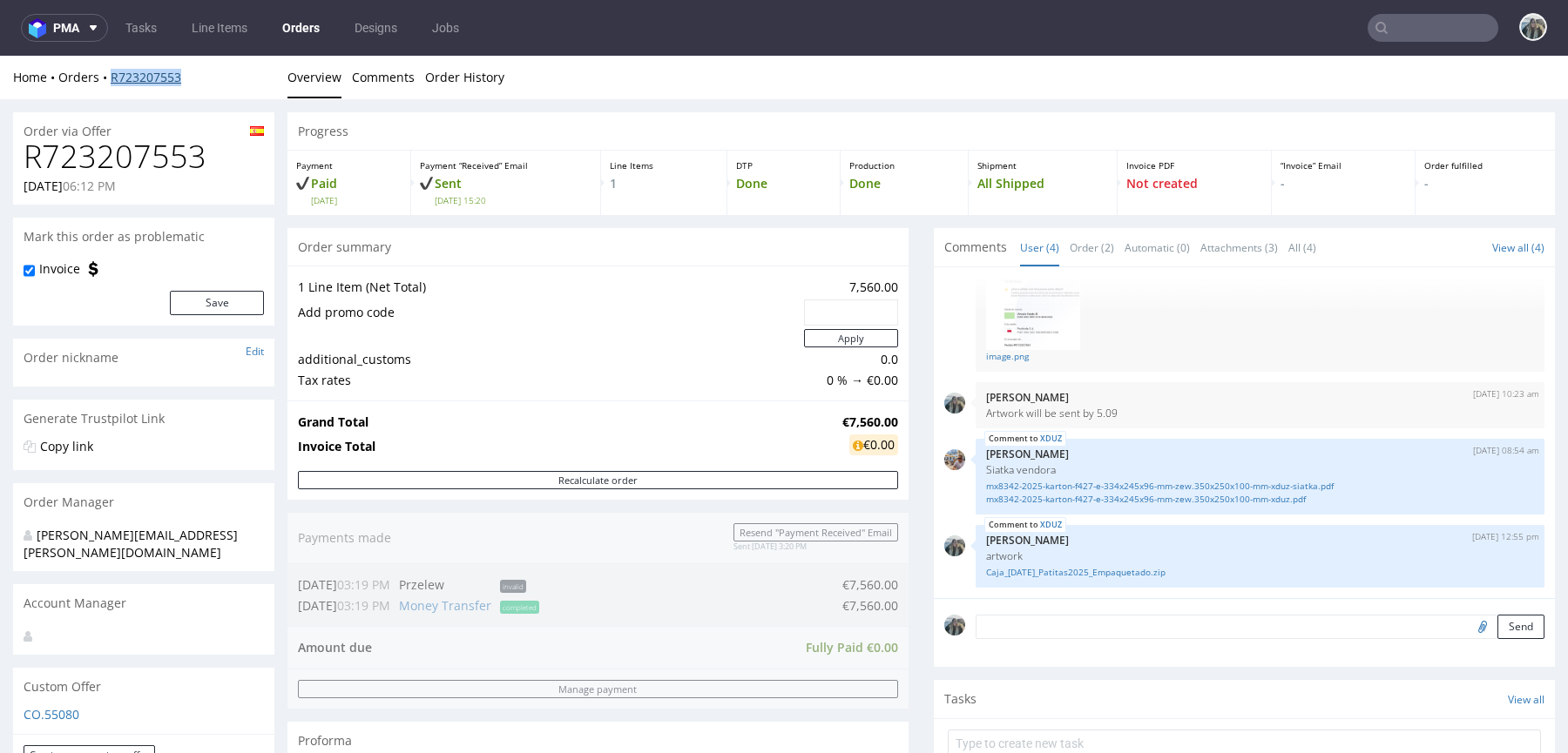
drag, startPoint x: 112, startPoint y: 91, endPoint x: 115, endPoint y: 82, distance: 9.5
click at [103, 80] on div "Home Orders R723207553 Overview Comments Order History" at bounding box center [784, 77] width 1568 height 44
copy link "R723207553"
click at [1400, 29] on input "text" at bounding box center [1433, 27] width 131 height 27
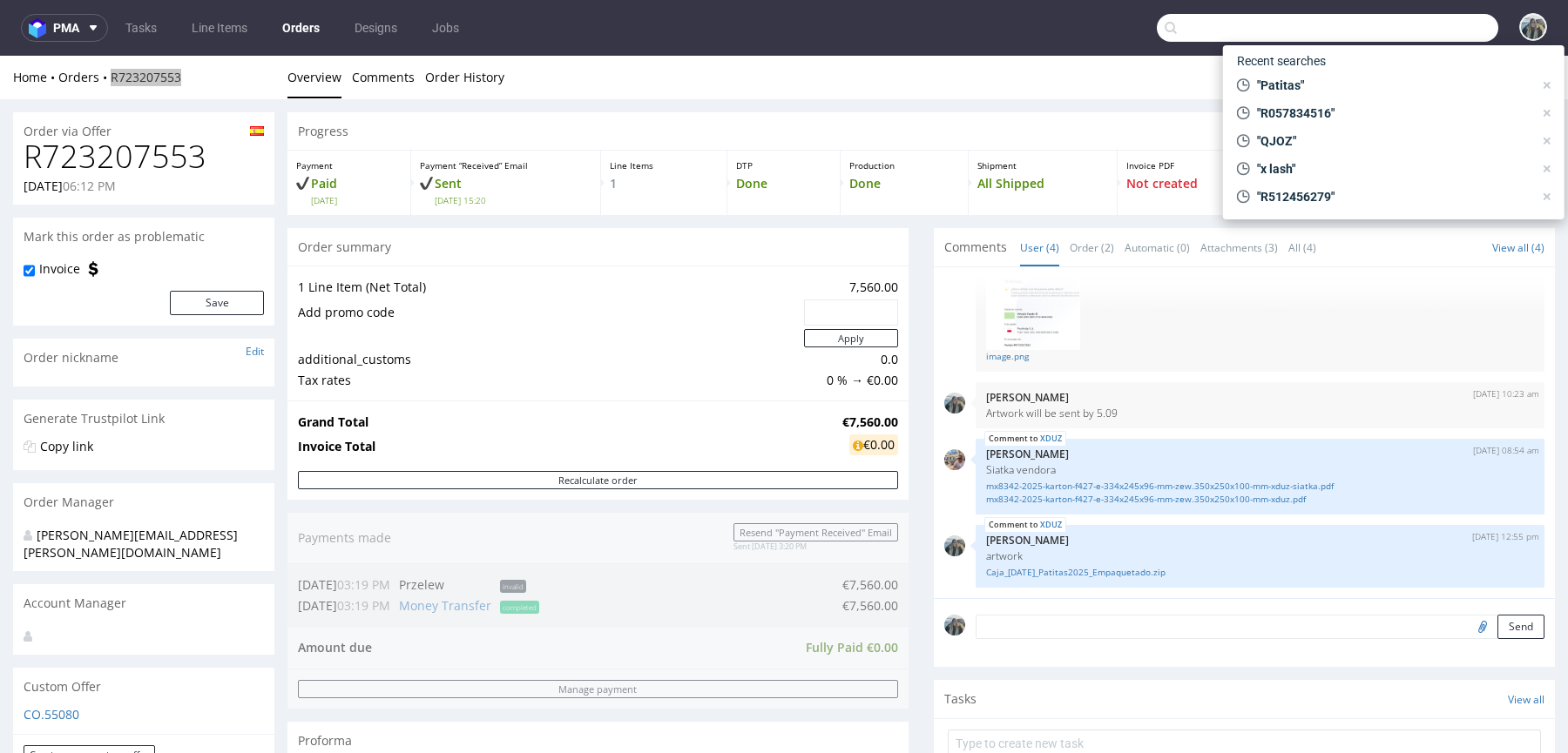
paste input "R215832325"
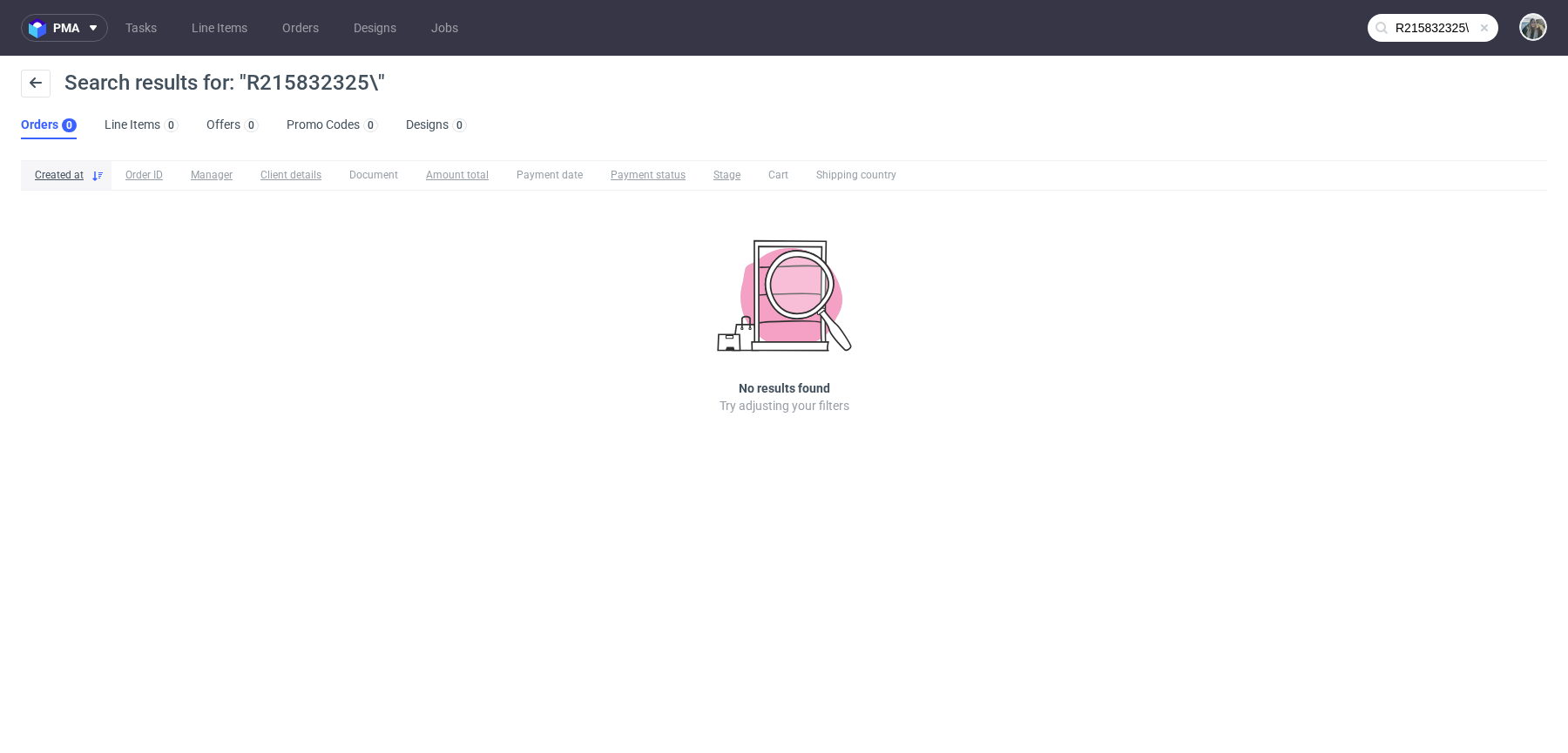
click at [1409, 13] on nav "pma Tasks Line Items Orders Designs Jobs R215832325\" at bounding box center [784, 27] width 1568 height 56
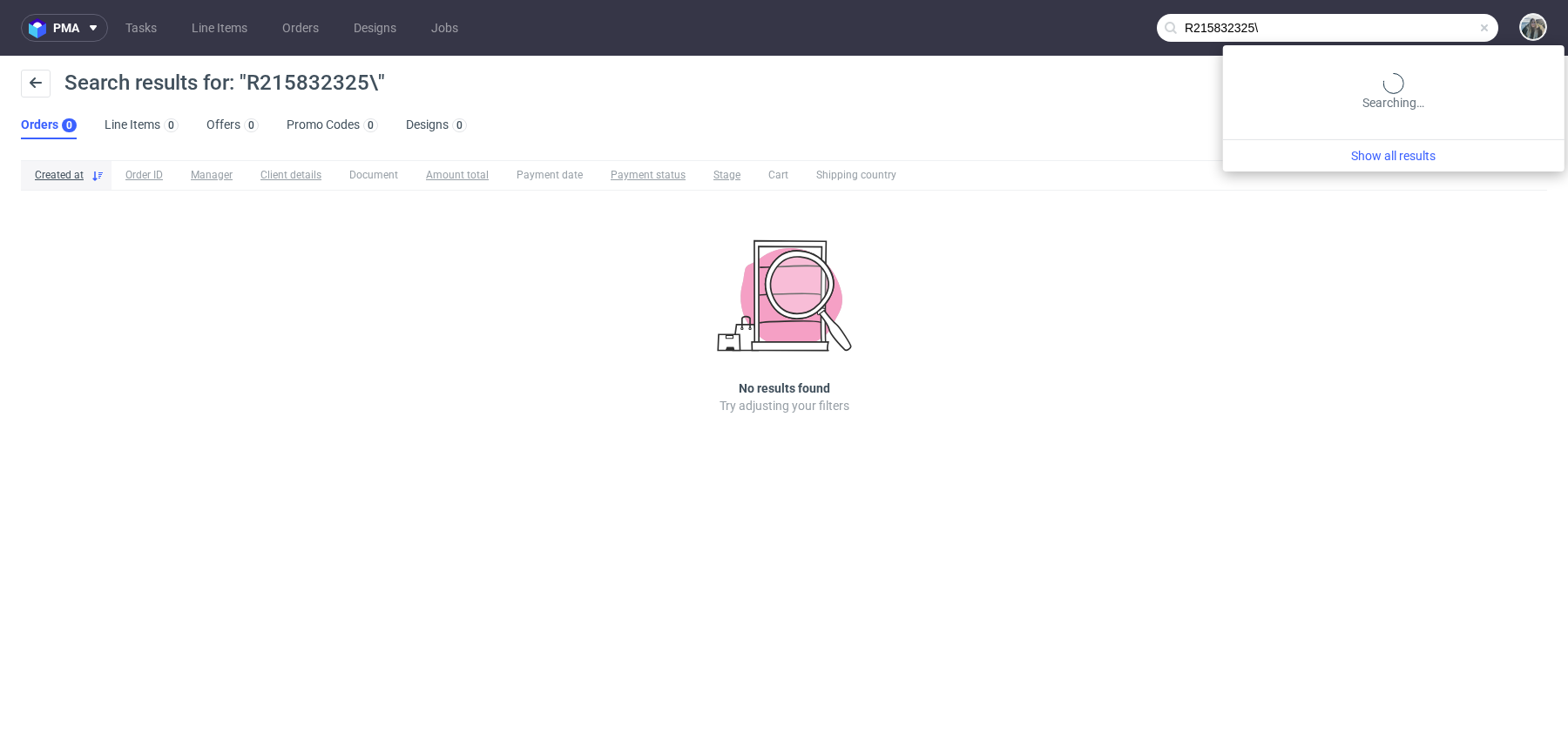
click at [1411, 31] on input "R215832325\" at bounding box center [1326, 27] width 341 height 27
paste input "text"
type input "R215832325"
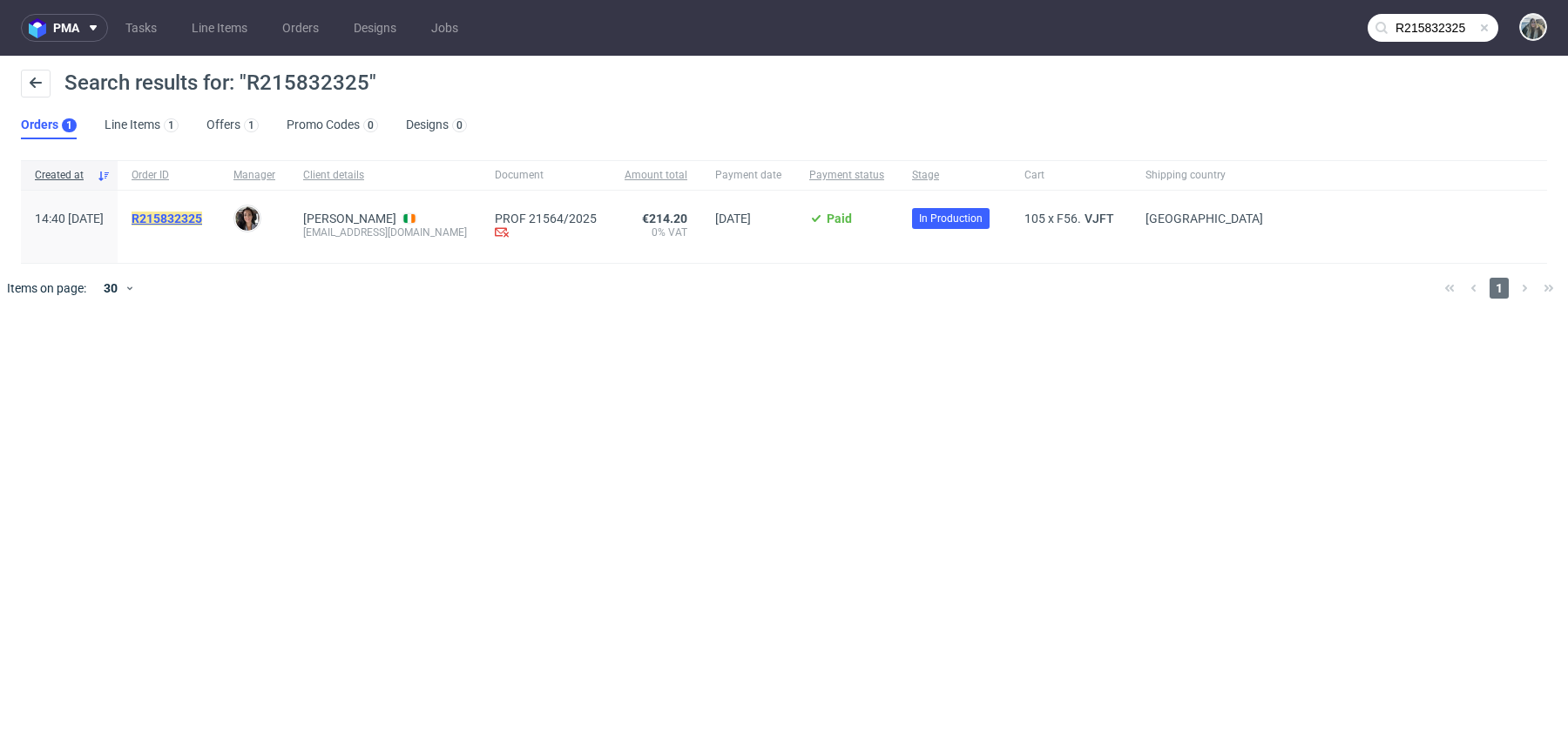
click at [202, 219] on mark "R215832325" at bounding box center [166, 218] width 70 height 14
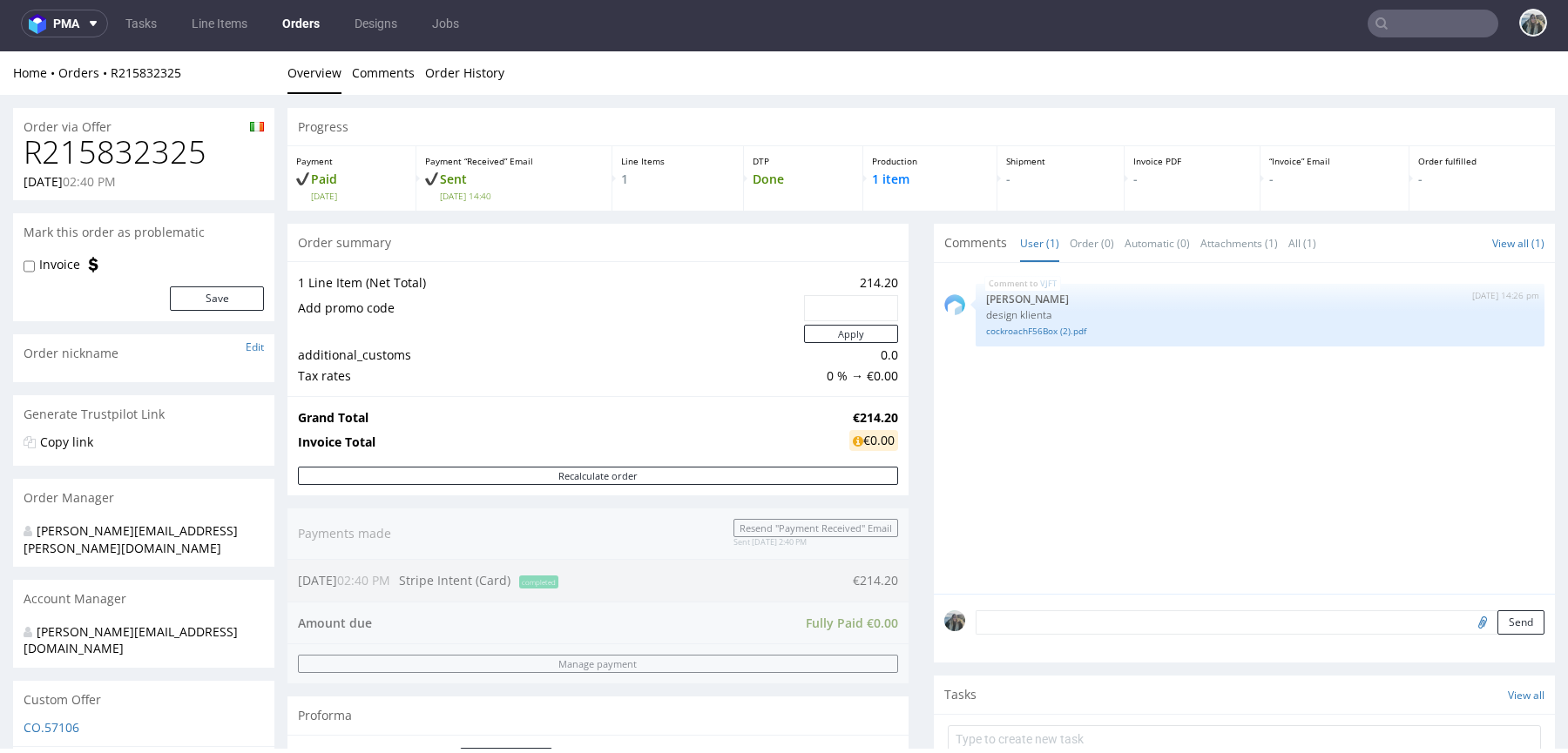
scroll to position [552, 0]
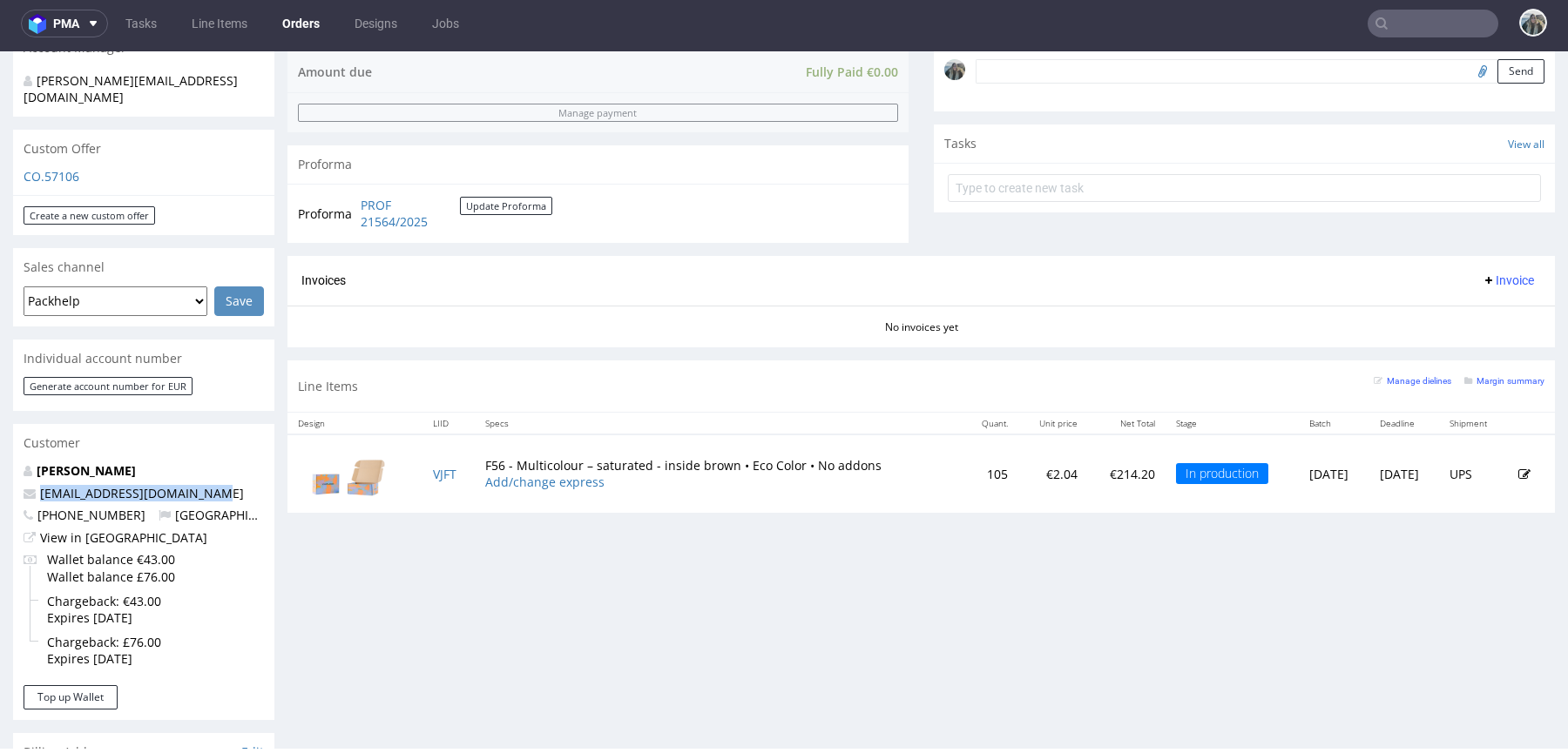
drag, startPoint x: 221, startPoint y: 461, endPoint x: 0, endPoint y: 462, distance: 221.0
click at [0, 462] on div "Order via Offer R215832325 07.10.2025 02:40 PM Mark this order as problematic I…" at bounding box center [784, 448] width 1568 height 1809
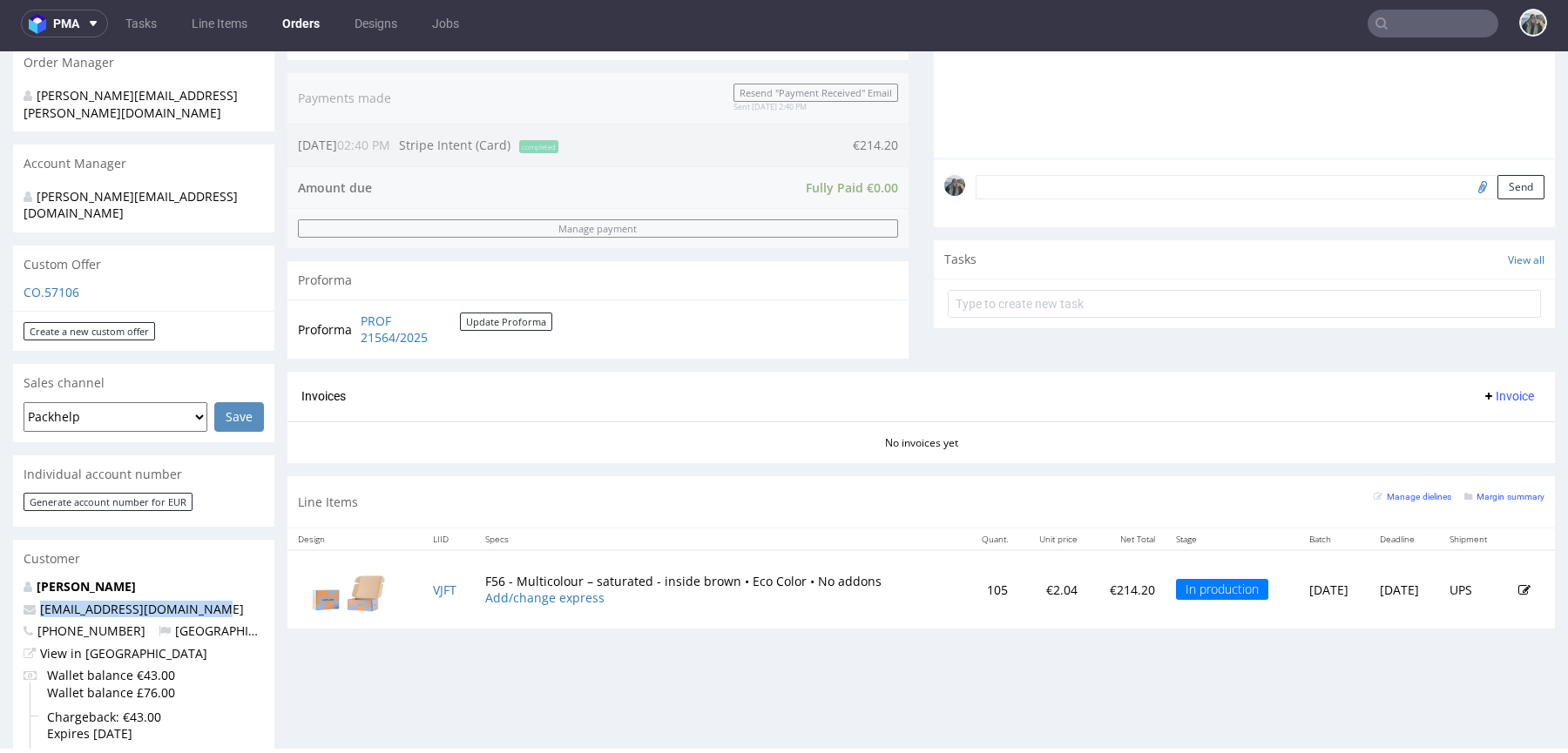
scroll to position [489, 0]
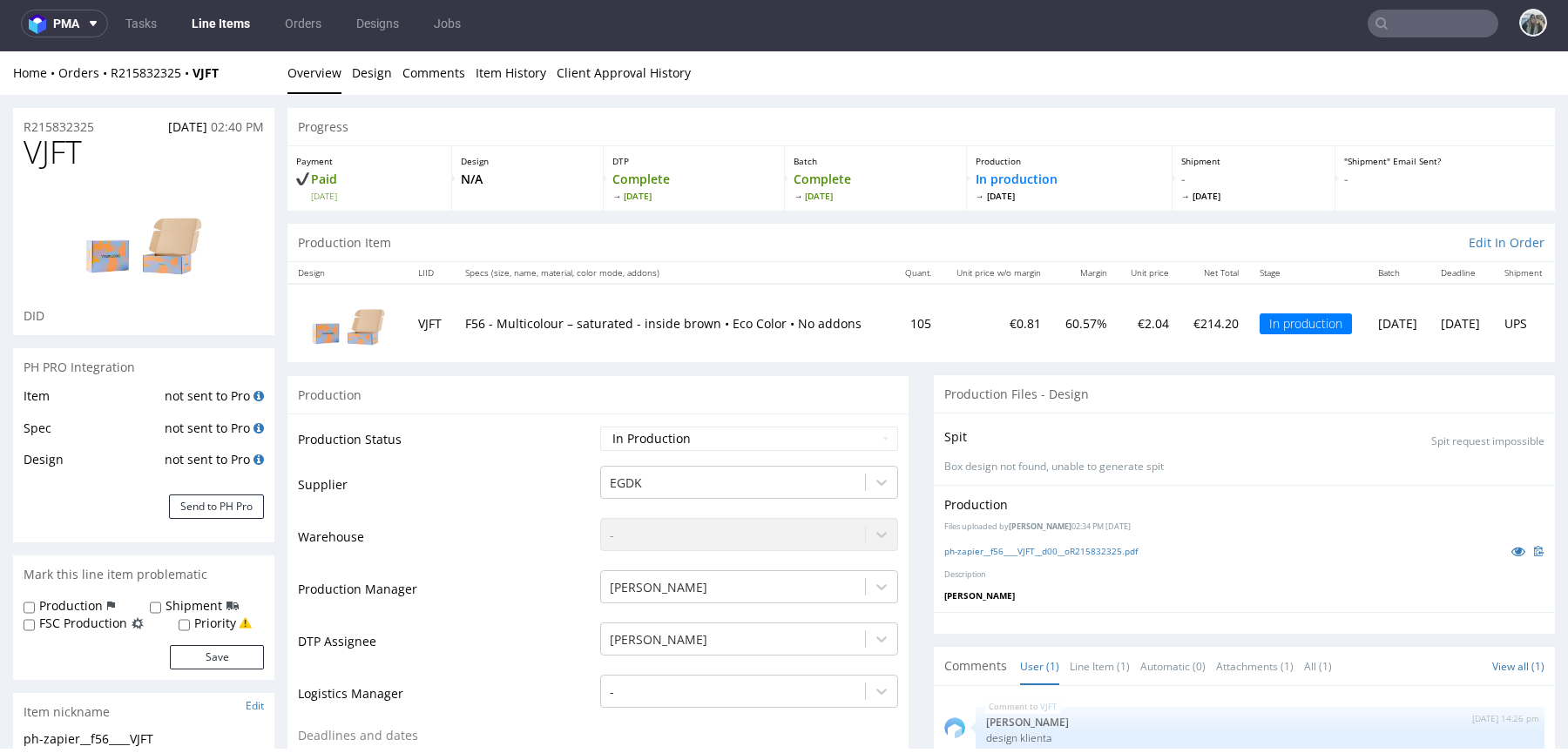
scroll to position [684, 0]
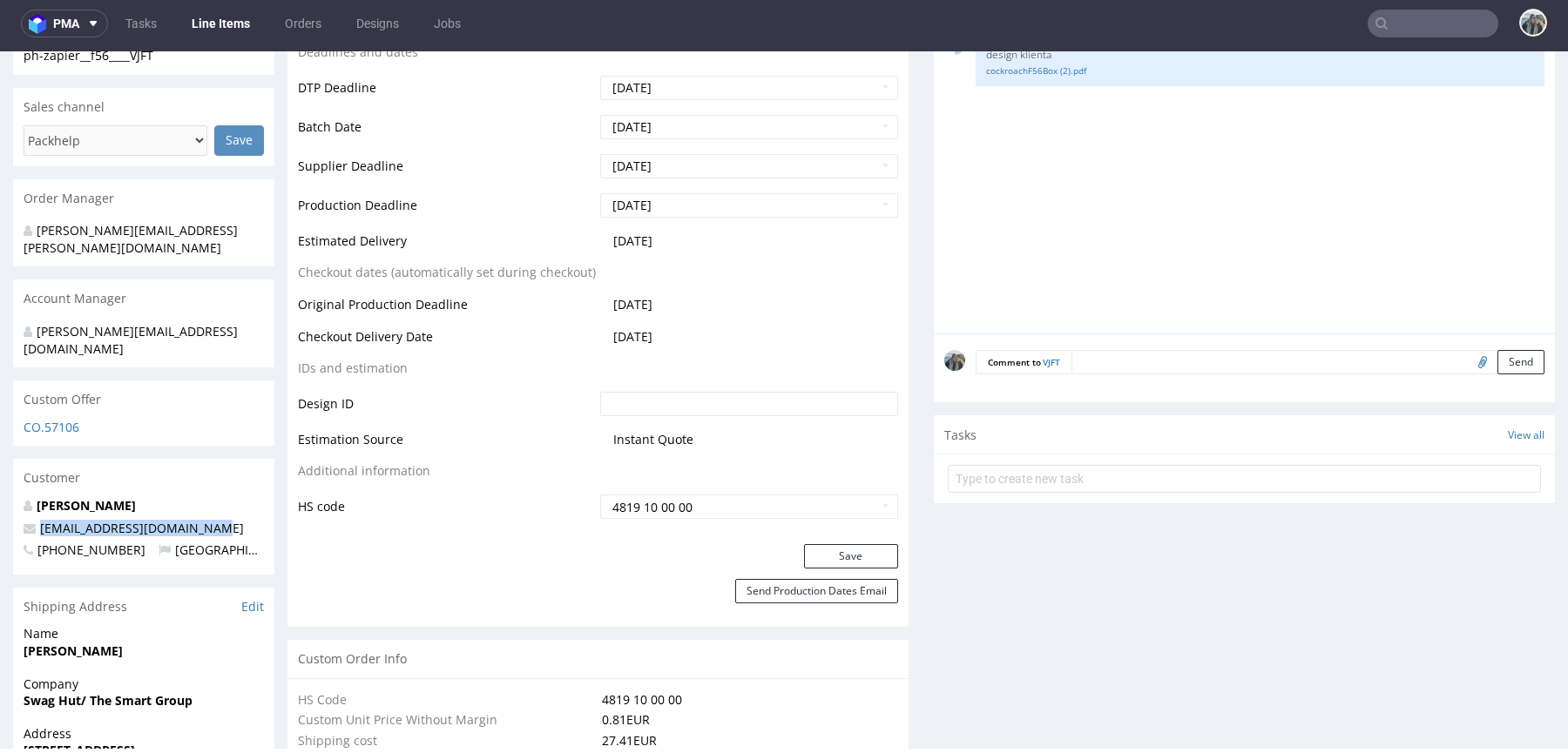
drag, startPoint x: 223, startPoint y: 497, endPoint x: 0, endPoint y: 496, distance: 223.0
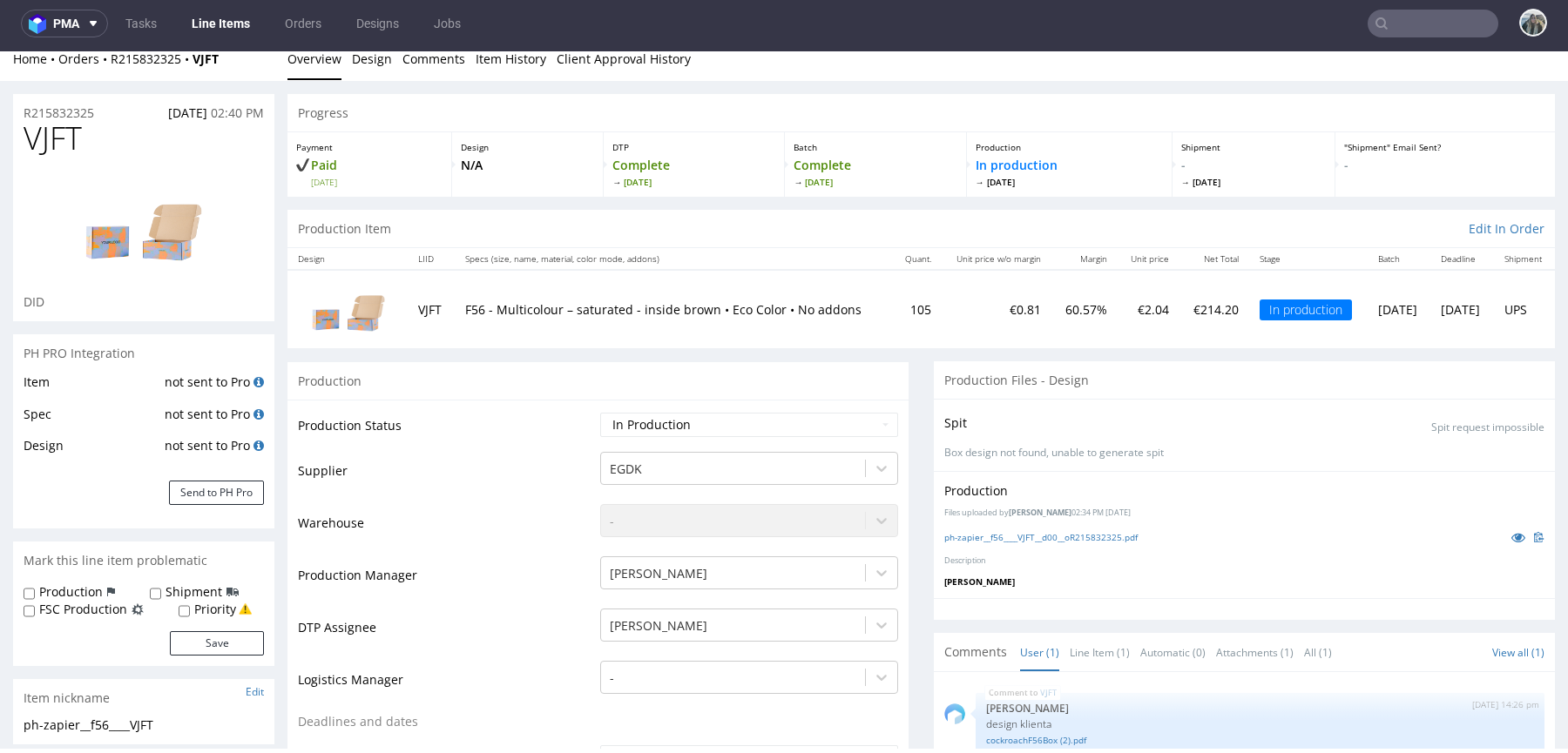
scroll to position [0, 0]
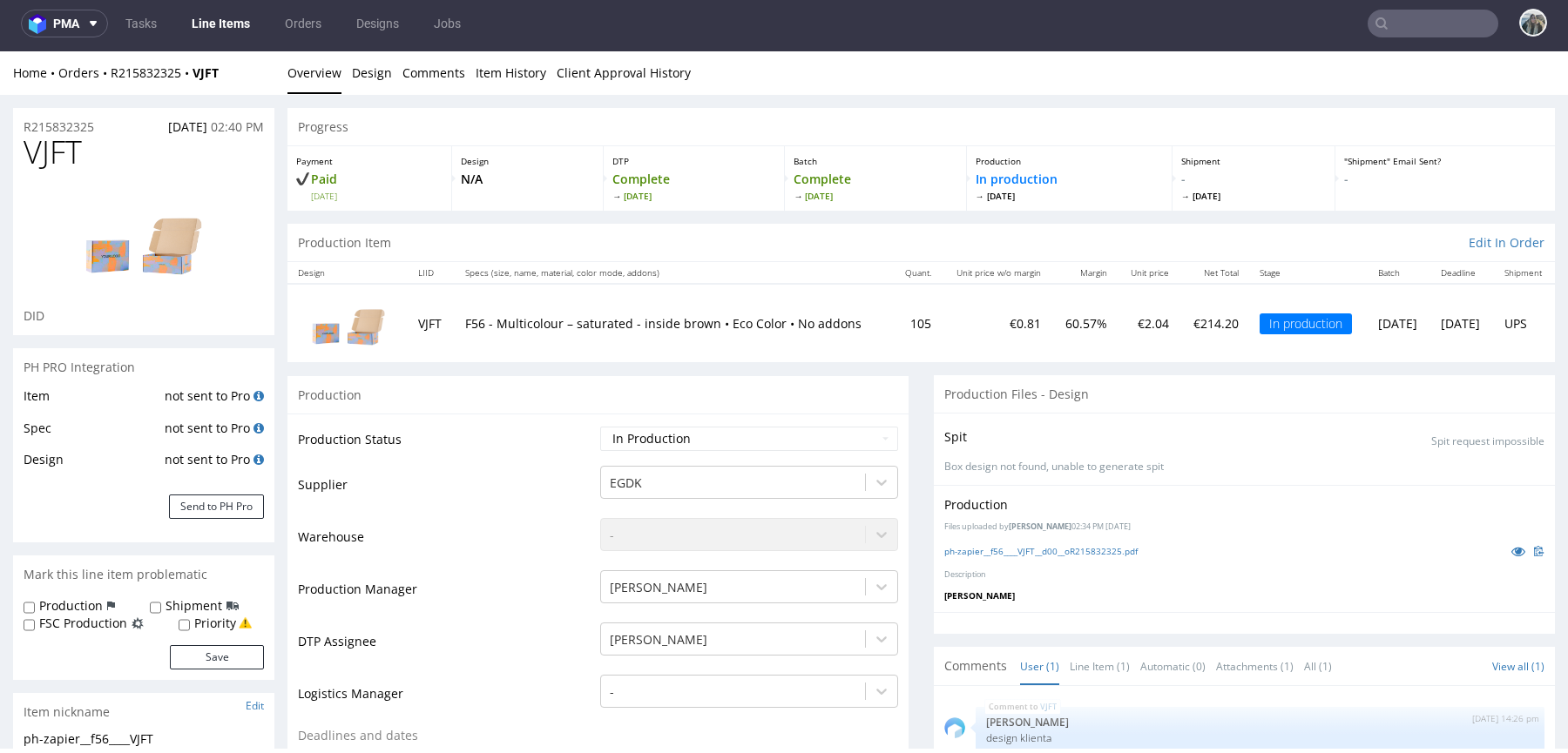
click at [78, 135] on span "VJFT" at bounding box center [53, 153] width 59 height 35
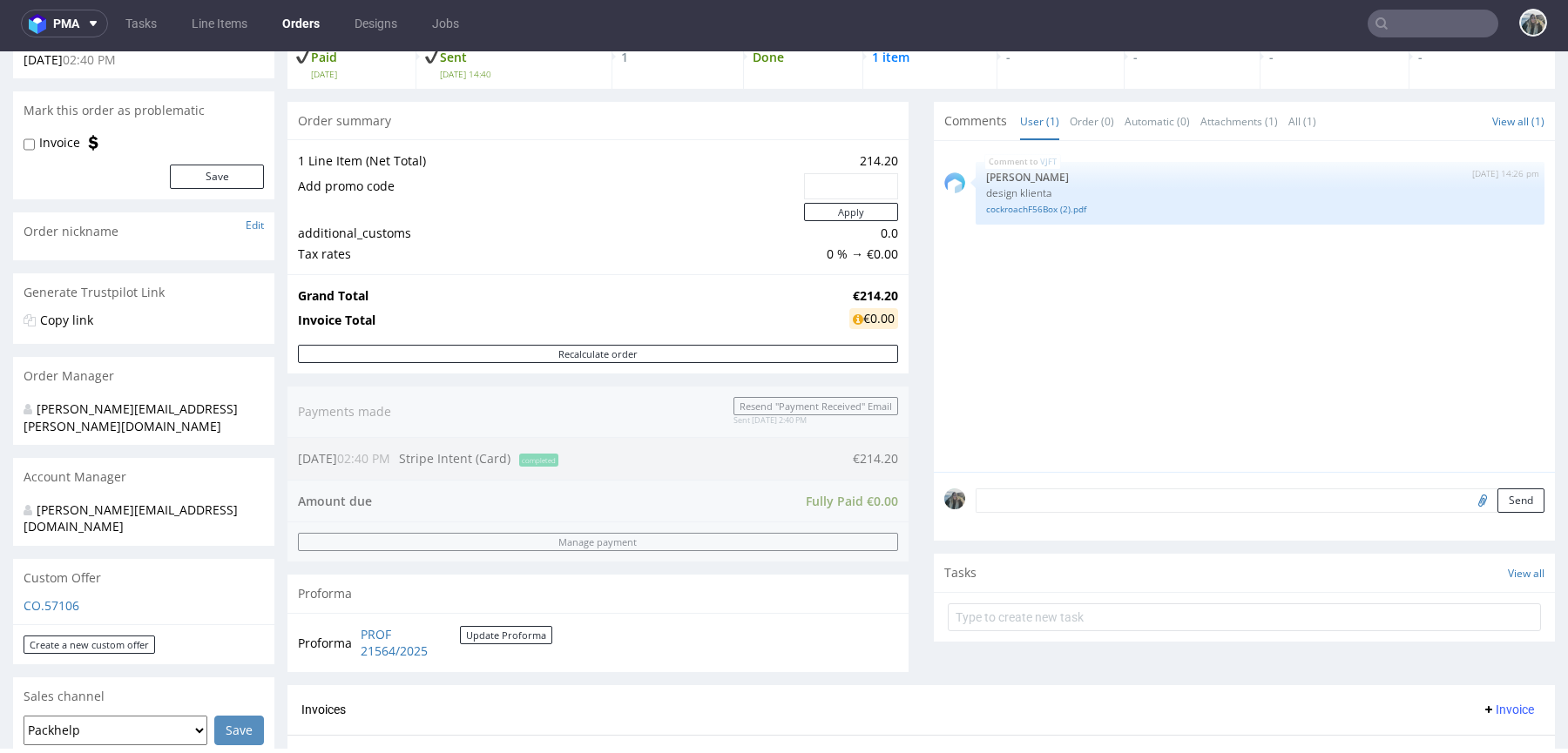
scroll to position [692, 0]
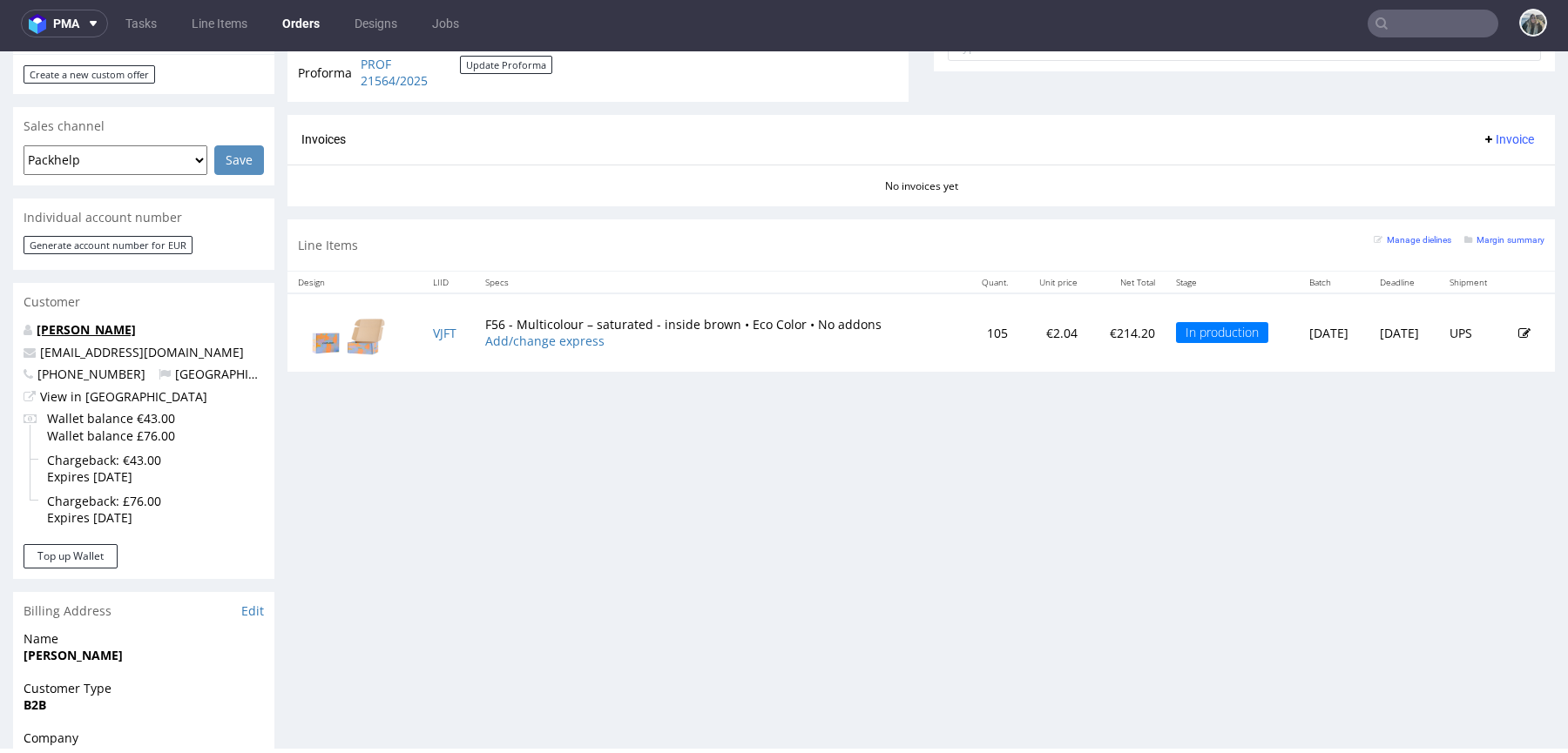
click at [116, 322] on link "James McGrath" at bounding box center [86, 330] width 100 height 17
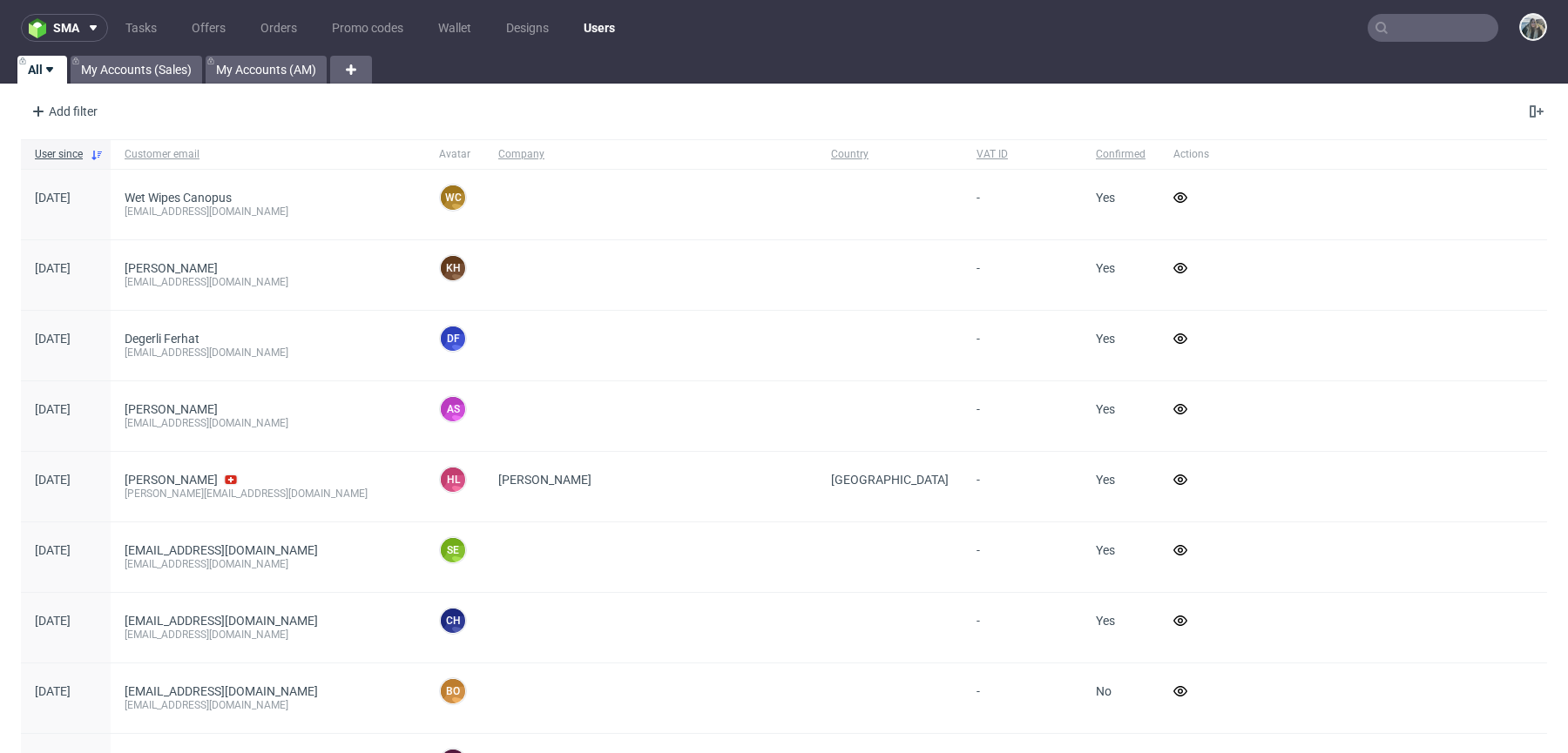
click at [1411, 28] on input "text" at bounding box center [1433, 27] width 131 height 27
paste input "R316172129"
type input "R316172129"
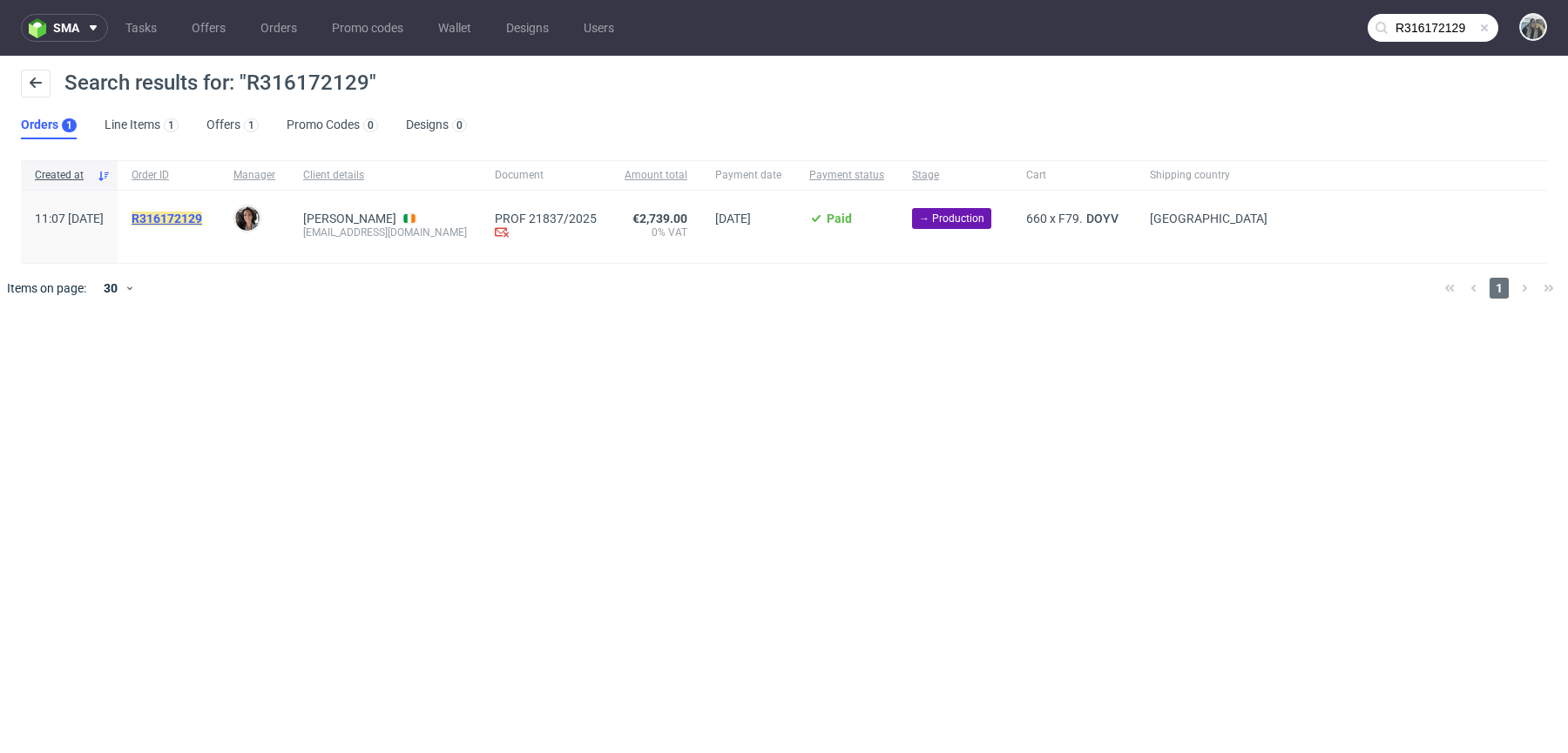
click at [202, 212] on mark "R316172129" at bounding box center [166, 218] width 70 height 14
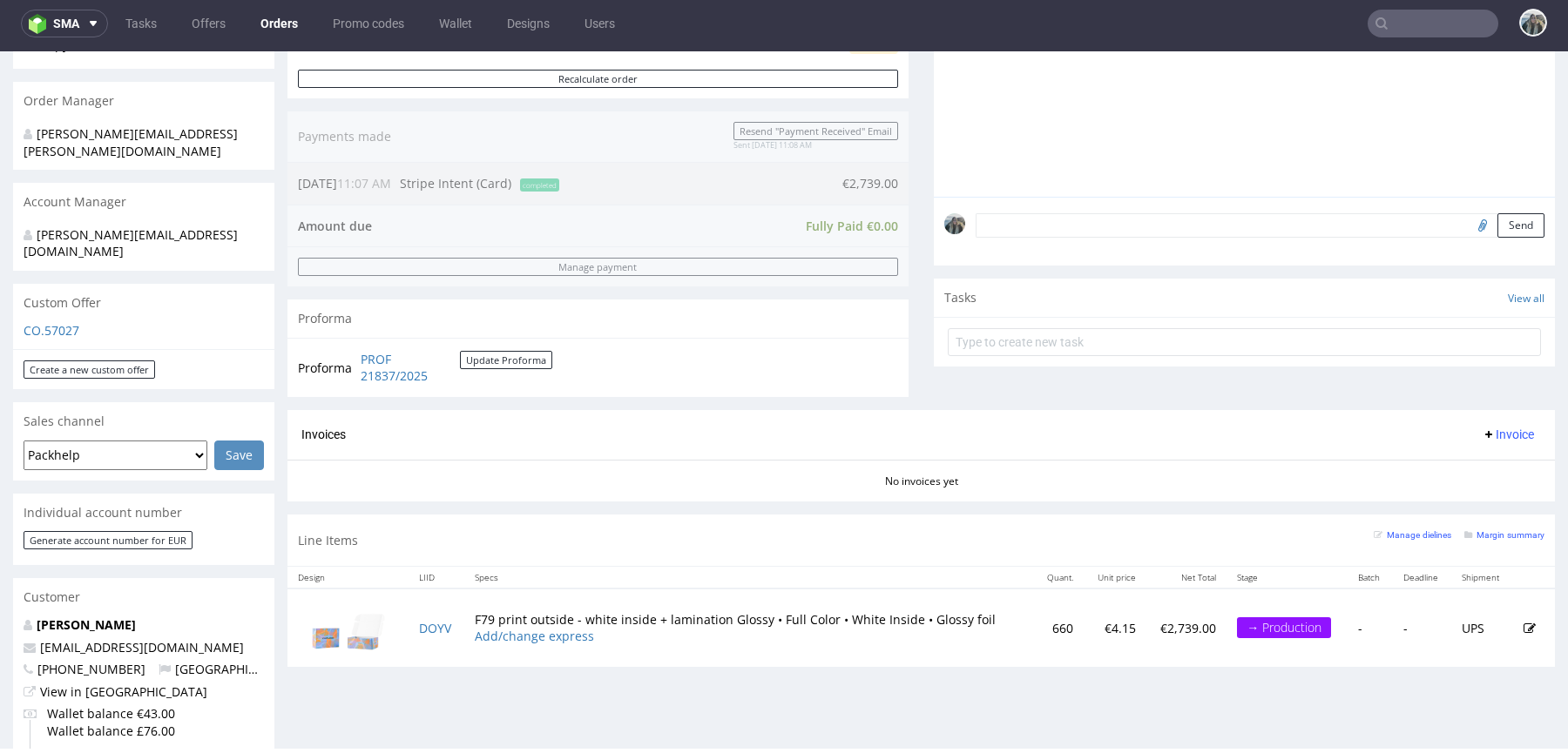
scroll to position [489, 0]
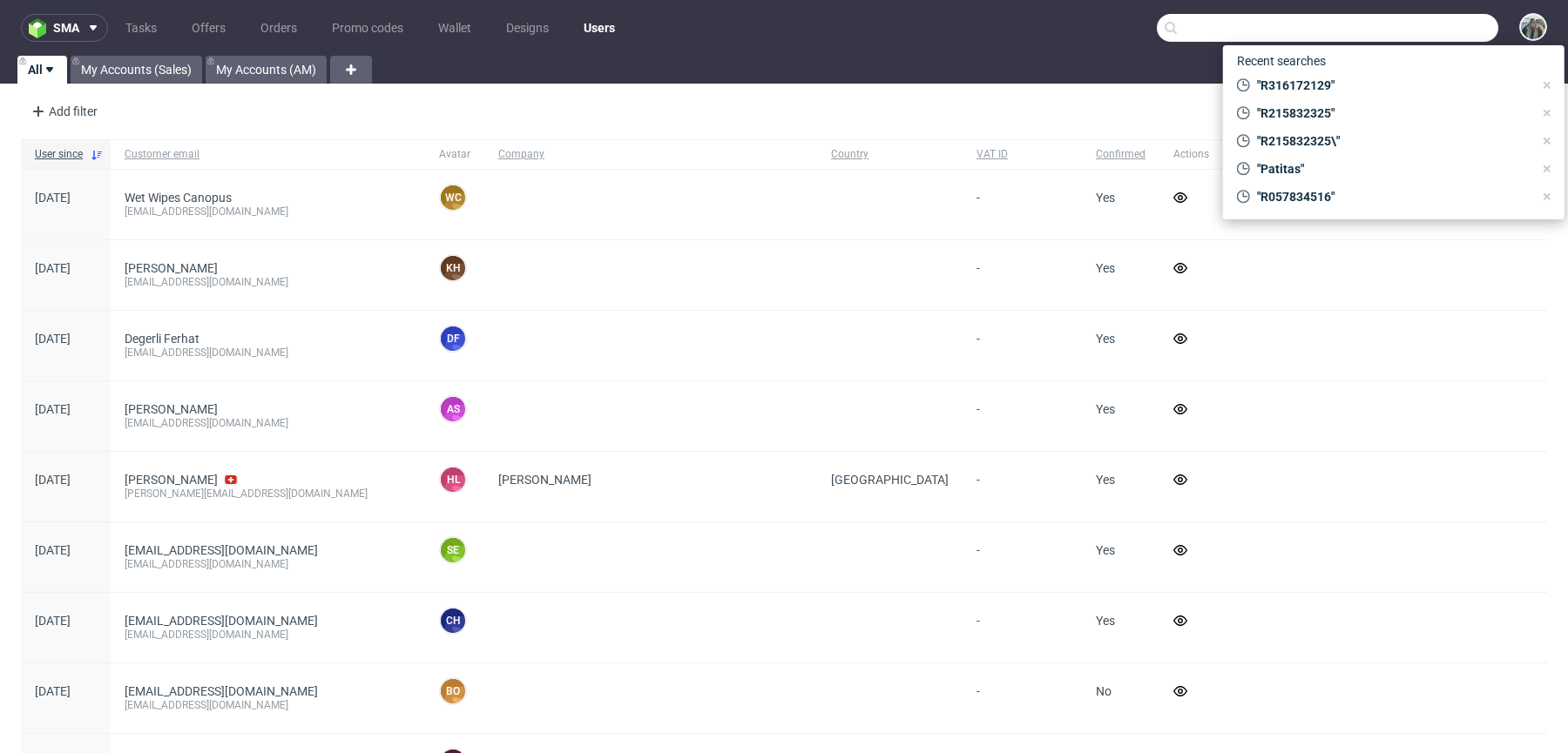
click at [1418, 28] on input "text" at bounding box center [1326, 27] width 341 height 27
paste input "R556473804"
type input "R556473804"
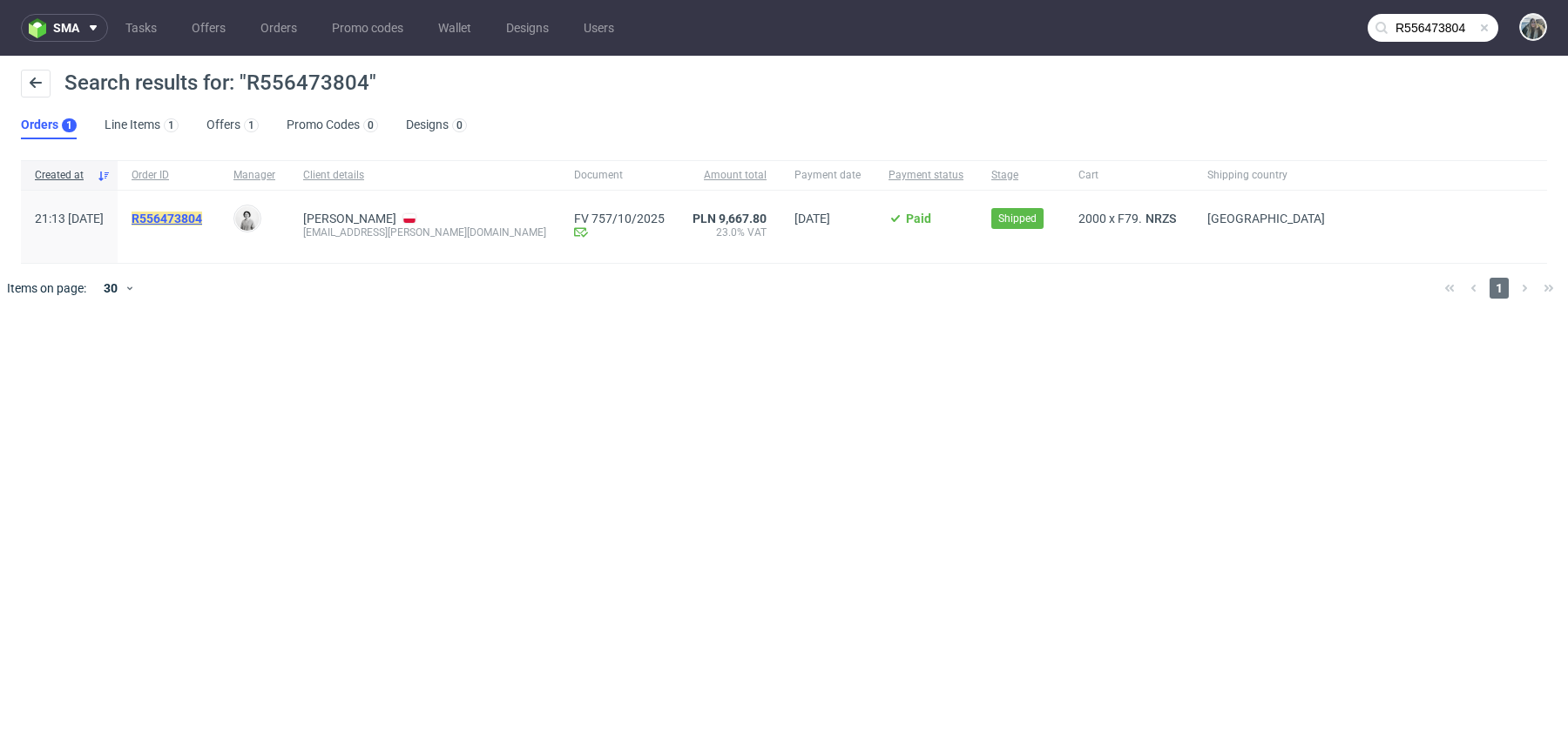
click at [202, 220] on mark "R556473804" at bounding box center [166, 218] width 70 height 14
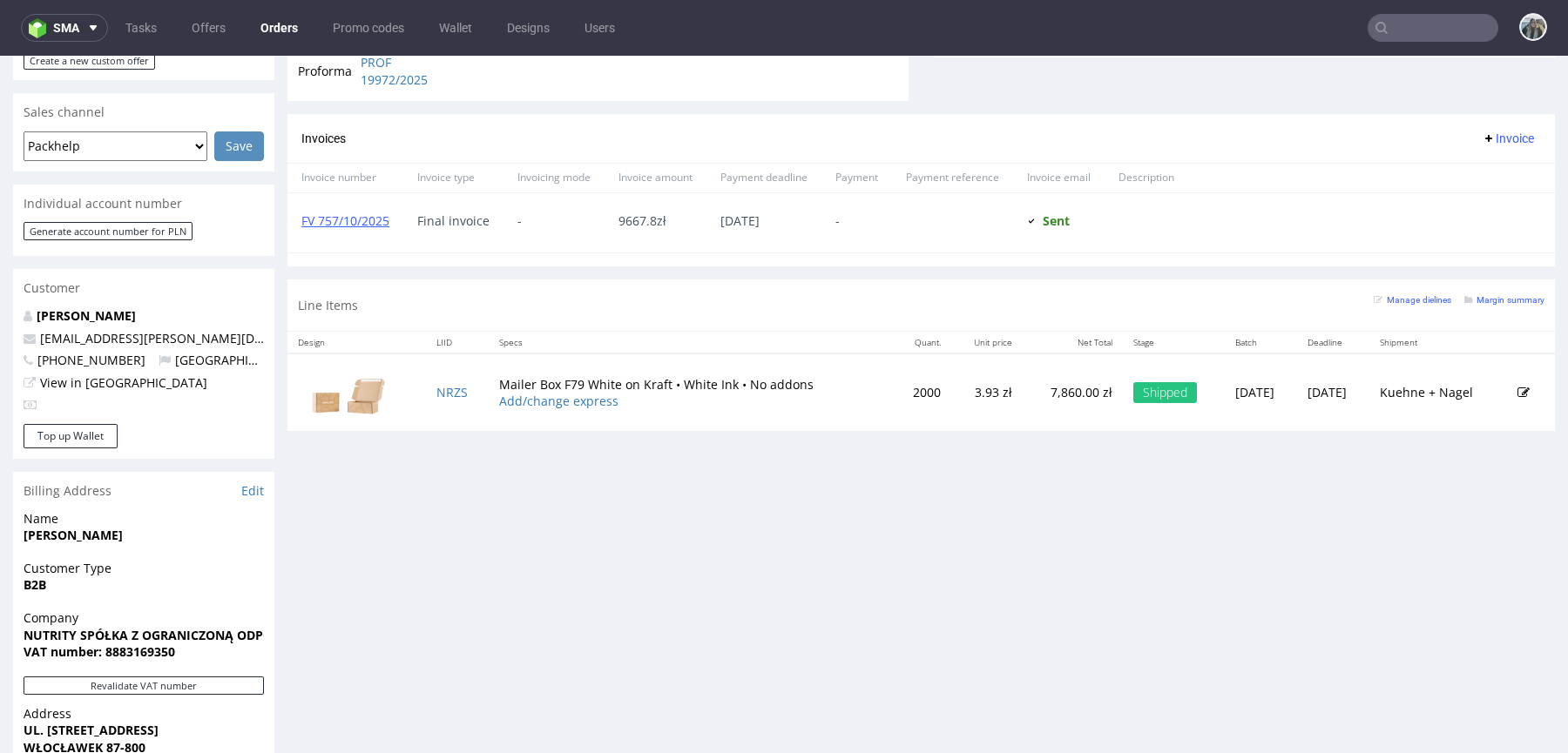
scroll to position [989, 0]
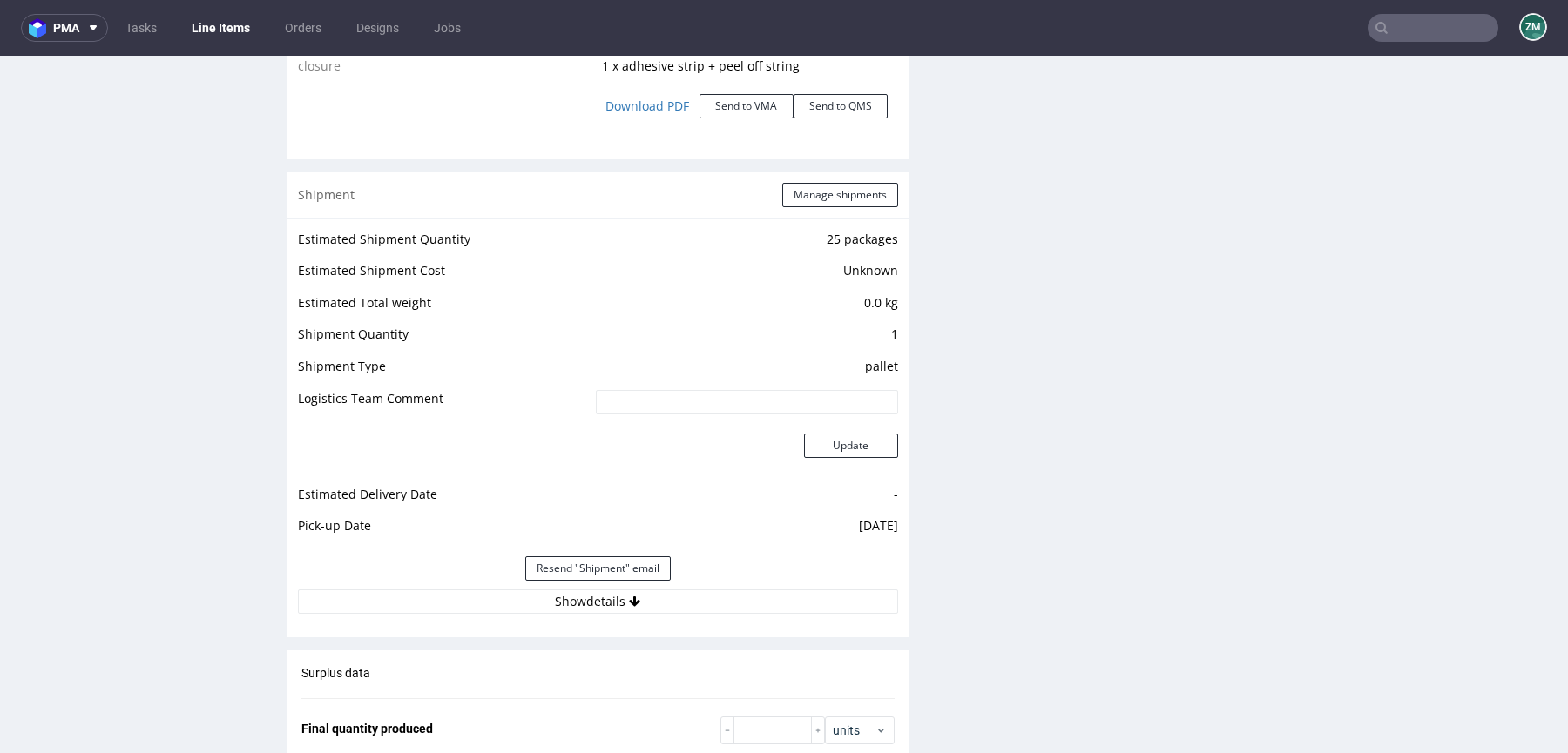
scroll to position [2081, 0]
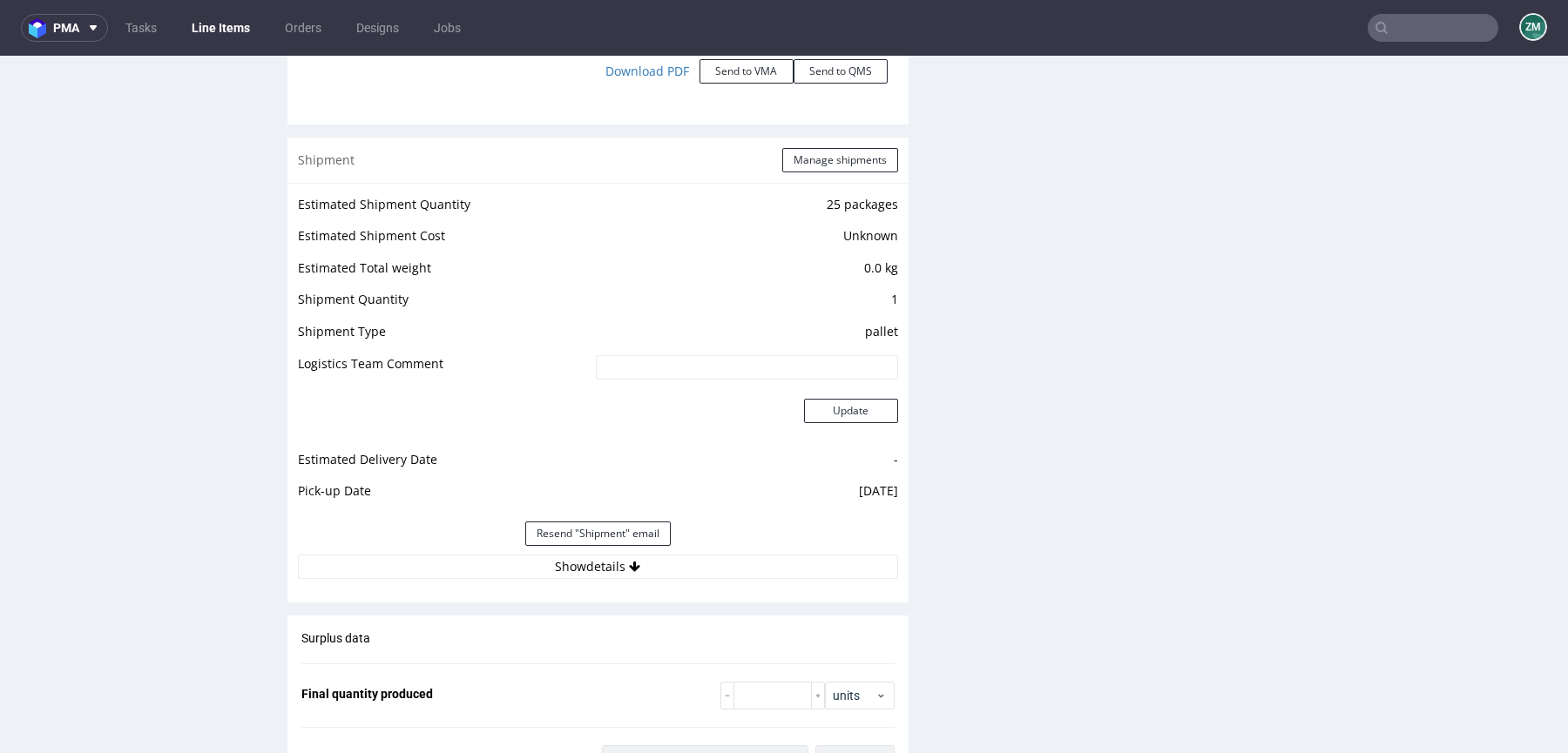
click at [578, 577] on div "Estimated Shipment Quantity 25 packages Estimated Shipment Cost Unknown Estimat…" at bounding box center [598, 386] width 621 height 407
click at [581, 562] on button "Show details" at bounding box center [598, 566] width 600 height 24
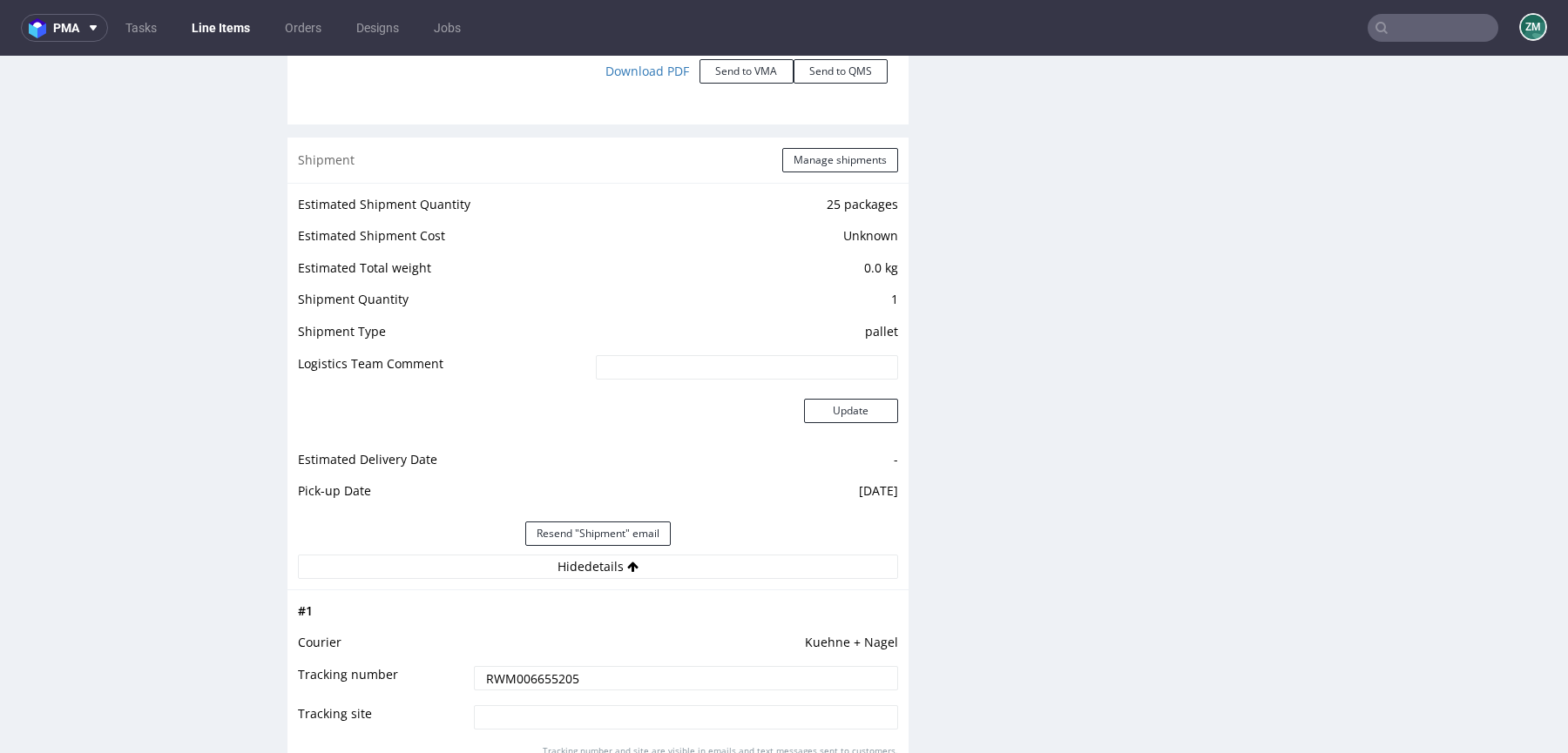
click at [569, 672] on input "RWM006655205" at bounding box center [686, 678] width 425 height 24
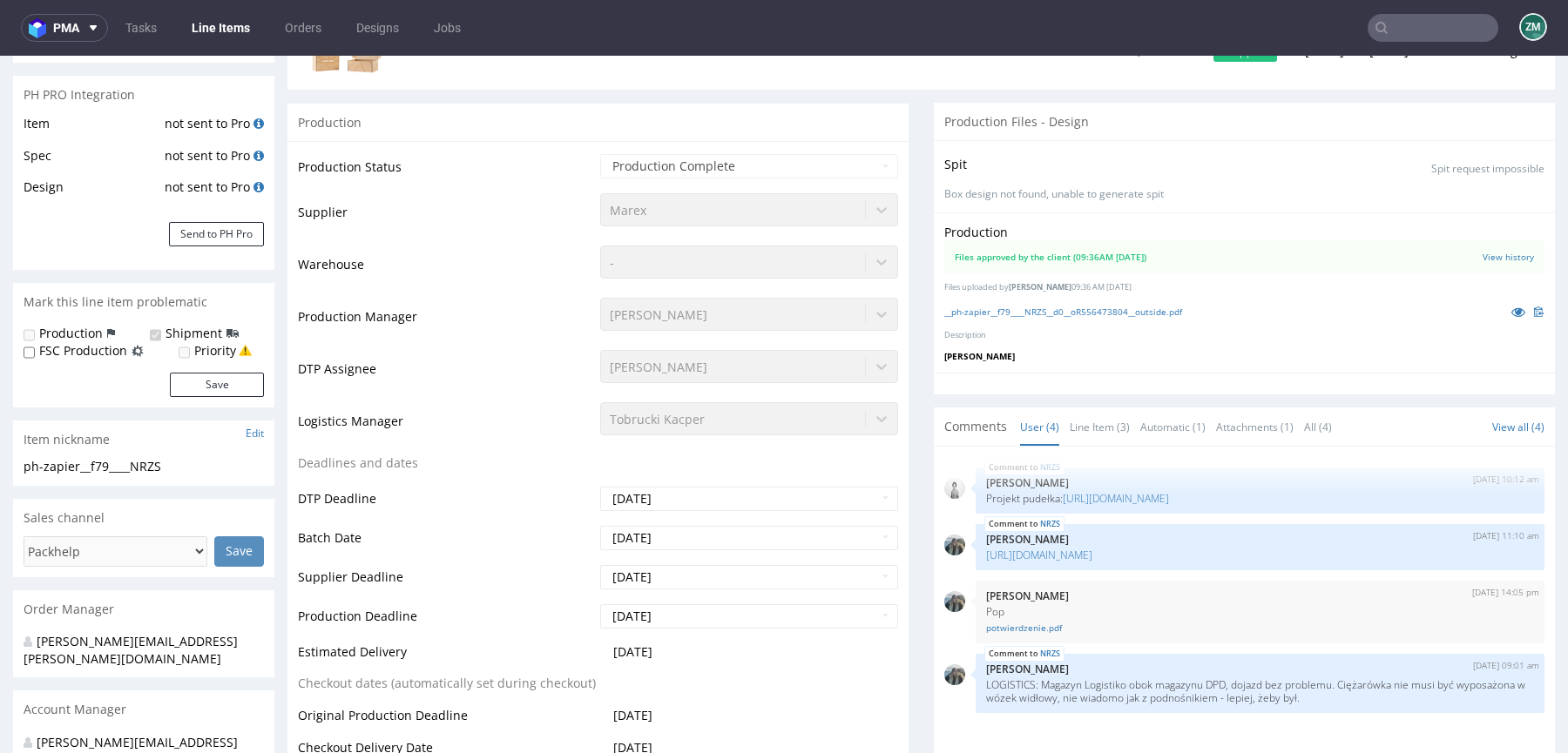
scroll to position [0, 0]
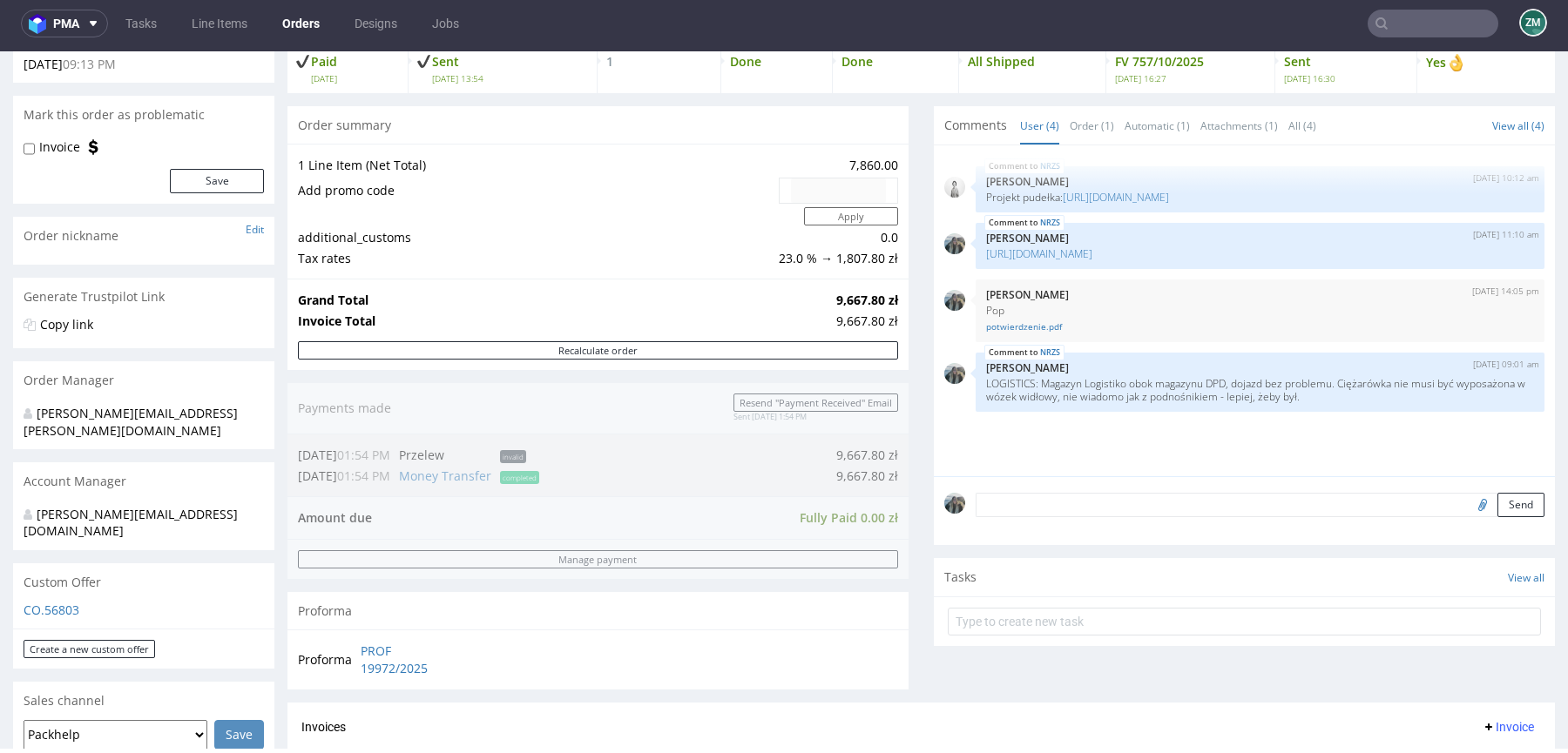
scroll to position [572, 0]
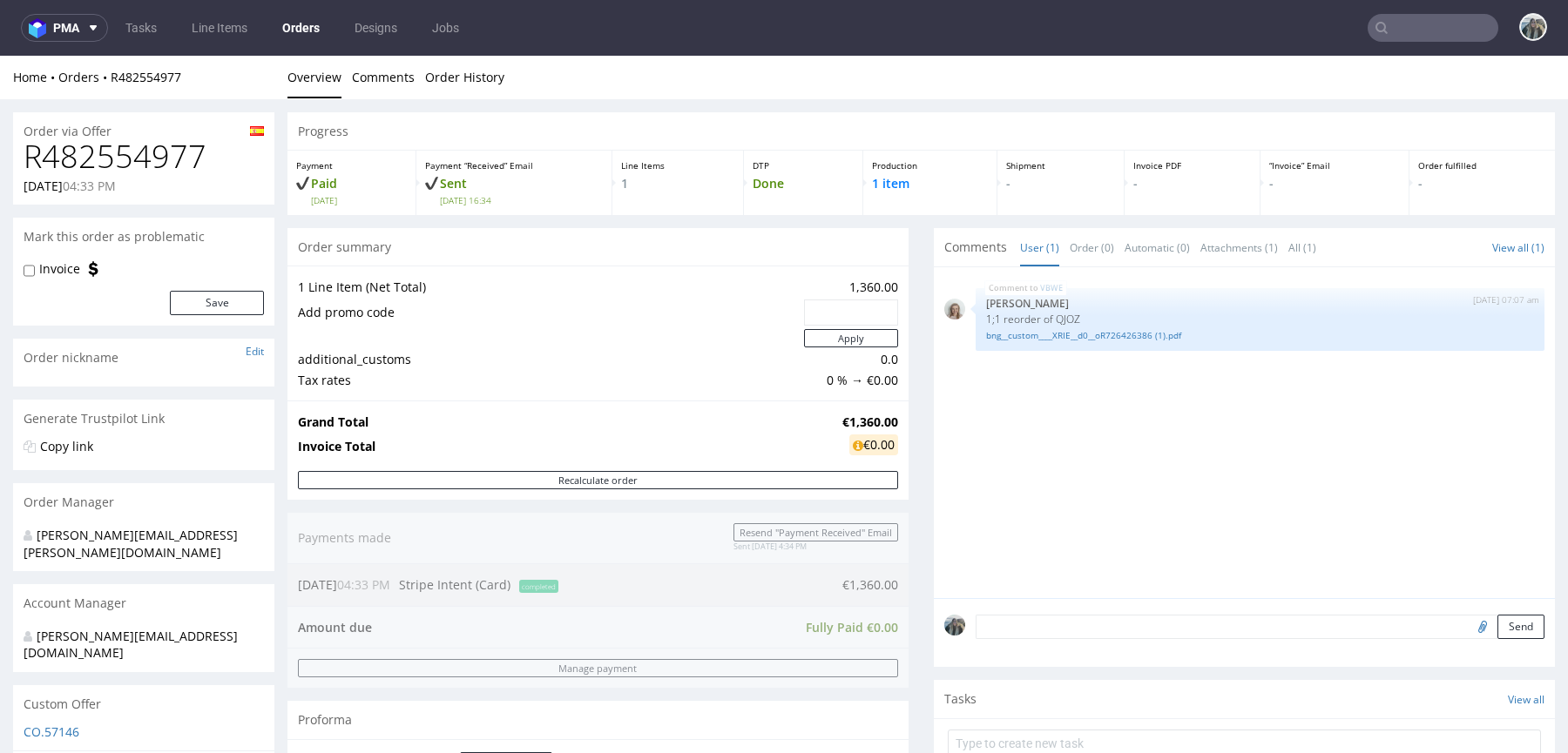
click at [113, 163] on h1 "R482554977" at bounding box center [144, 156] width 241 height 35
click at [113, 164] on h1 "R482554977" at bounding box center [144, 156] width 241 height 35
copy h1 "R482554977"
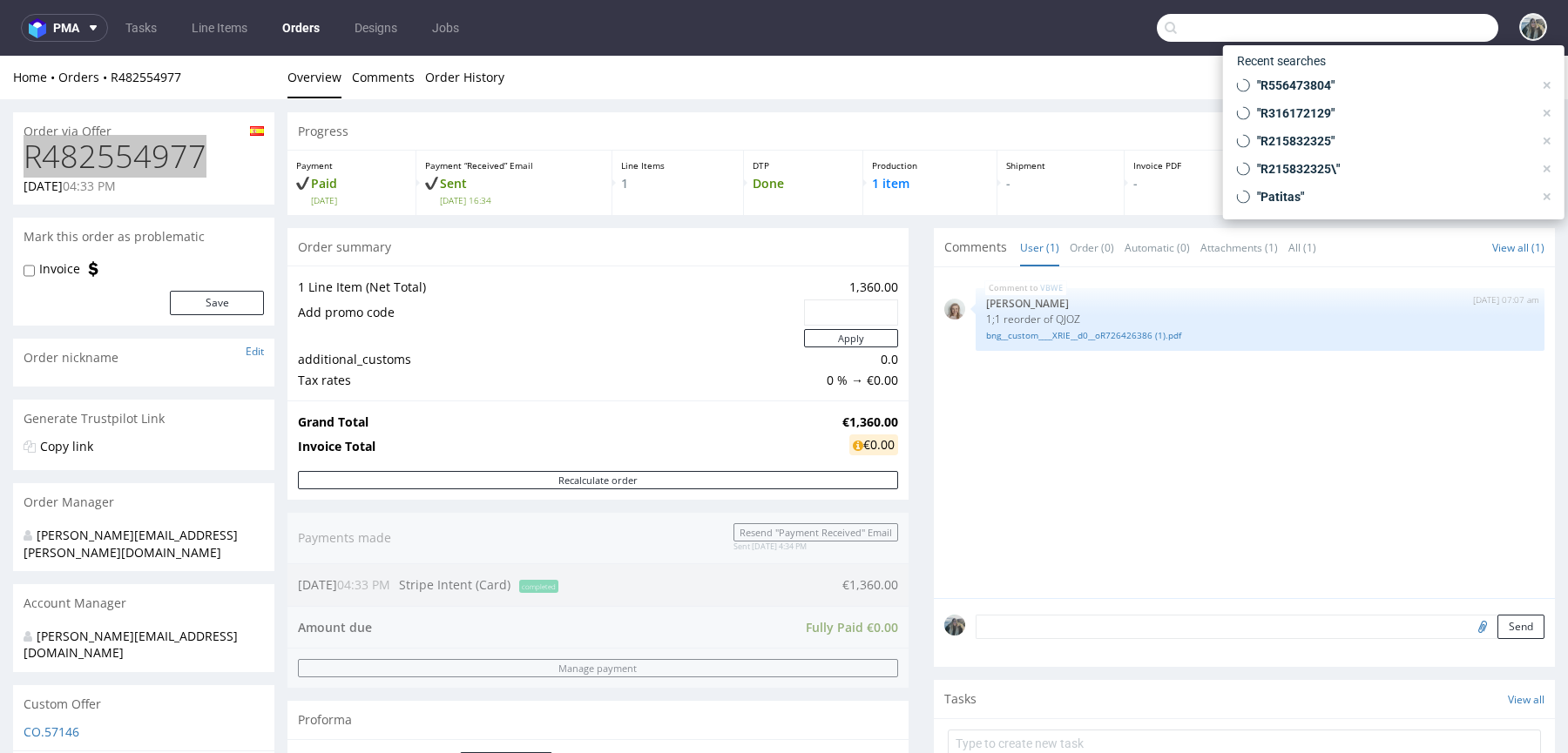
click at [1440, 35] on input "text" at bounding box center [1326, 27] width 341 height 27
paste input "R701818790"
type input "R701818790"
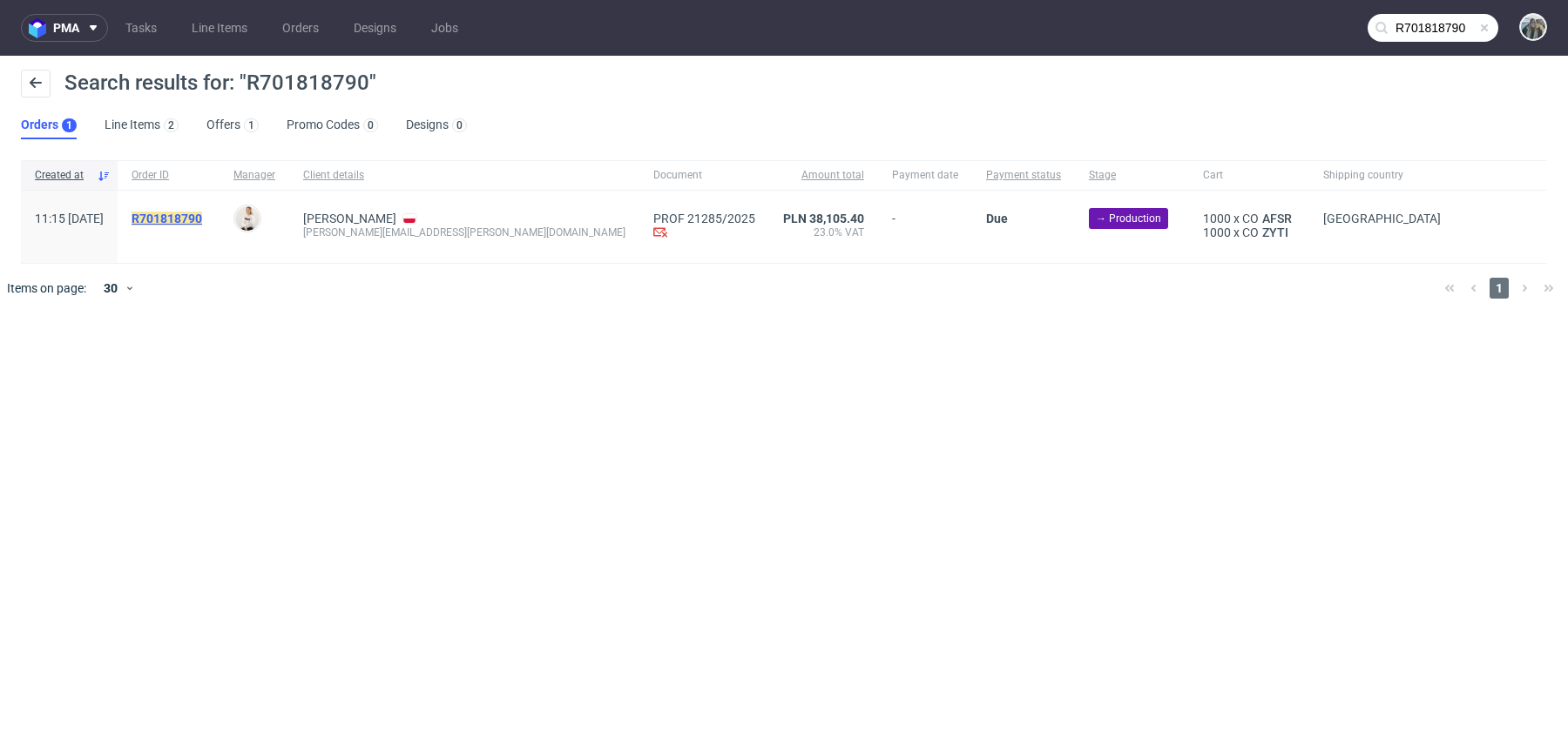
click at [202, 218] on mark "R701818790" at bounding box center [166, 218] width 70 height 14
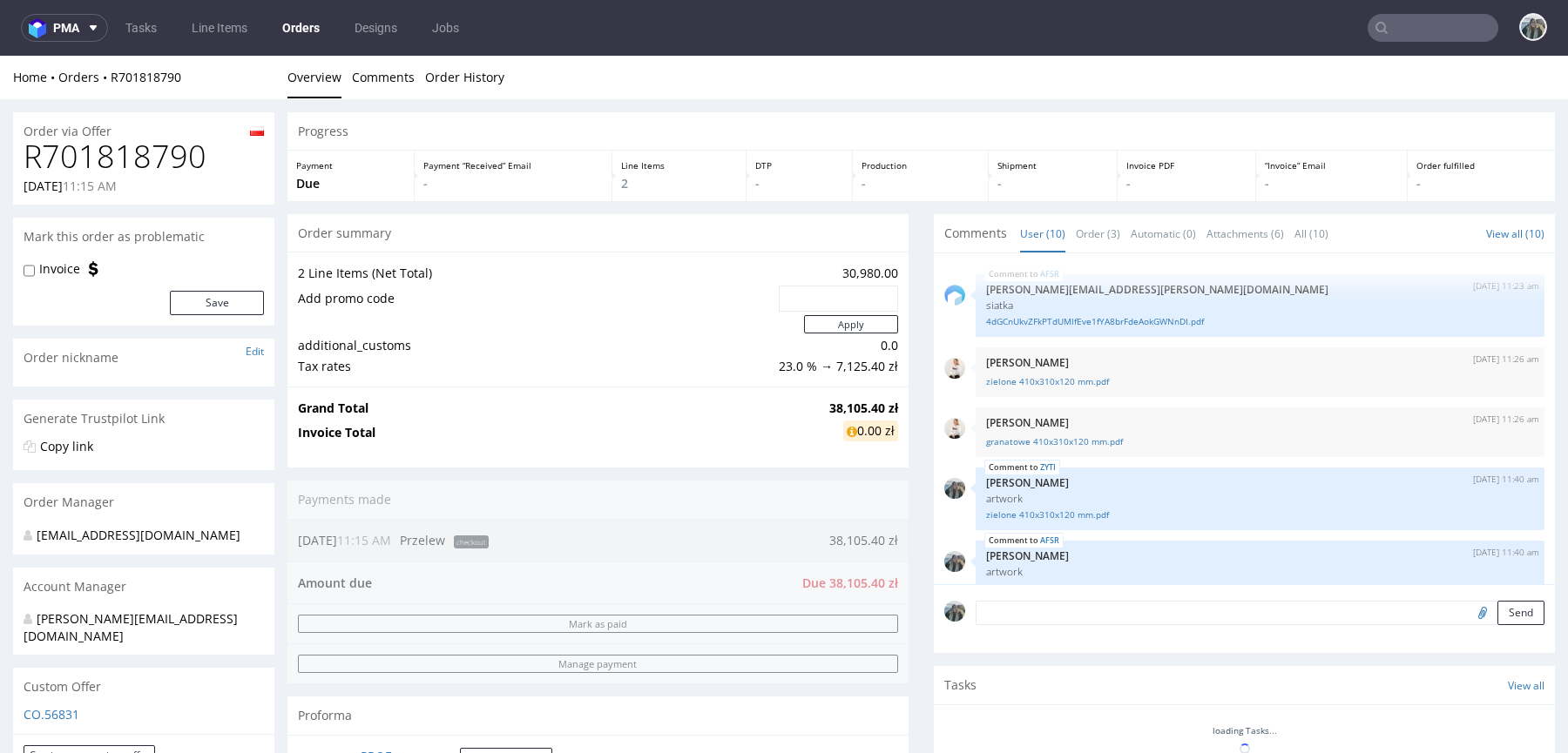
scroll to position [368, 0]
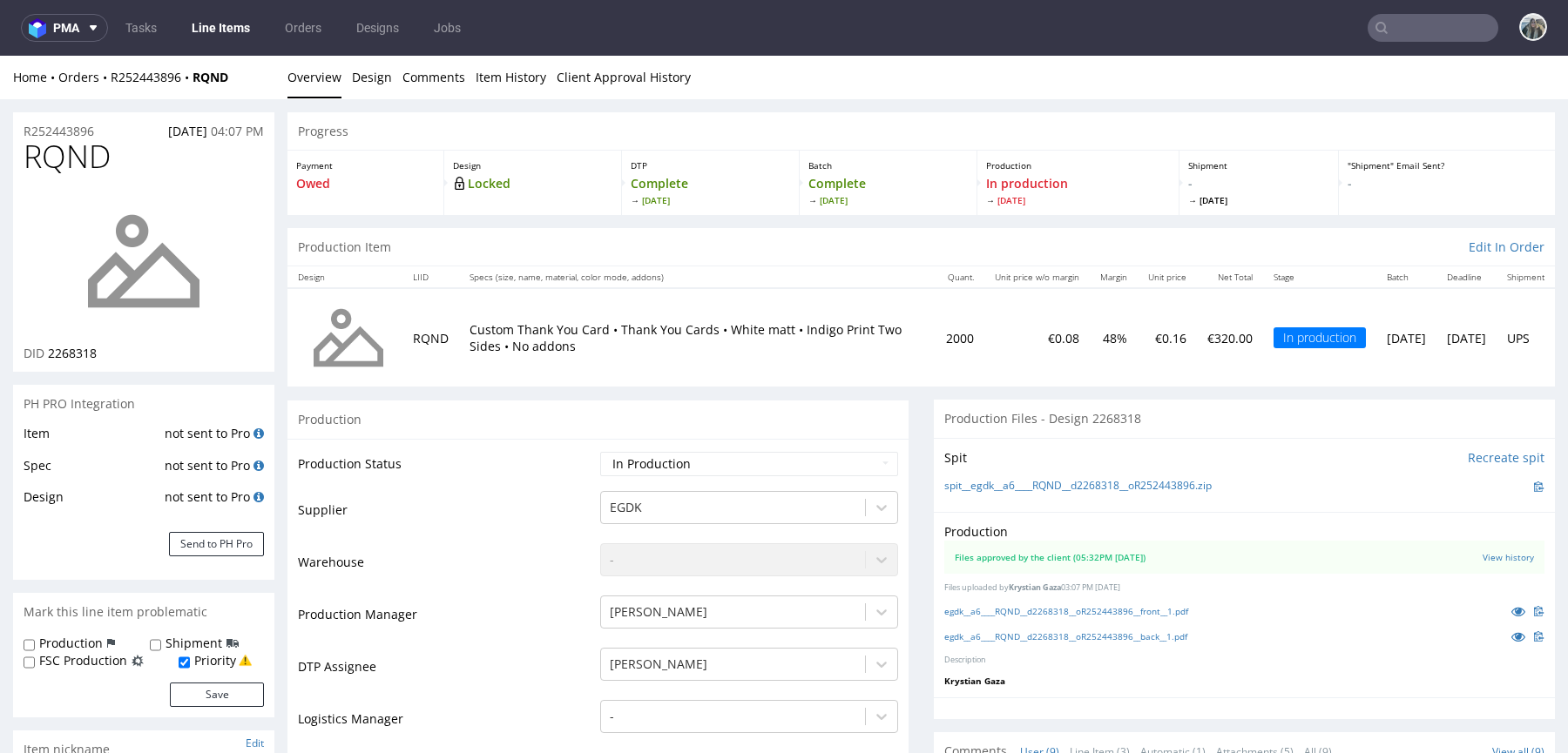
scroll to position [282, 0]
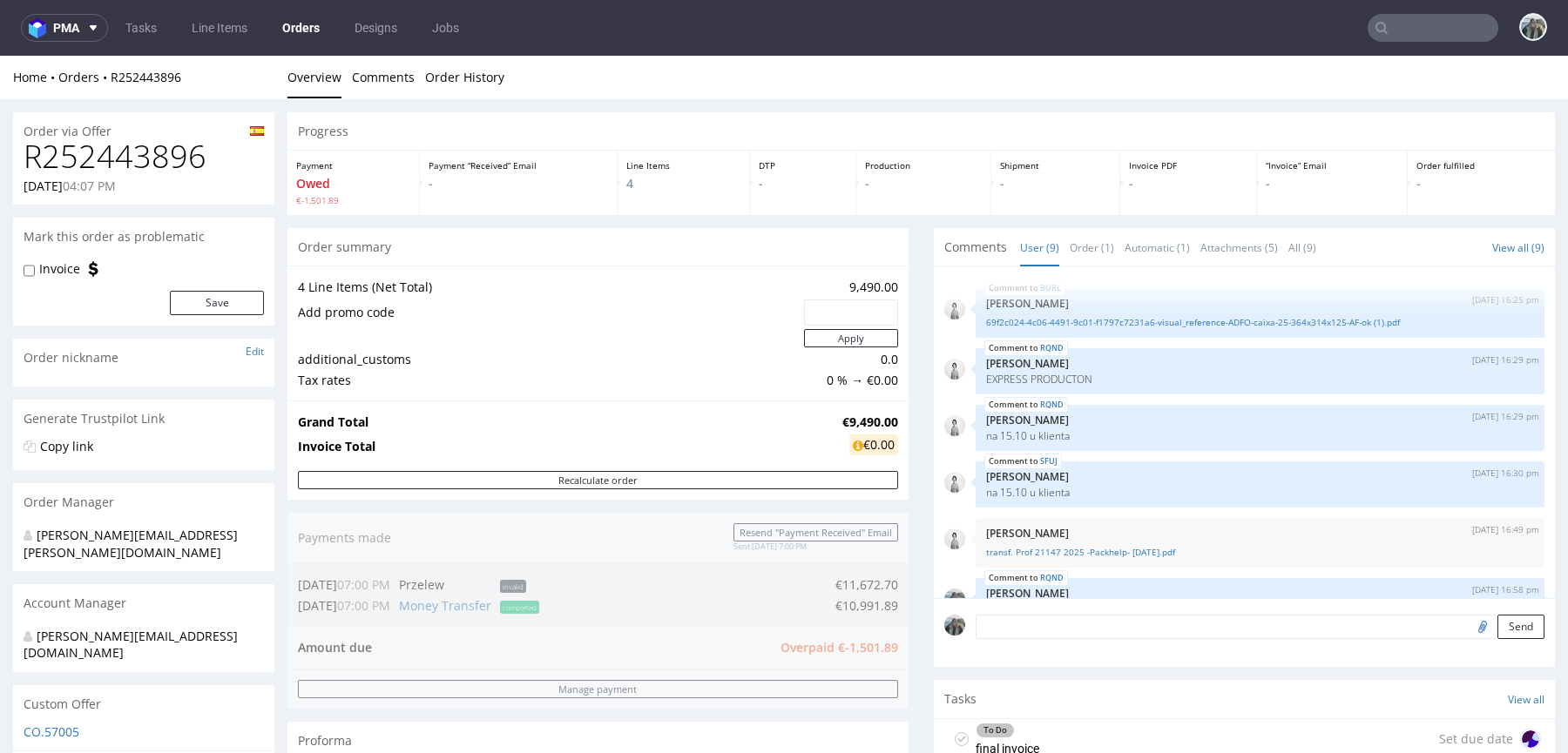
scroll to position [282, 0]
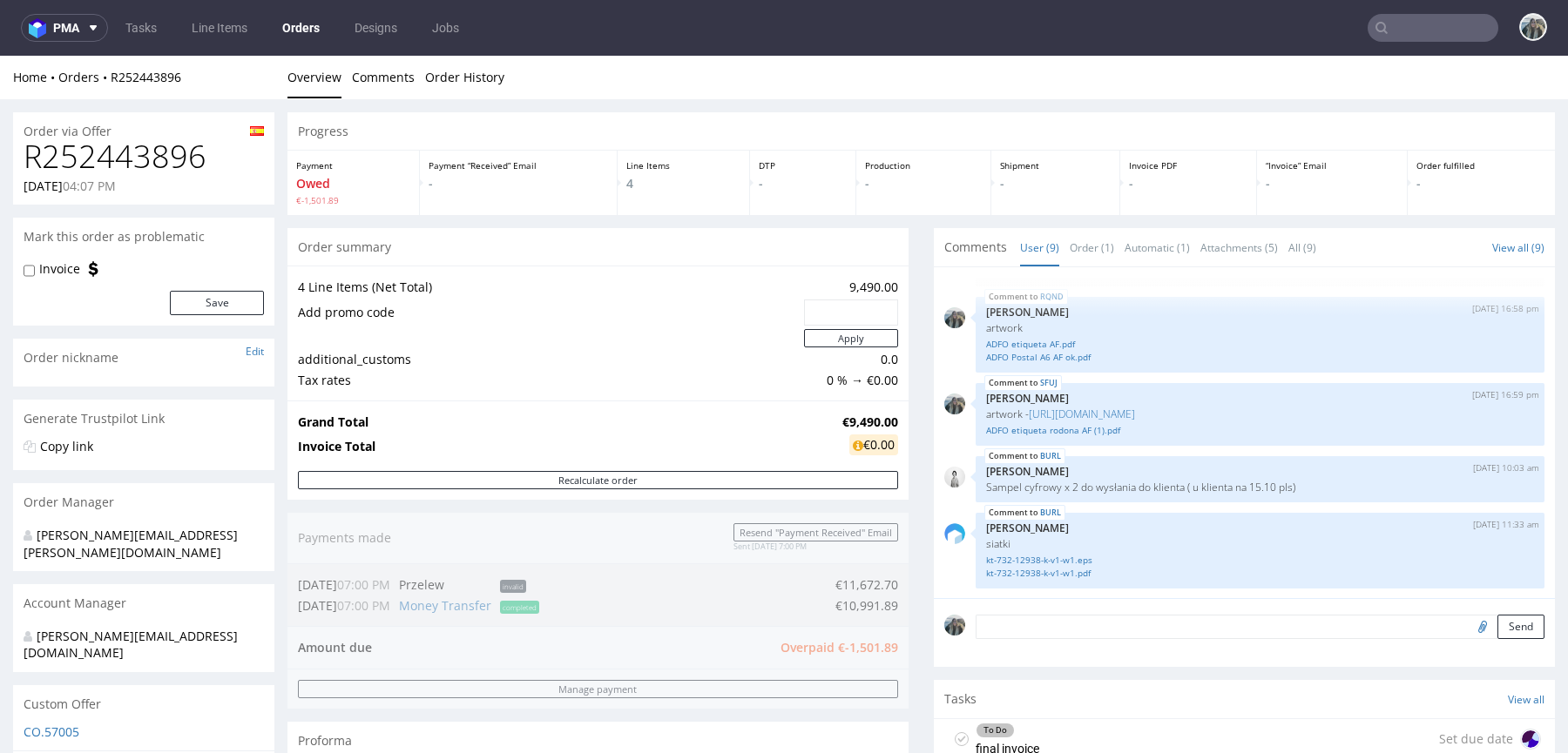
click at [1403, 43] on nav "pma Tasks Line Items Orders Designs Jobs" at bounding box center [784, 27] width 1568 height 56
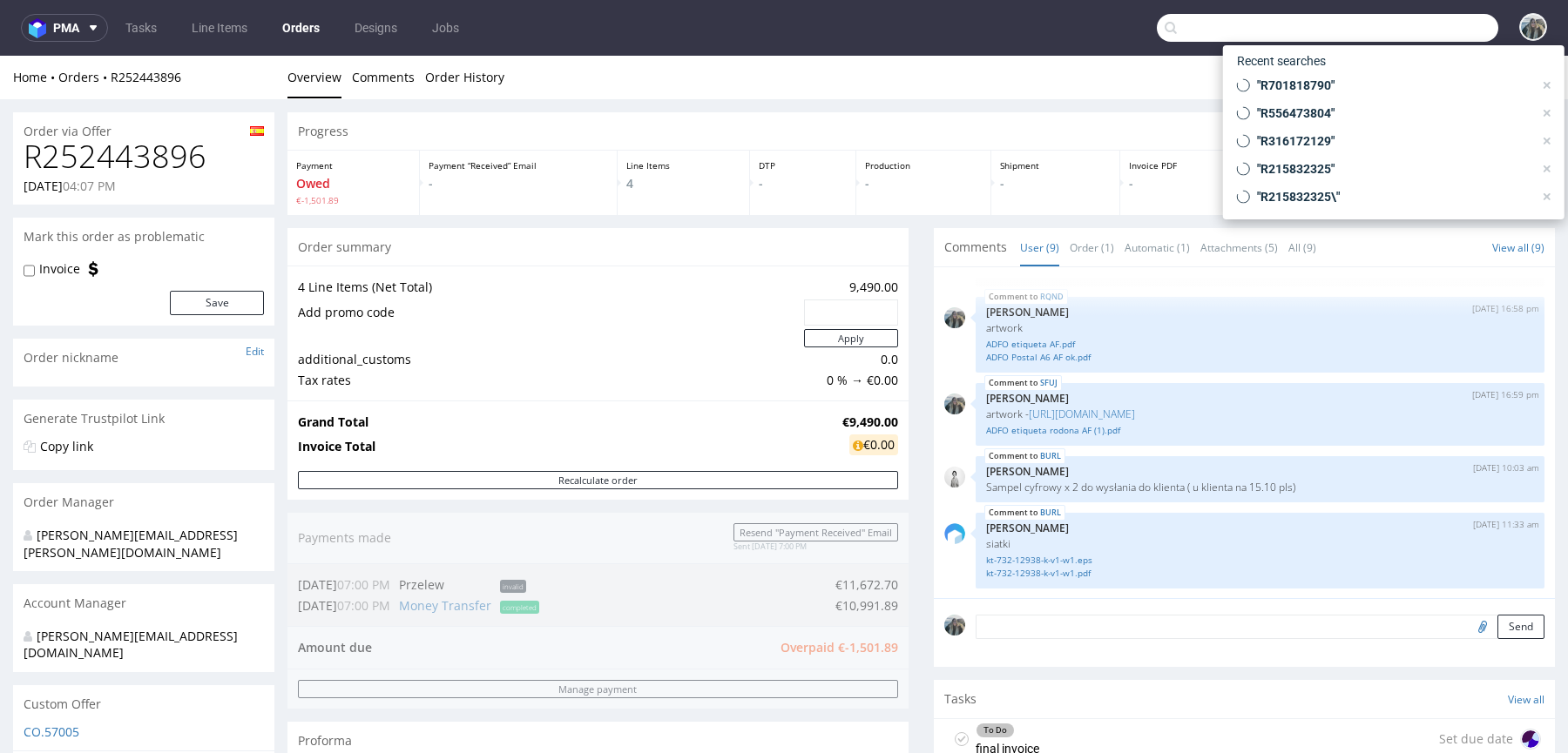
click at [1403, 21] on input "text" at bounding box center [1326, 27] width 341 height 27
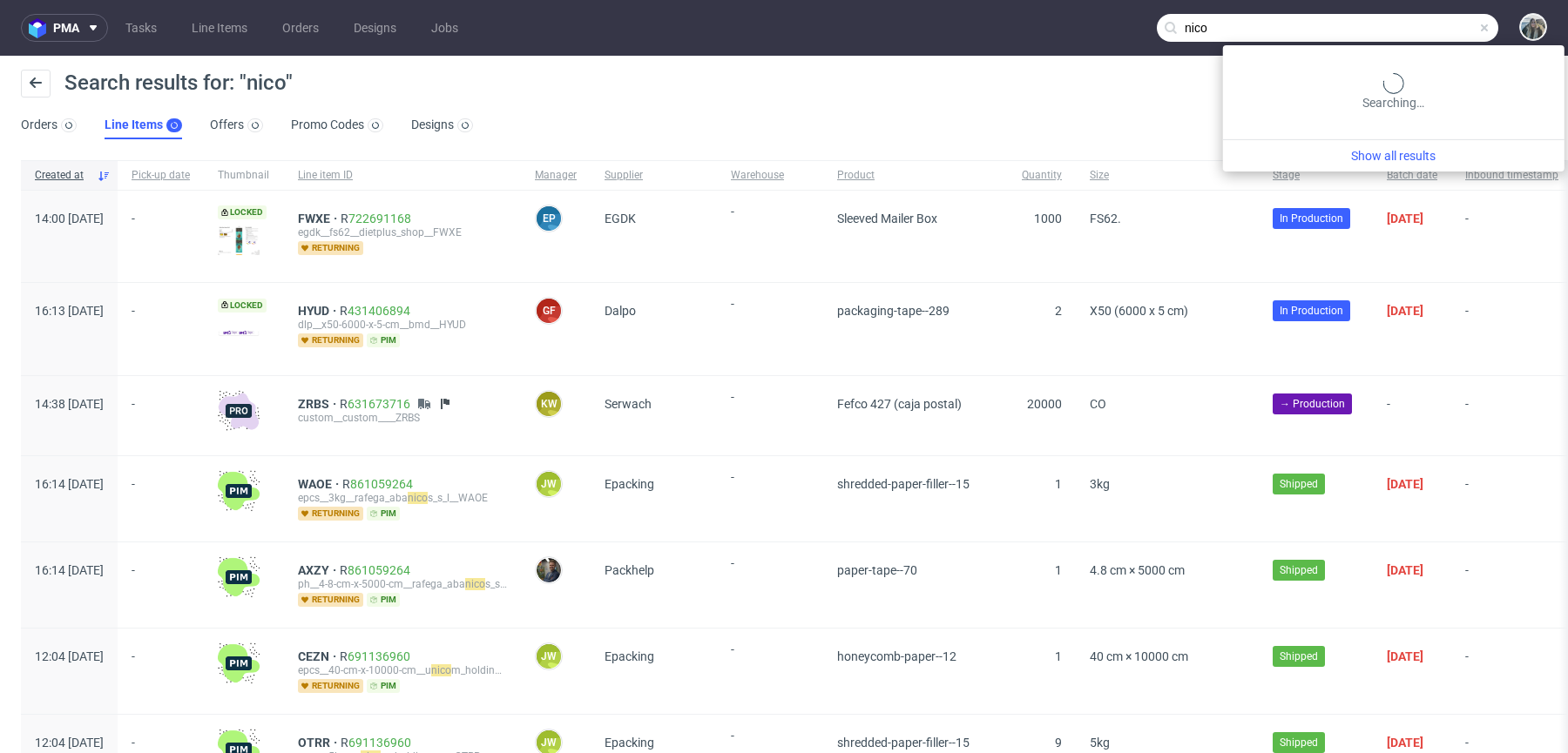
click at [1411, 20] on input "nico" at bounding box center [1326, 27] width 341 height 27
type input "nico de wilde"
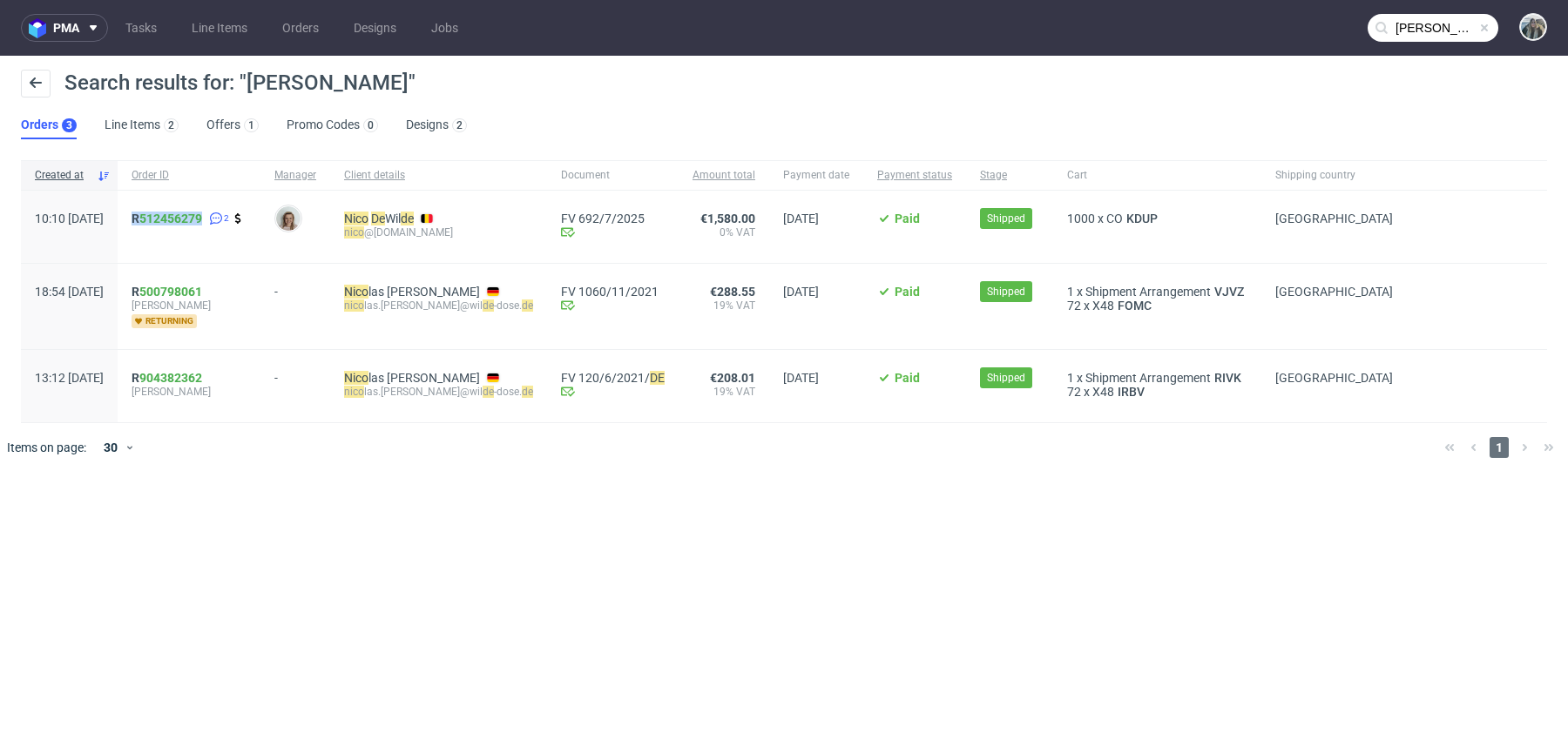
drag, startPoint x: 187, startPoint y: 237, endPoint x: 179, endPoint y: 207, distance: 31.0
click at [179, 207] on div "R 512456279 2" at bounding box center [189, 227] width 143 height 72
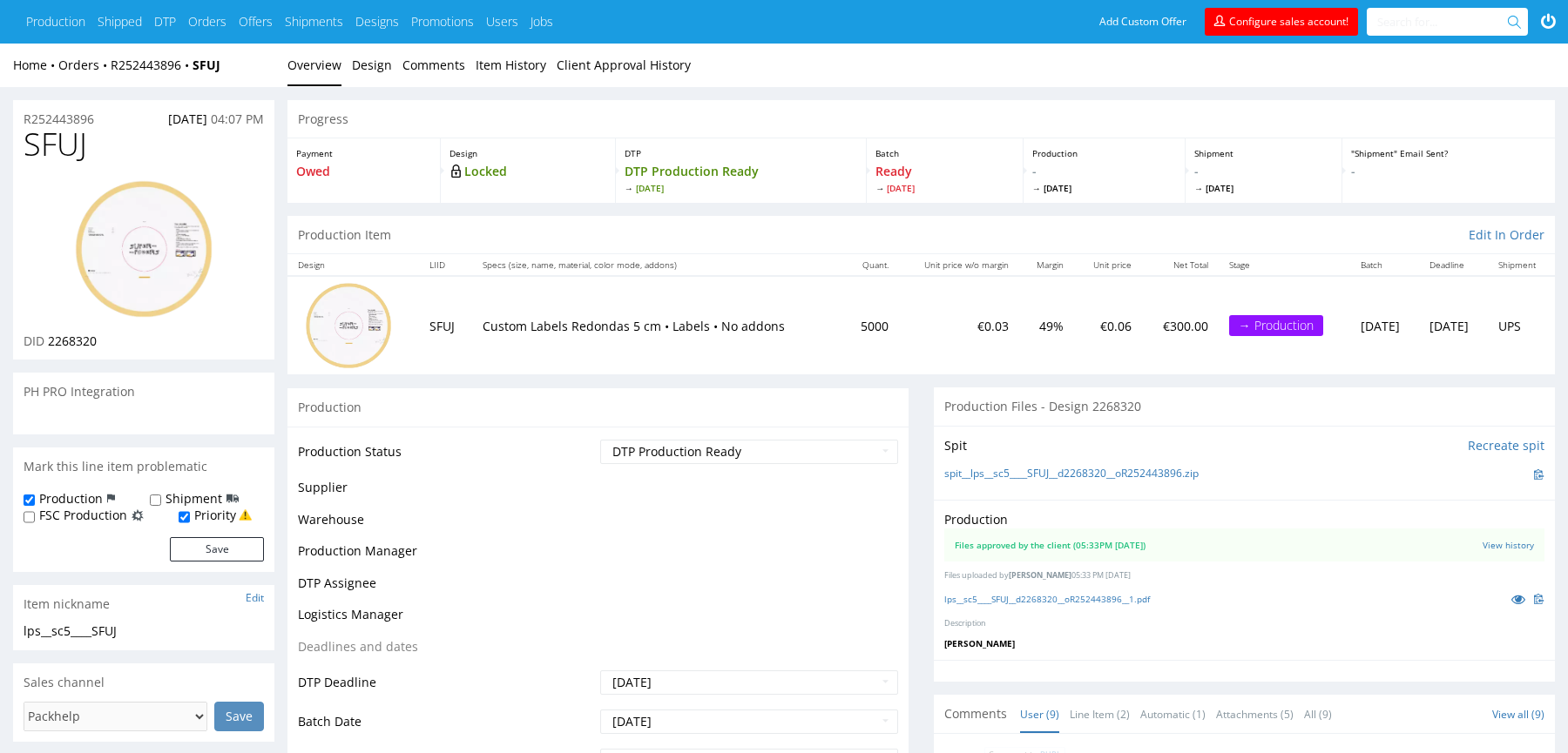
scroll to position [282, 0]
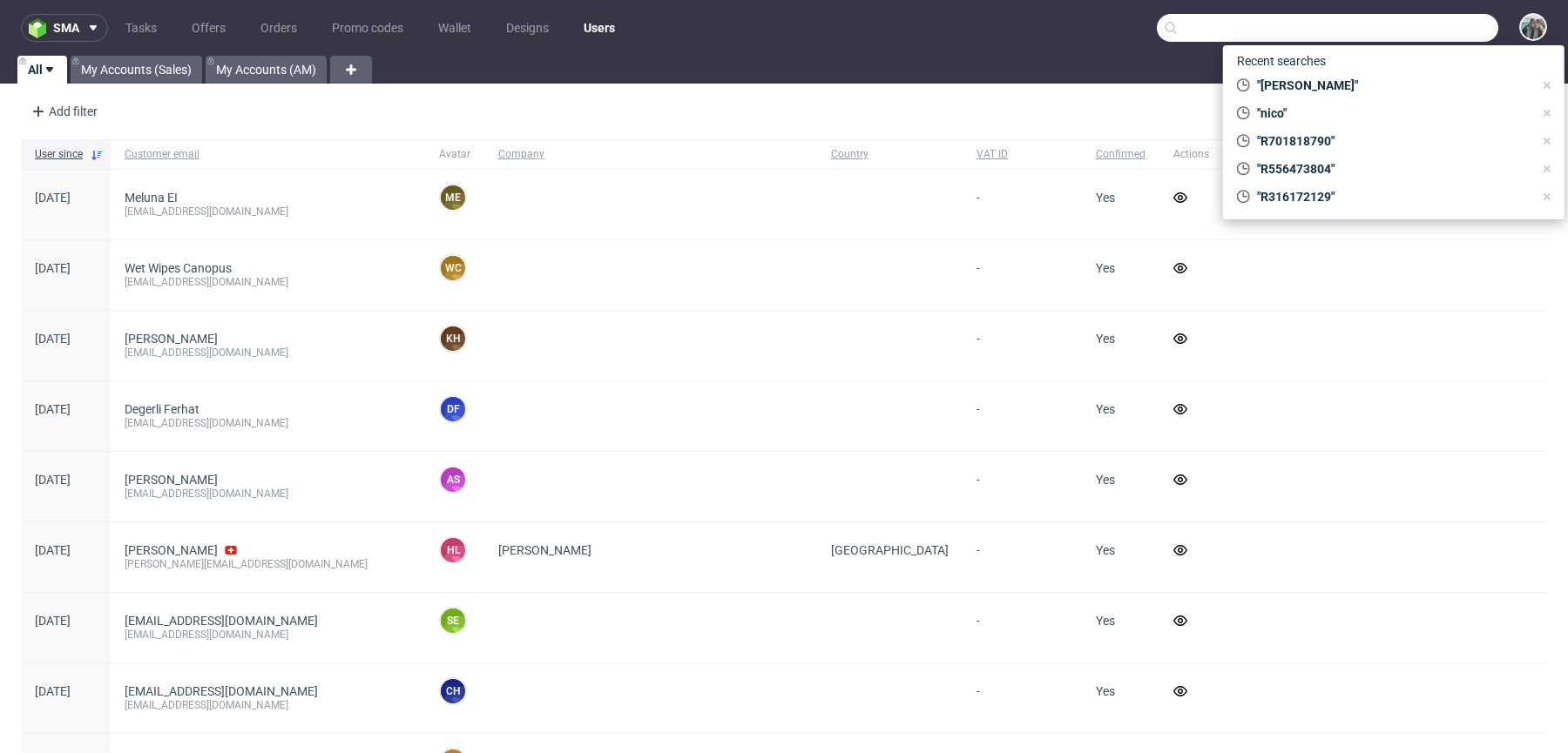
click at [1398, 35] on input "text" at bounding box center [1326, 27] width 341 height 27
paste input "R218021318"
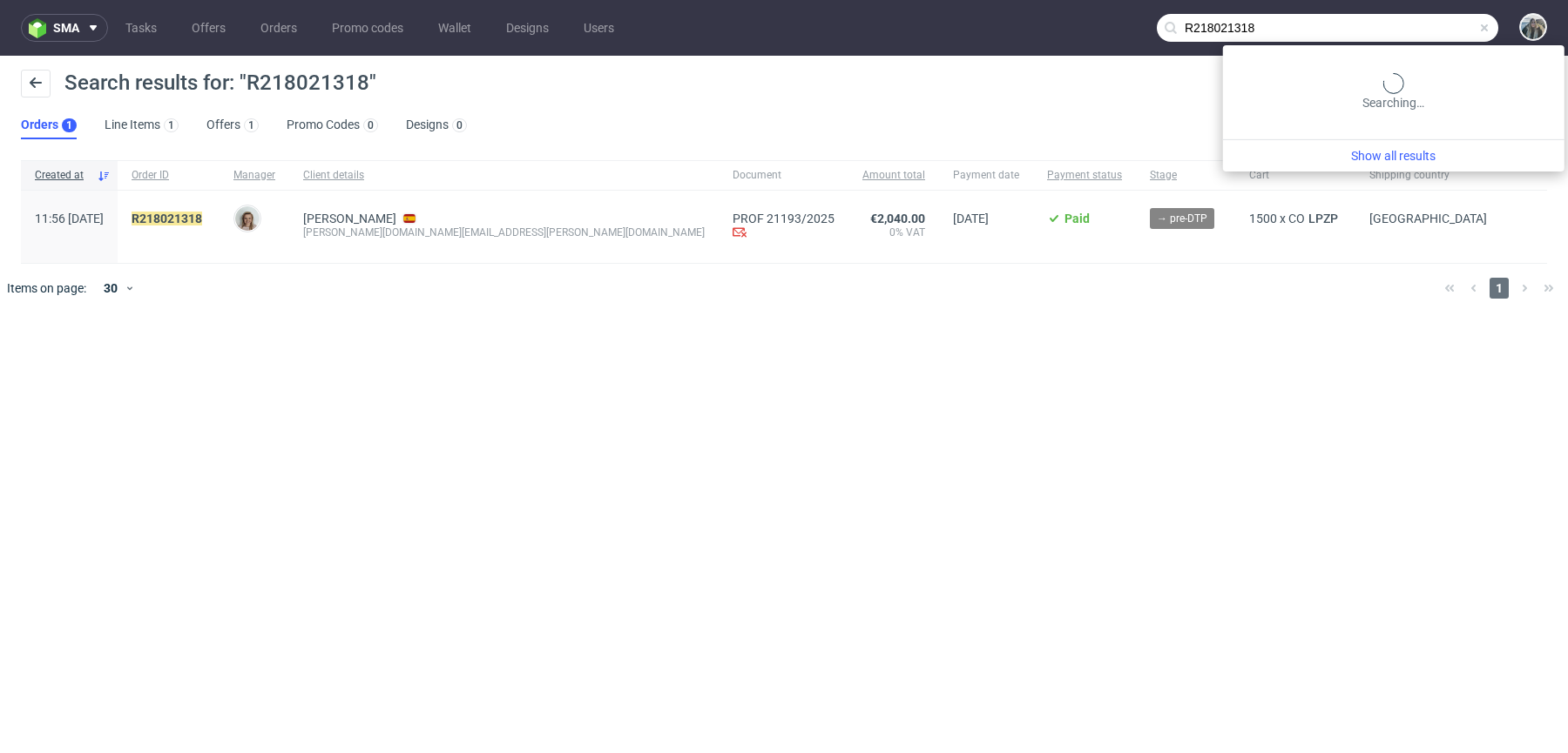
click at [1441, 27] on input "R218021318" at bounding box center [1326, 27] width 341 height 27
paste input "991655589"
type input "R991655589"
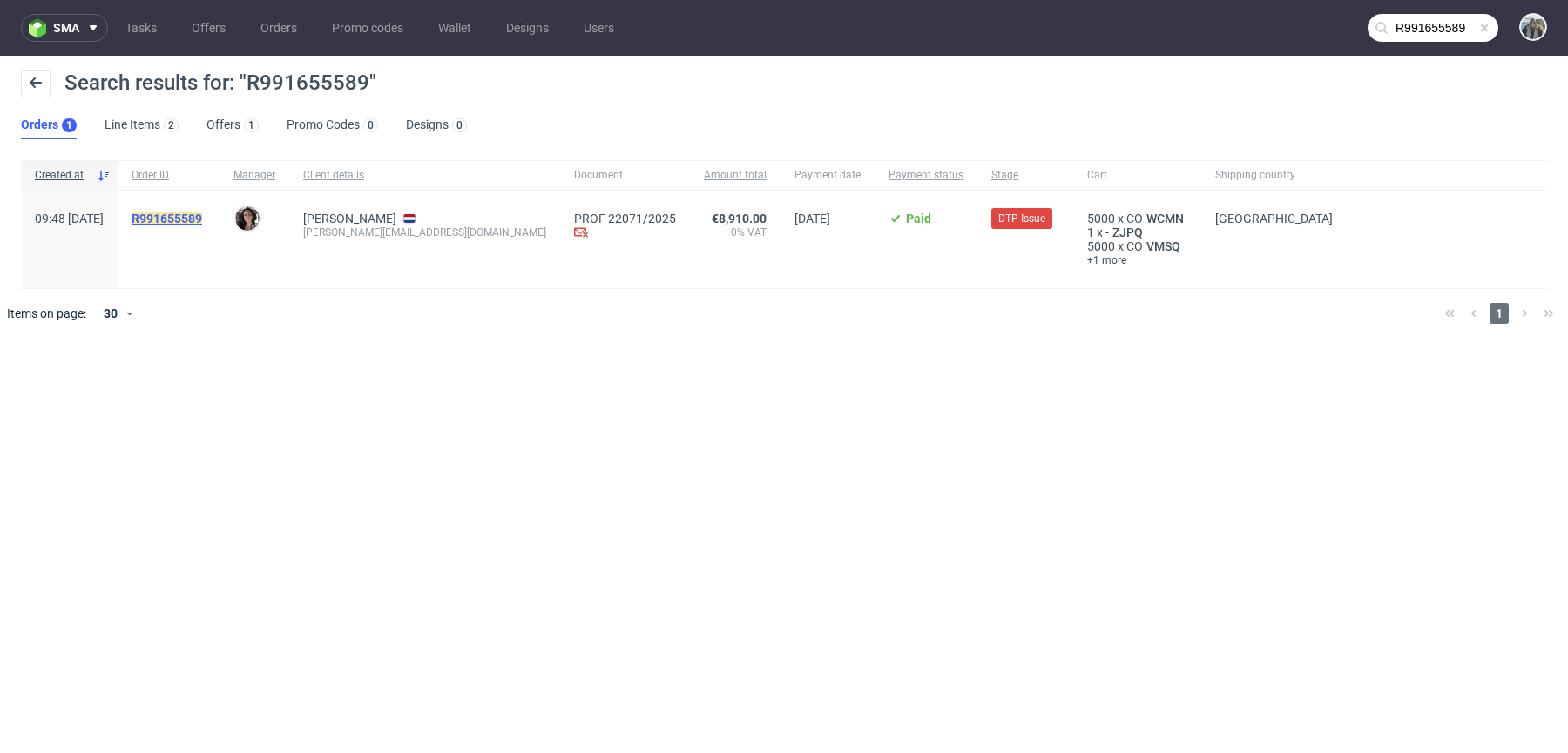
click at [202, 212] on mark "R991655589" at bounding box center [166, 218] width 70 height 14
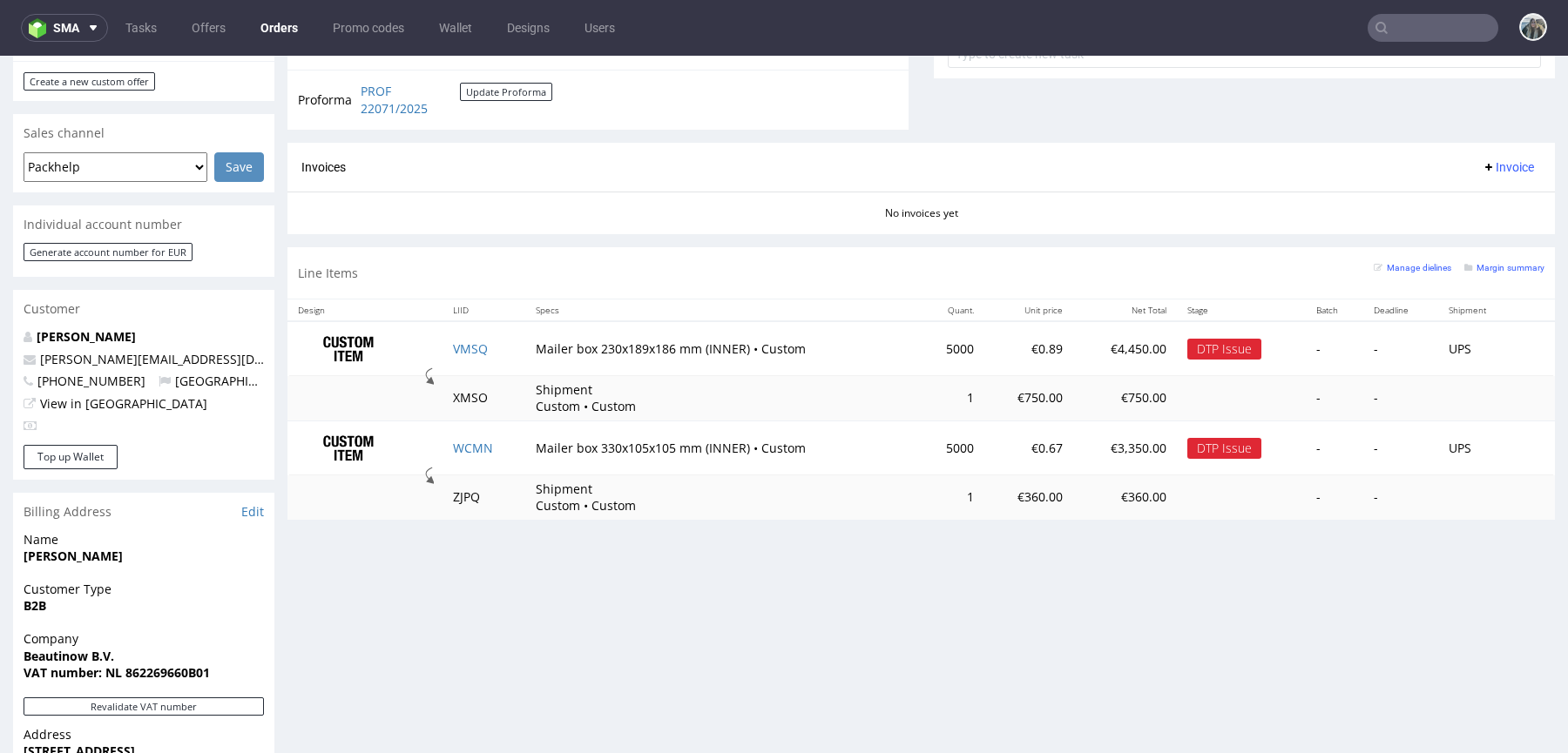
scroll to position [703, 0]
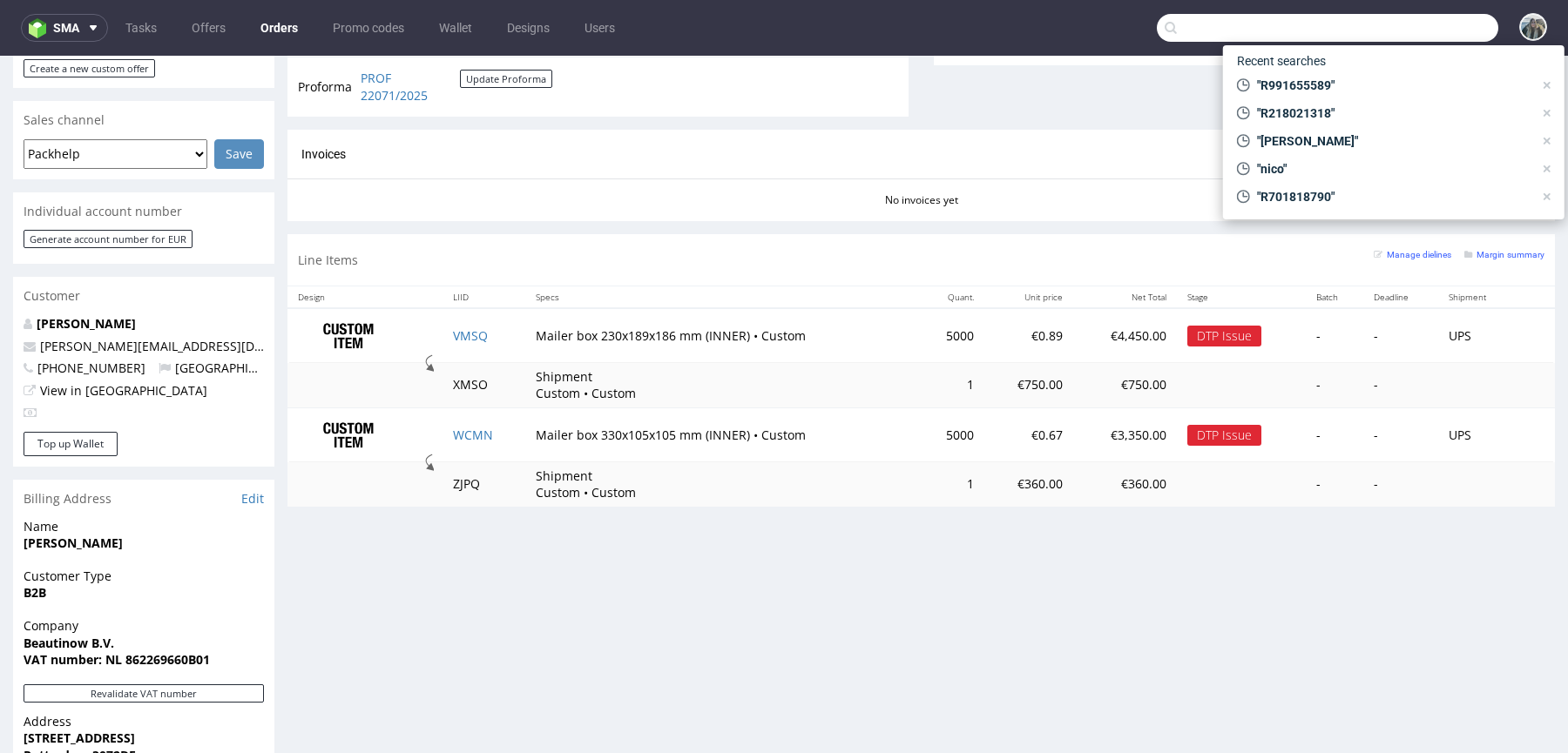
click at [1399, 18] on input "text" at bounding box center [1326, 27] width 341 height 27
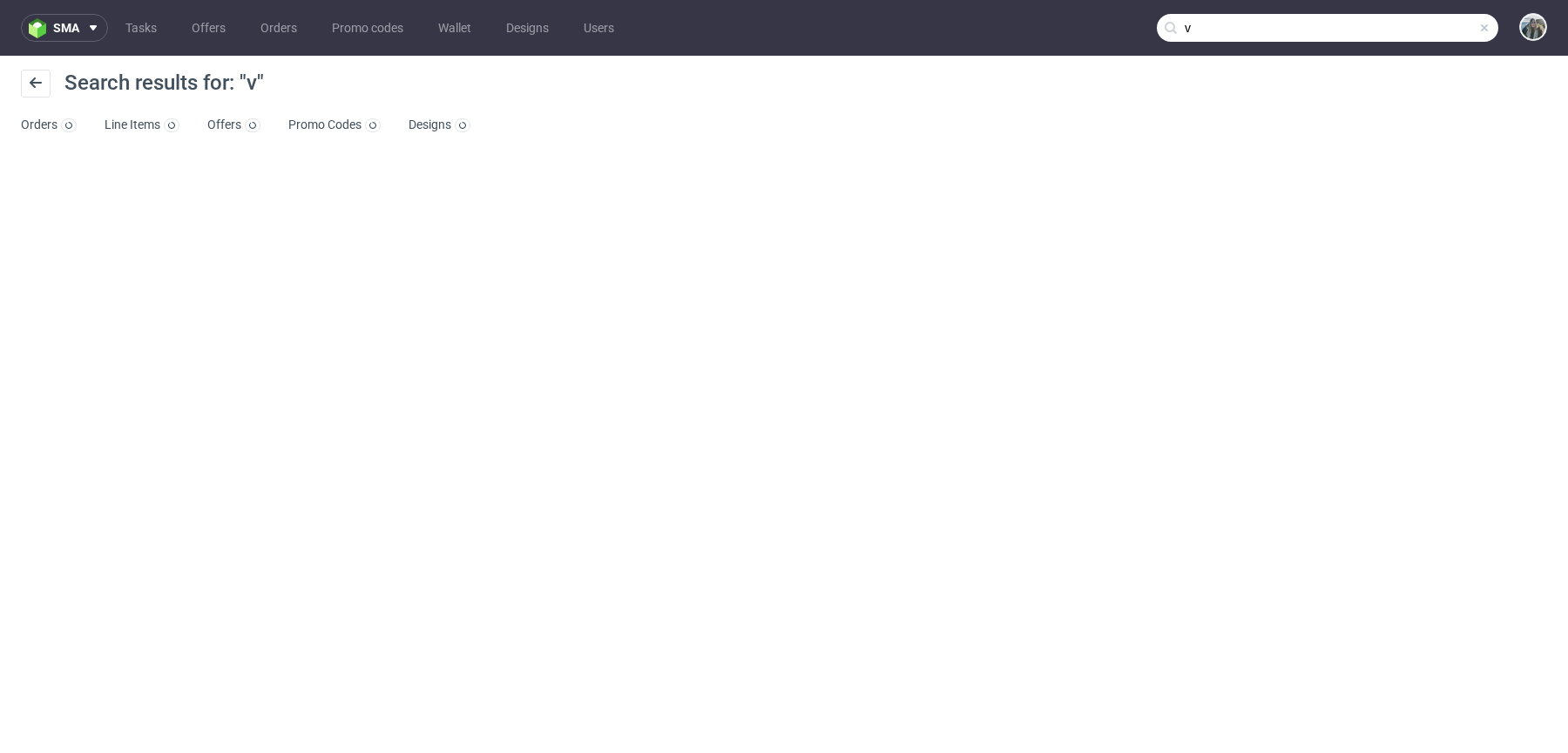
click at [1416, 33] on input "v" at bounding box center [1326, 27] width 341 height 27
paste input "Everyprint"
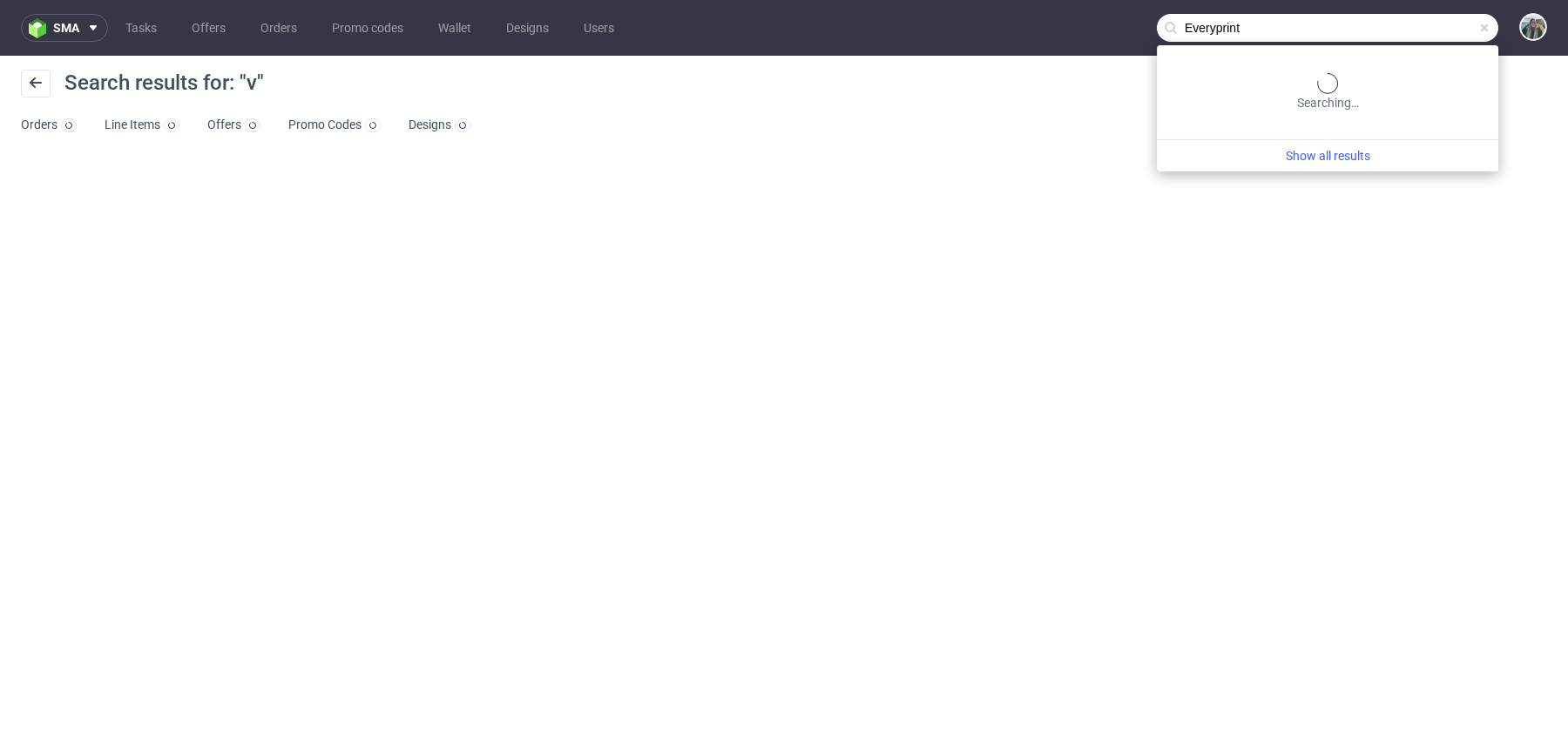
type input "Everyprint"
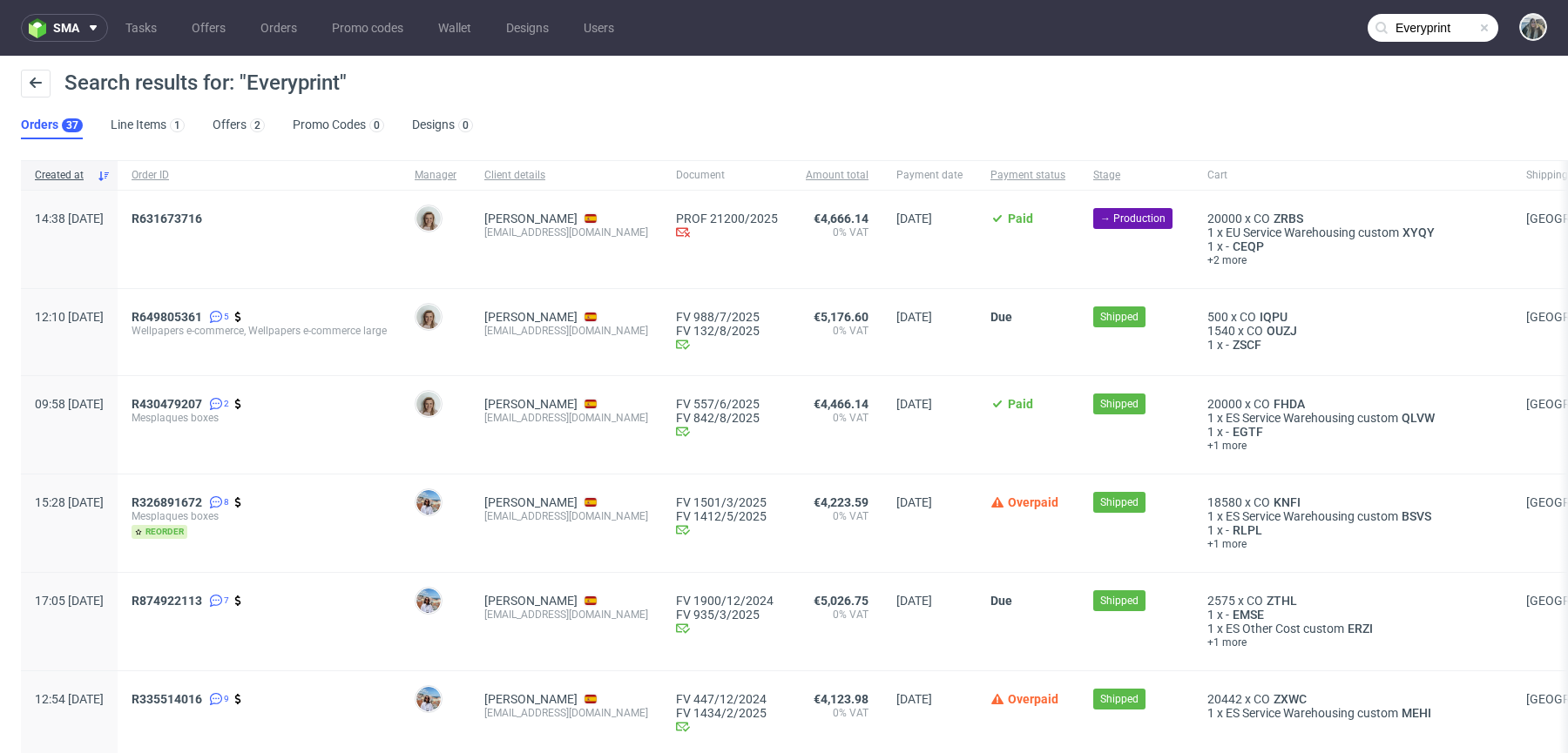
click at [221, 226] on span "R631673716" at bounding box center [258, 239] width 255 height 56
click at [202, 219] on link "631673716" at bounding box center [170, 218] width 63 height 14
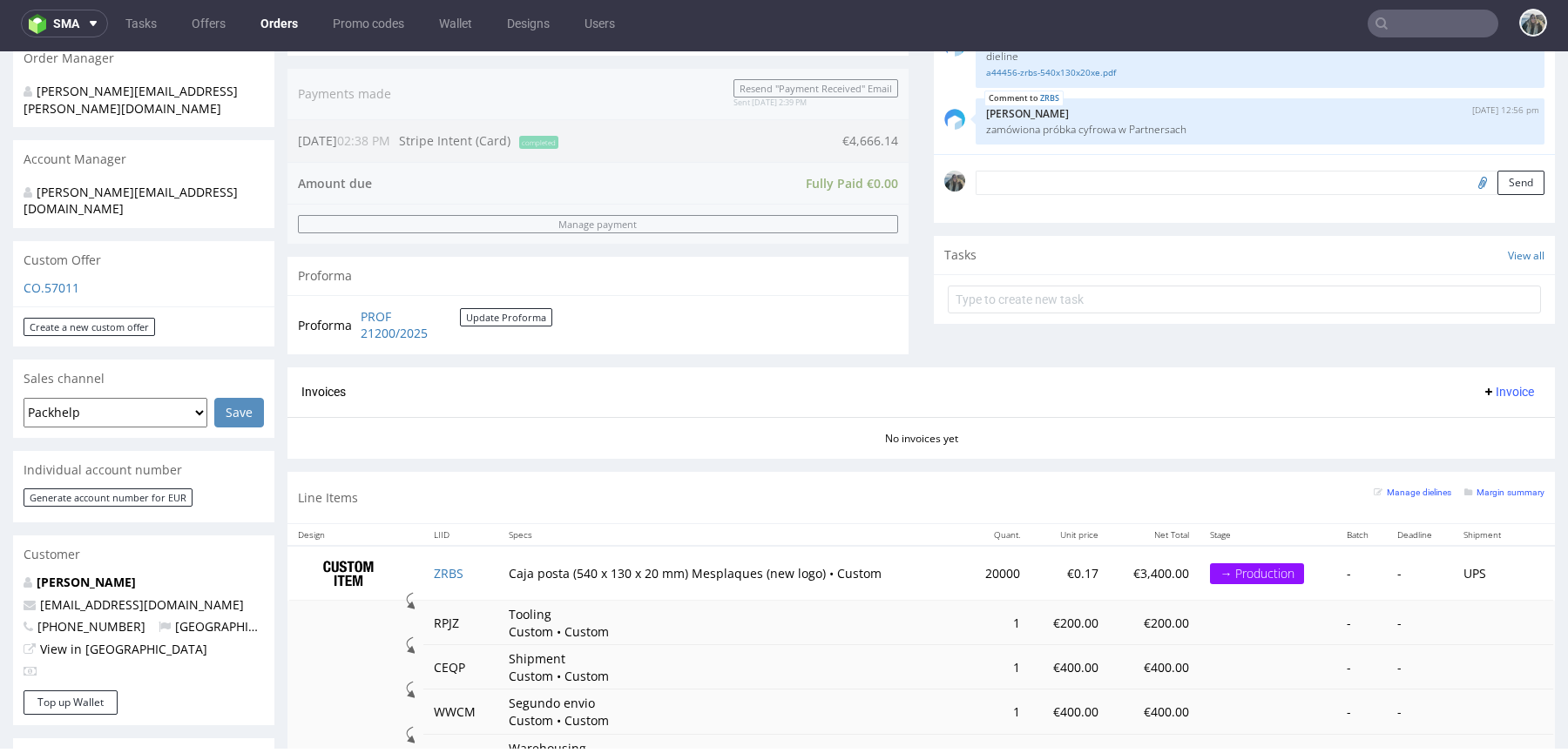
scroll to position [425, 0]
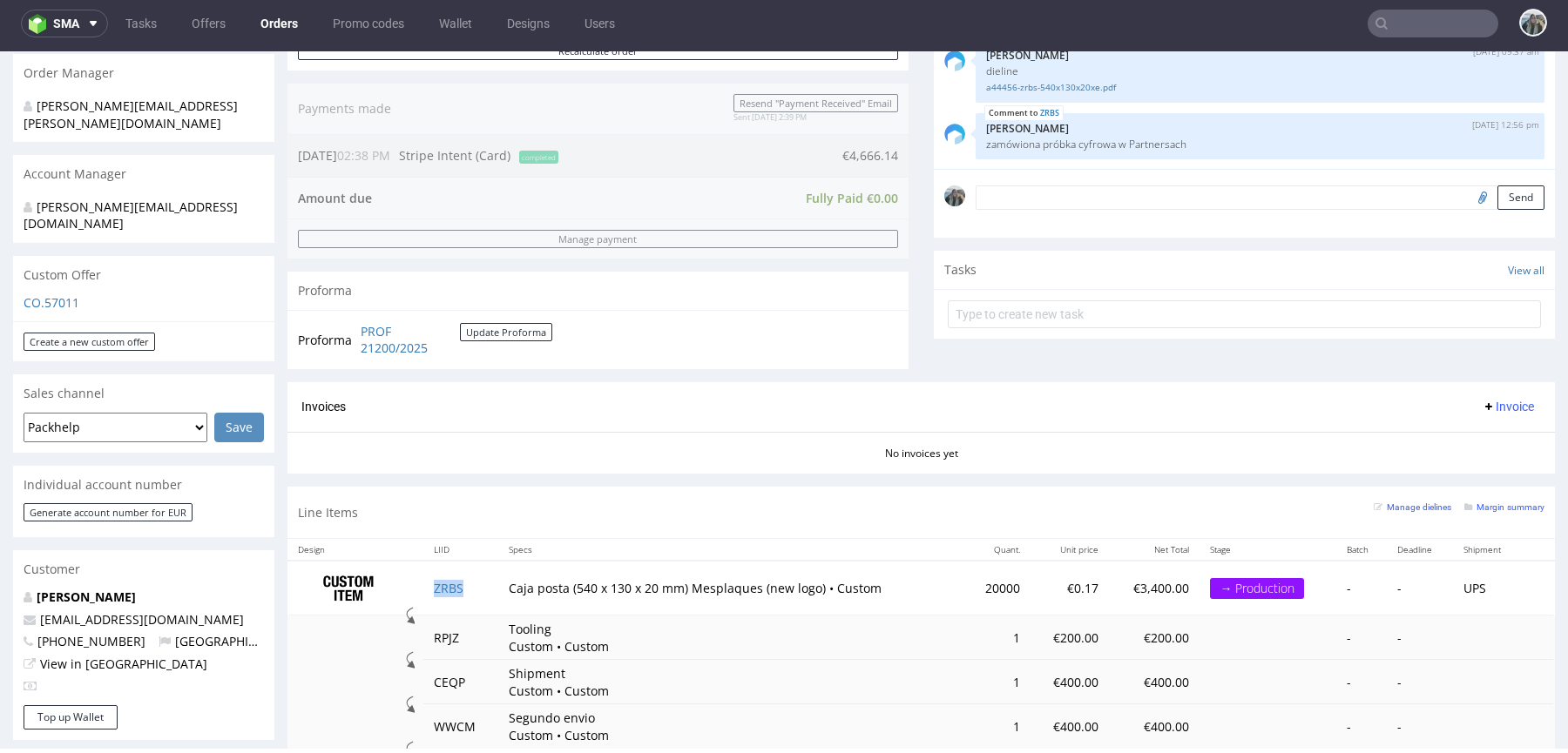
click at [476, 590] on td "ZRBS" at bounding box center [461, 588] width 74 height 55
copy link "ZRBS"
click at [1429, 26] on input "text" at bounding box center [1433, 23] width 131 height 27
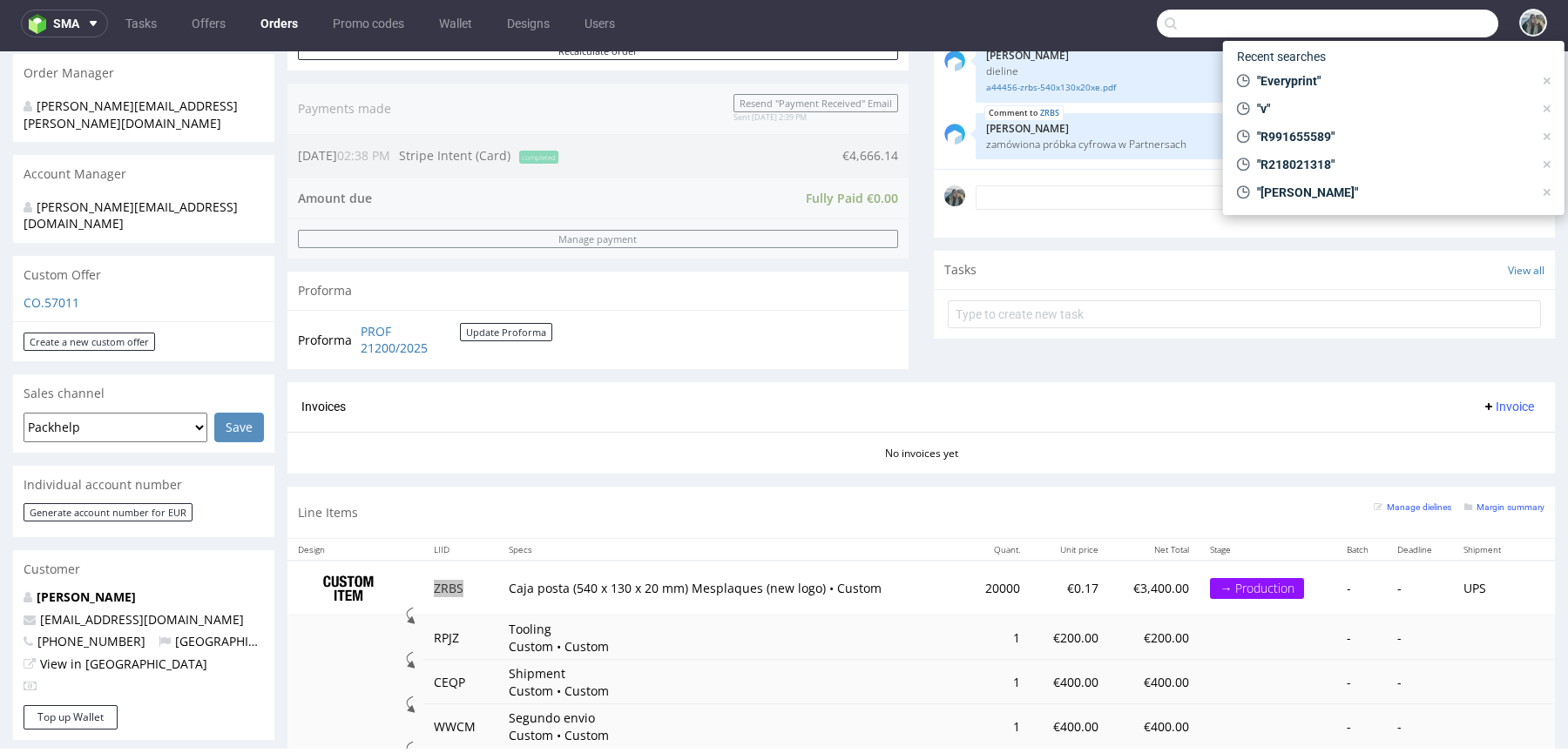
paste input "Akkúrat"
type input "Akkúrat"
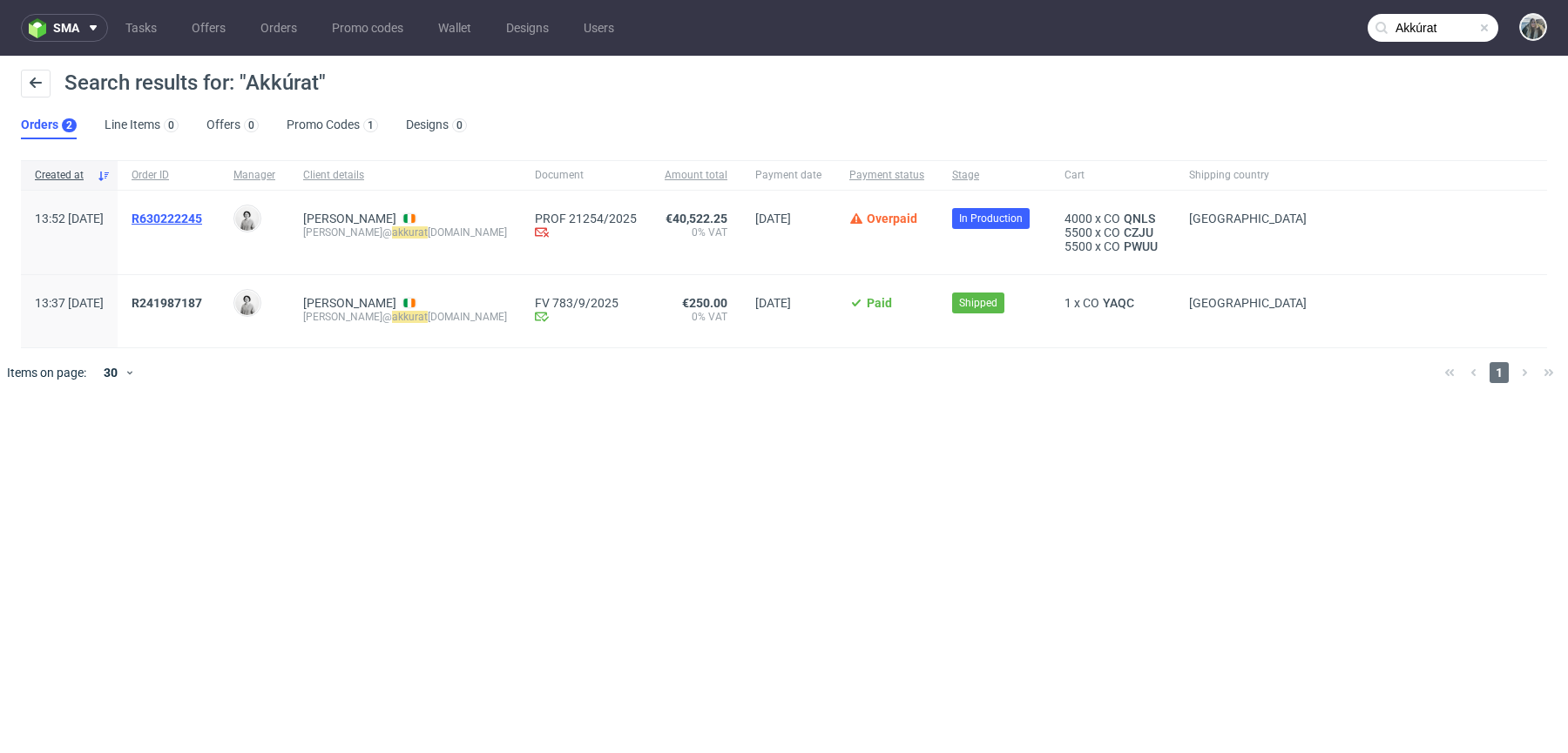
click at [202, 214] on span "R630222245" at bounding box center [166, 218] width 70 height 14
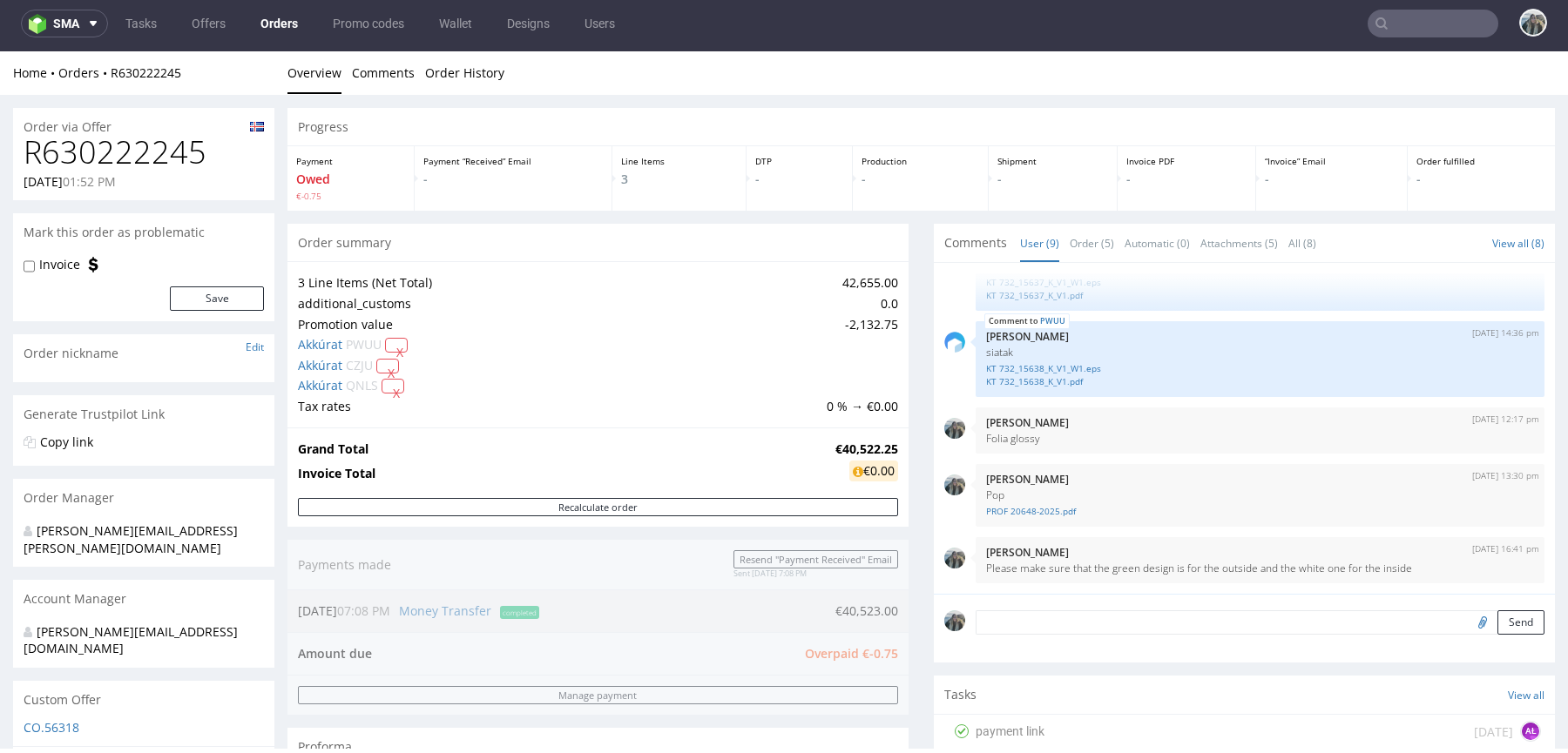
click at [151, 168] on h1 "R630222245" at bounding box center [144, 153] width 241 height 35
copy h1 "R630222245"
